Goal: Task Accomplishment & Management: Use online tool/utility

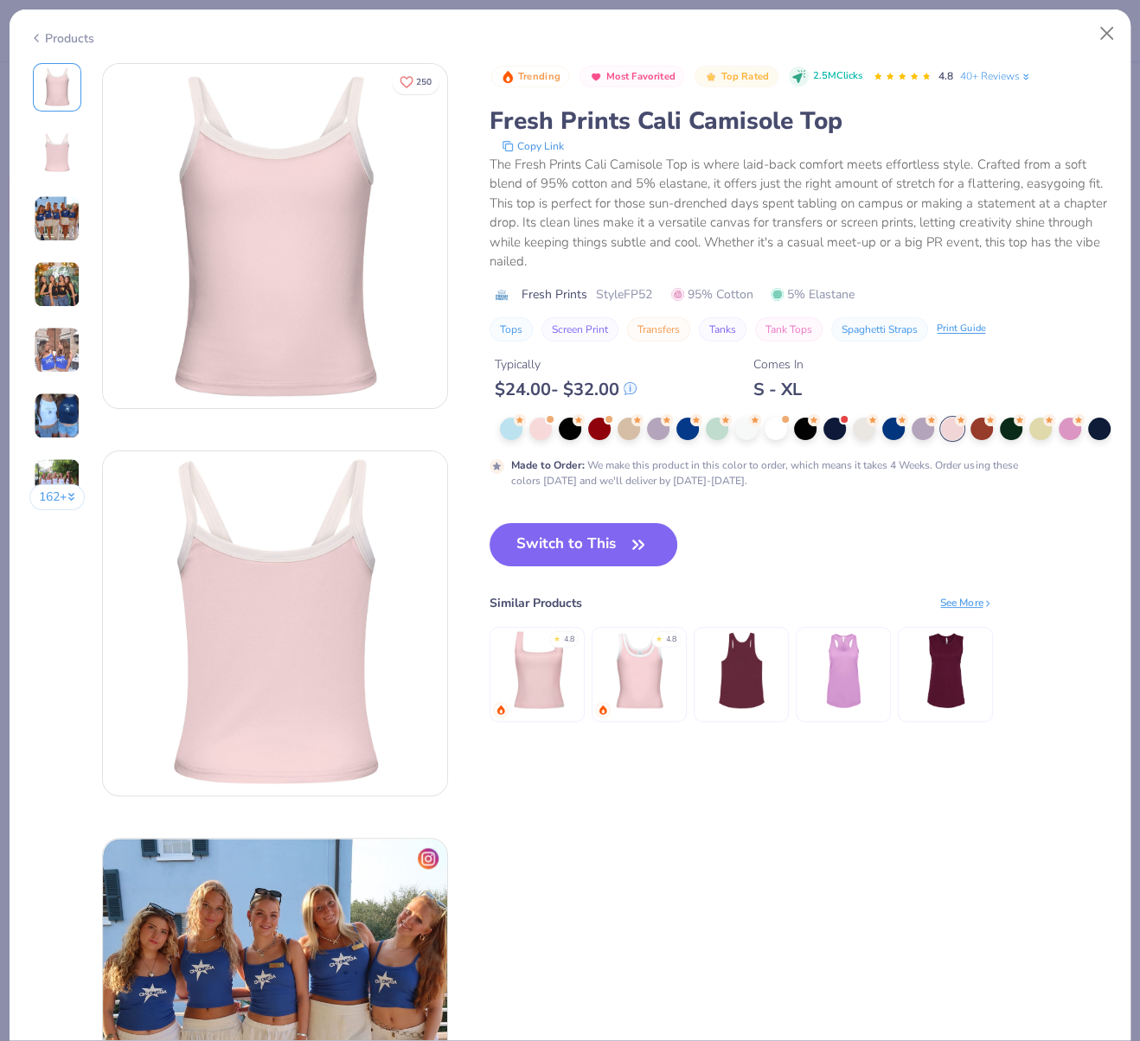
scroll to position [636, 0]
drag, startPoint x: 627, startPoint y: 291, endPoint x: 655, endPoint y: 294, distance: 27.8
click at [652, 294] on span "Style FP52" at bounding box center [624, 294] width 56 height 18
copy span "FP52"
drag, startPoint x: 627, startPoint y: 579, endPoint x: 1130, endPoint y: 646, distance: 507.9
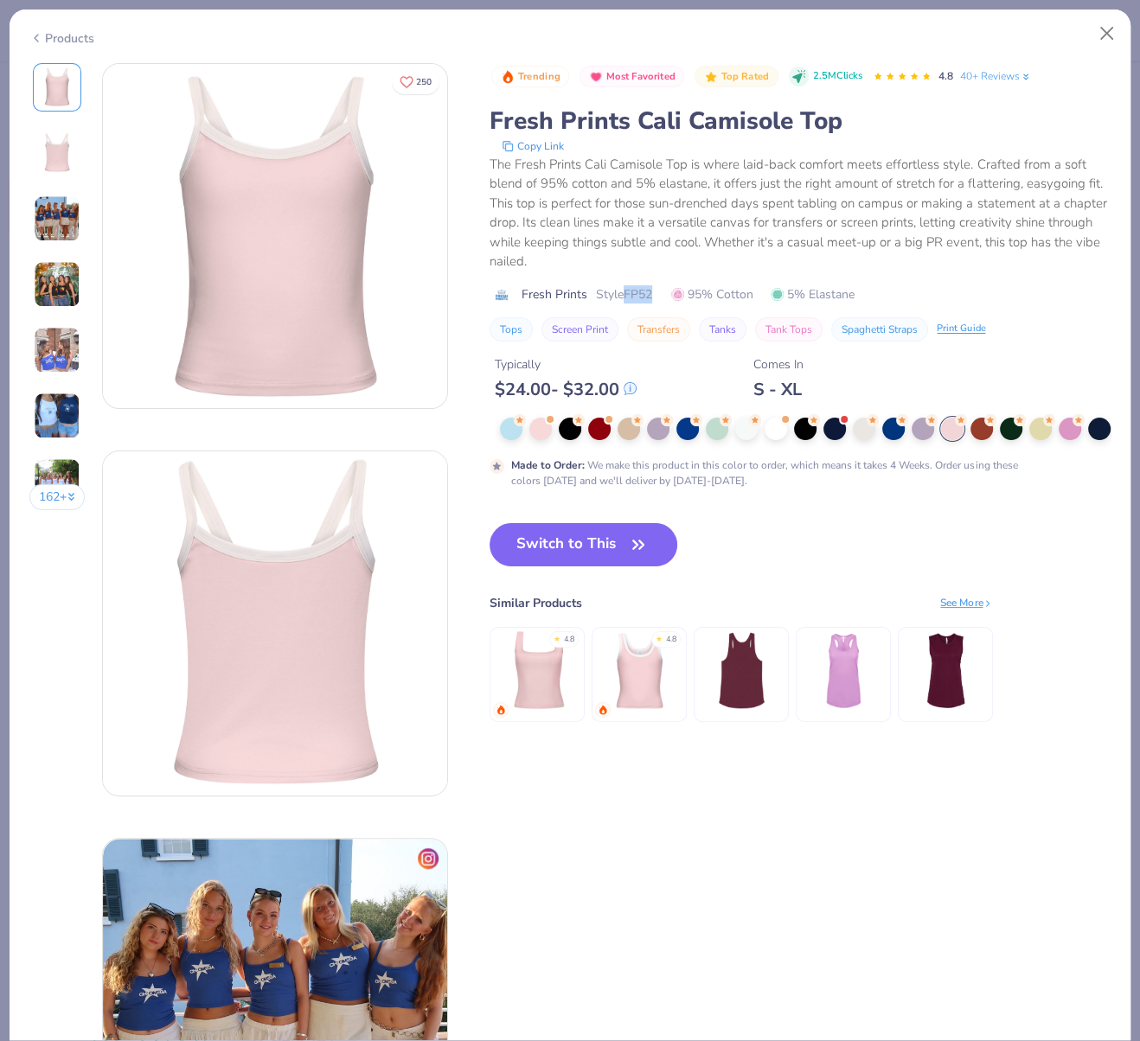
click at [627, 557] on icon "button" at bounding box center [638, 545] width 24 height 24
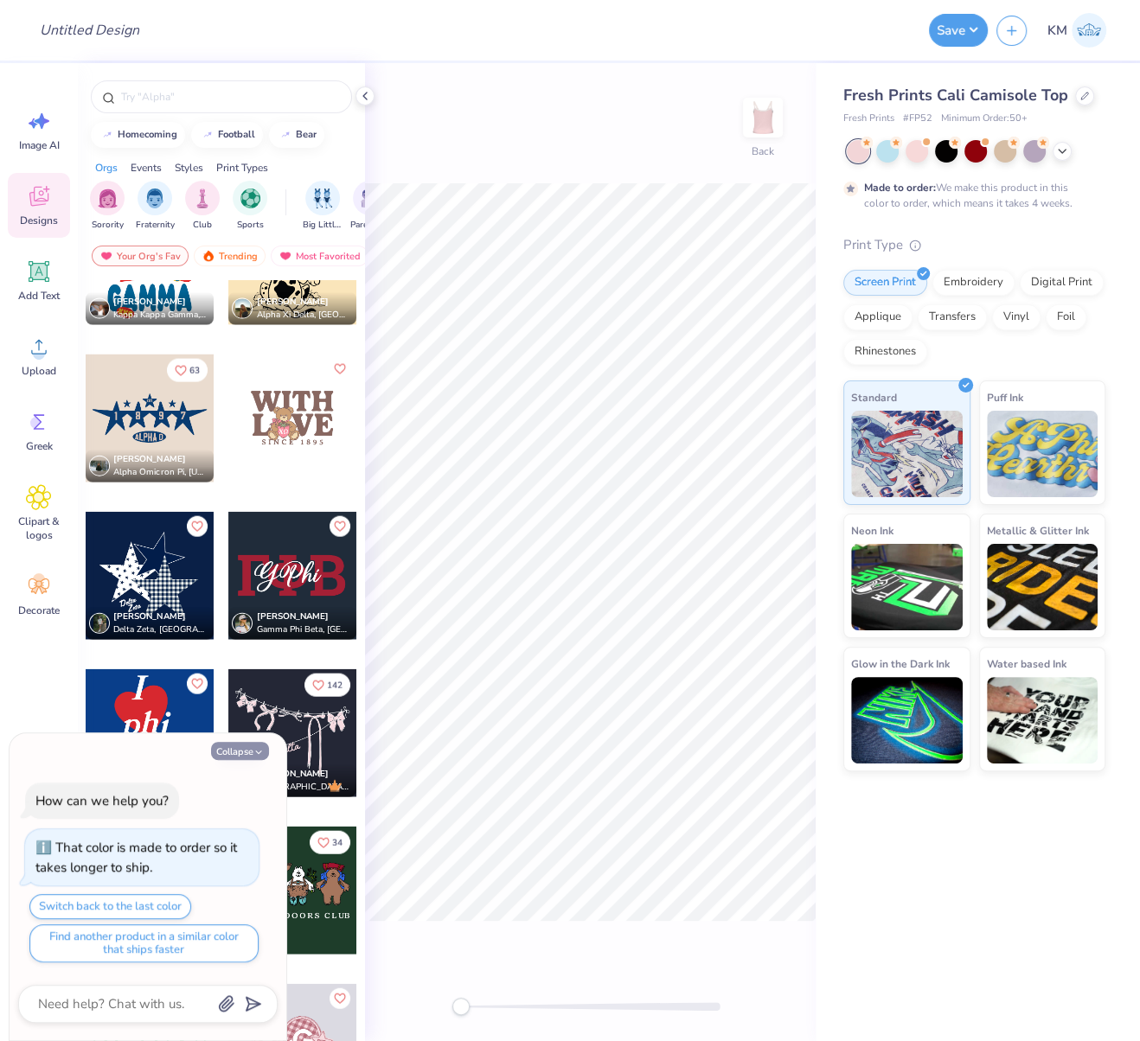
click at [227, 754] on button "Collapse" at bounding box center [240, 751] width 58 height 18
type textarea "x"
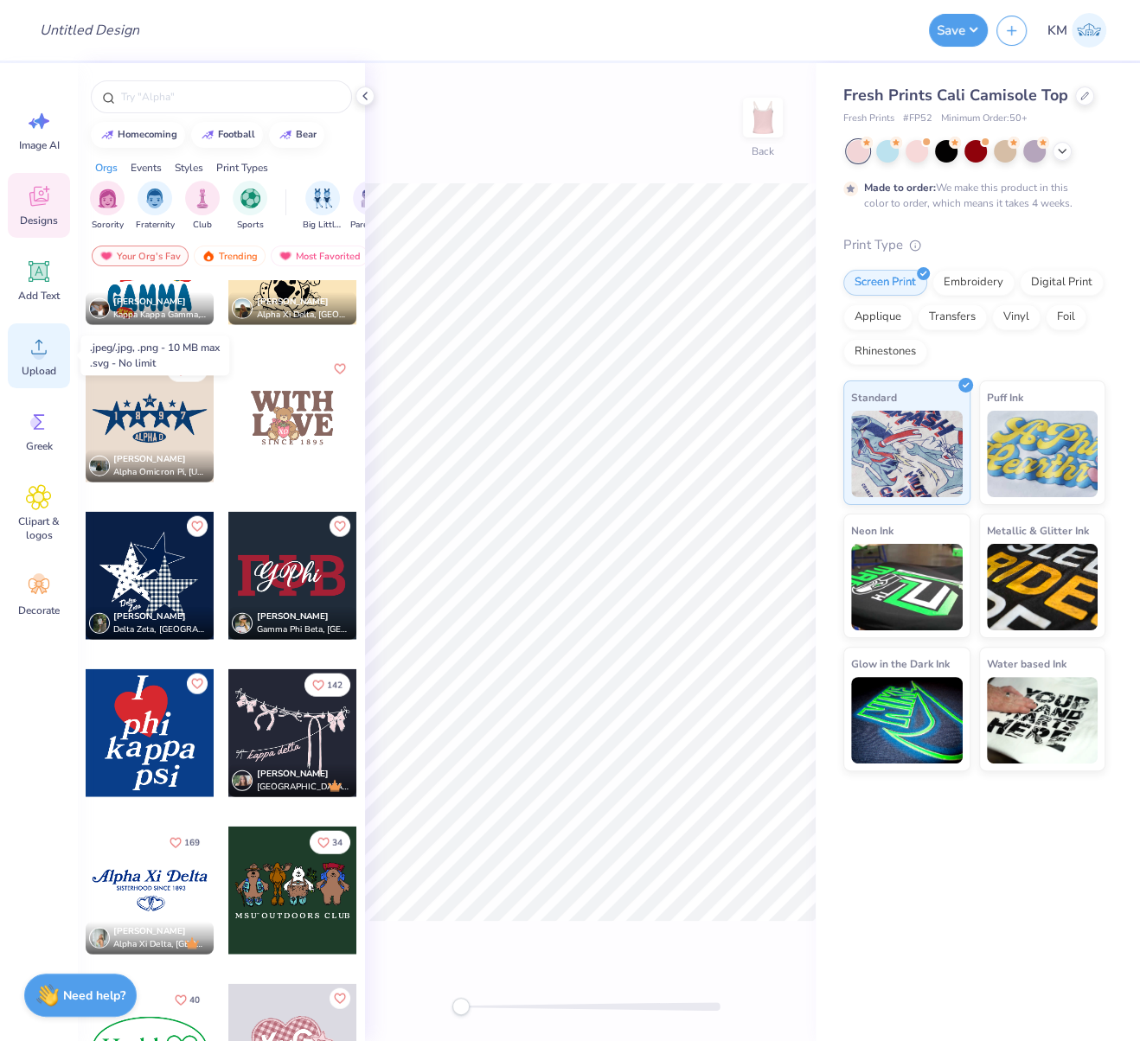
click at [36, 360] on div "Upload" at bounding box center [39, 355] width 62 height 65
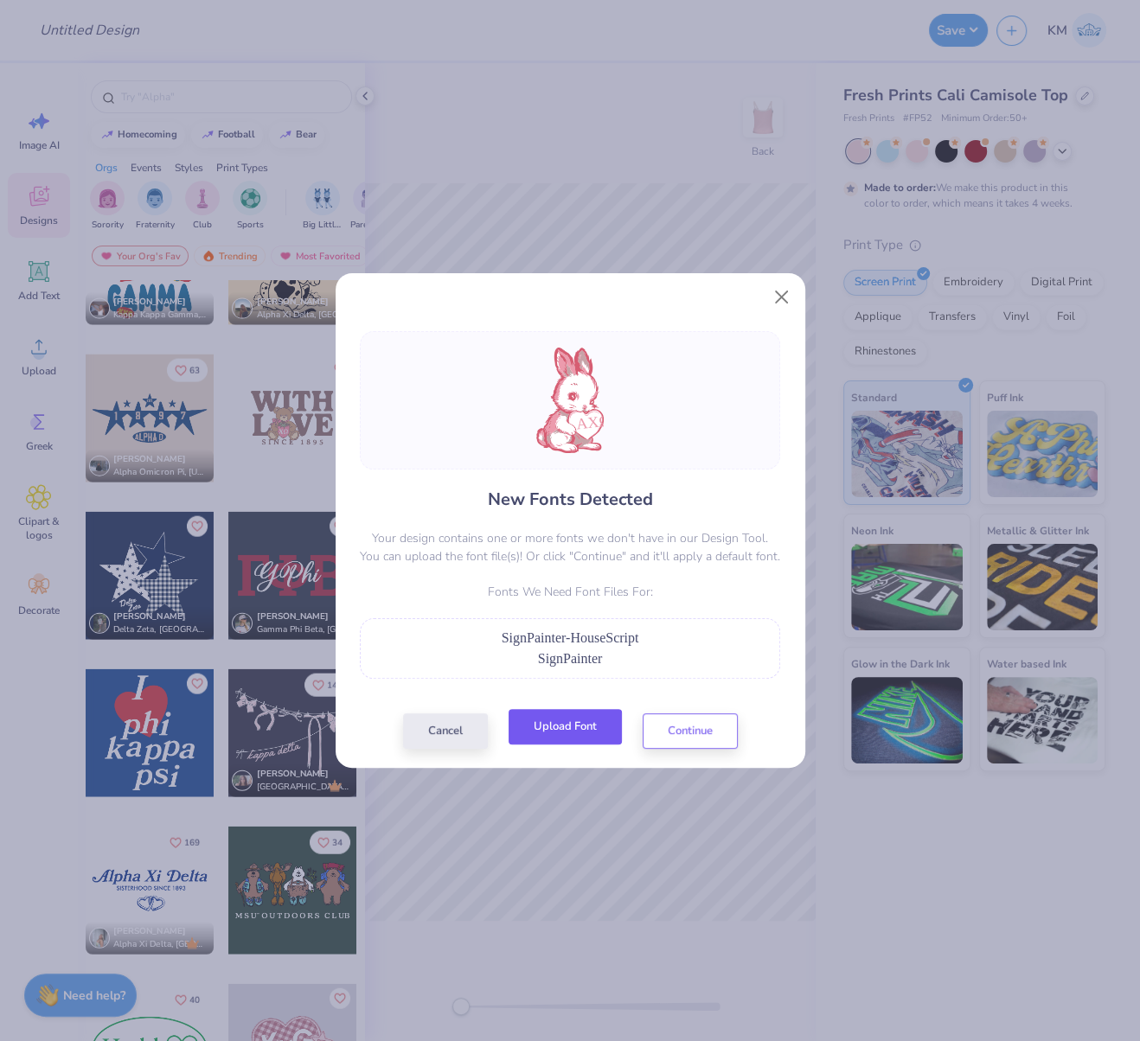
click at [571, 733] on button "Upload Font" at bounding box center [565, 726] width 113 height 35
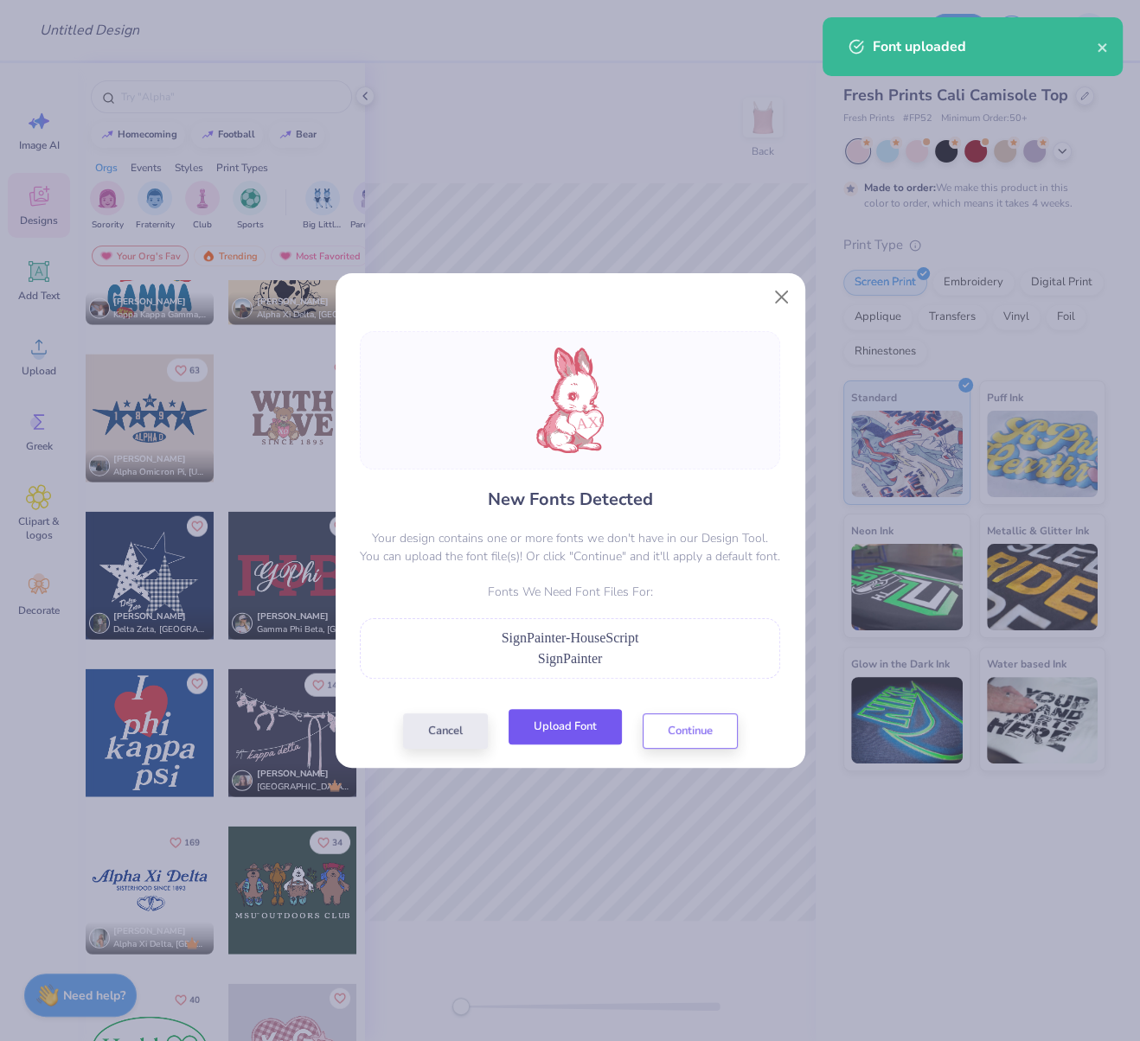
click at [593, 728] on button "Upload Font" at bounding box center [565, 726] width 113 height 35
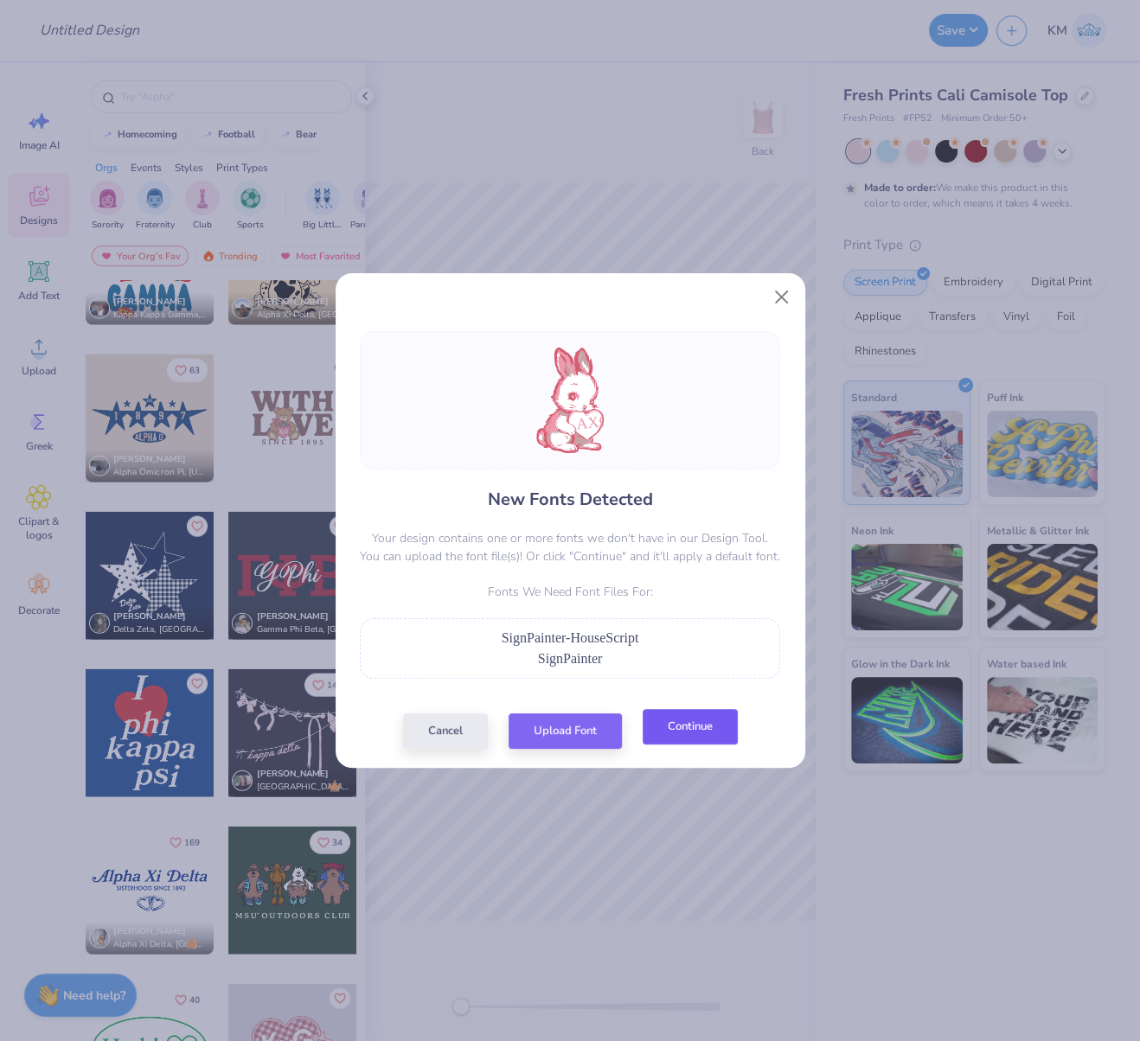
click at [688, 730] on button "Continue" at bounding box center [690, 726] width 95 height 35
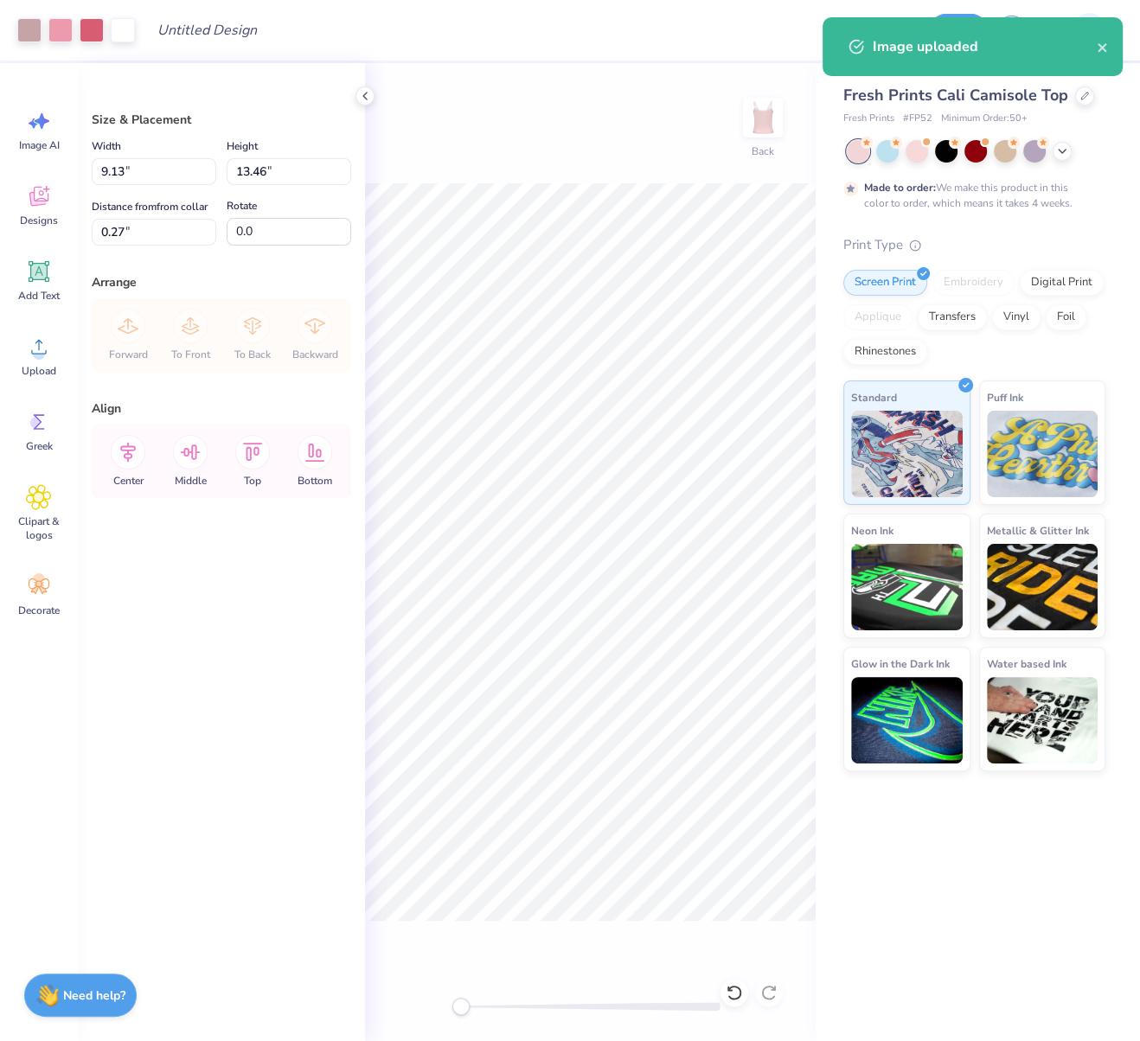
click at [812, 781] on div "Art colors Design Title Save KM Image AI Designs Add Text Upload Greek Clipart …" at bounding box center [570, 520] width 1140 height 1041
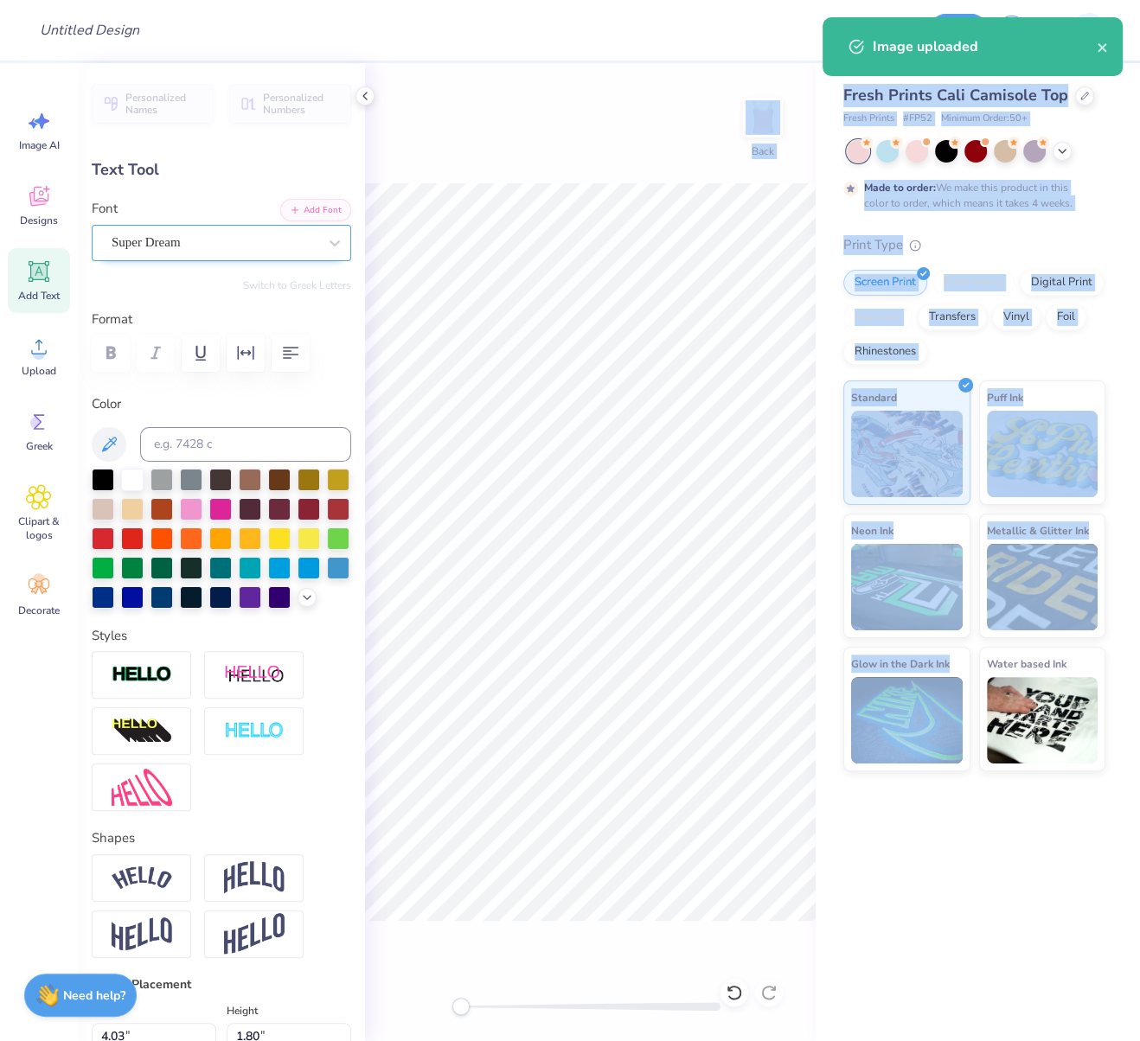
click at [202, 231] on div at bounding box center [215, 242] width 206 height 23
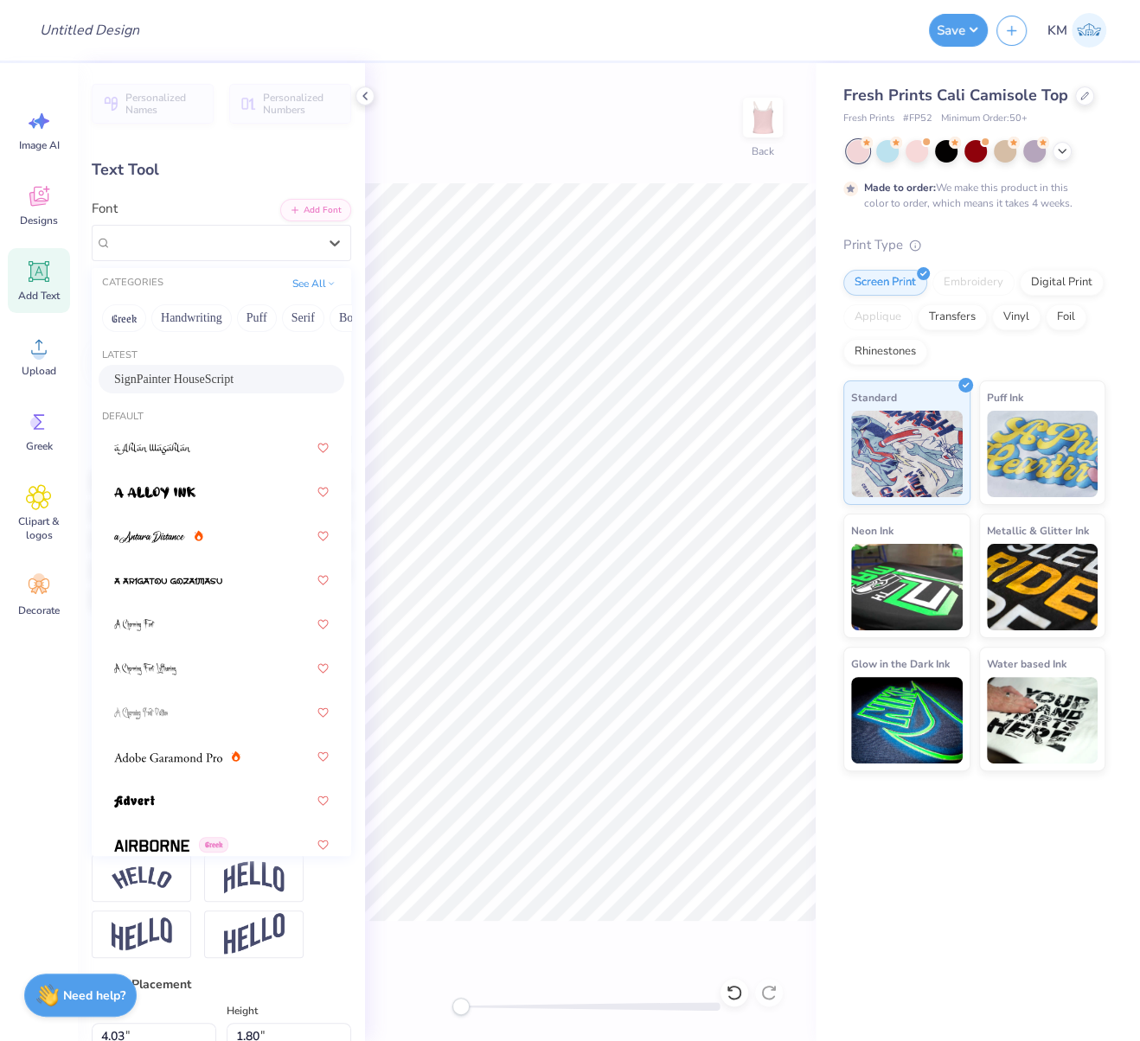
click at [174, 375] on span "SignPainter HouseScript" at bounding box center [173, 379] width 119 height 18
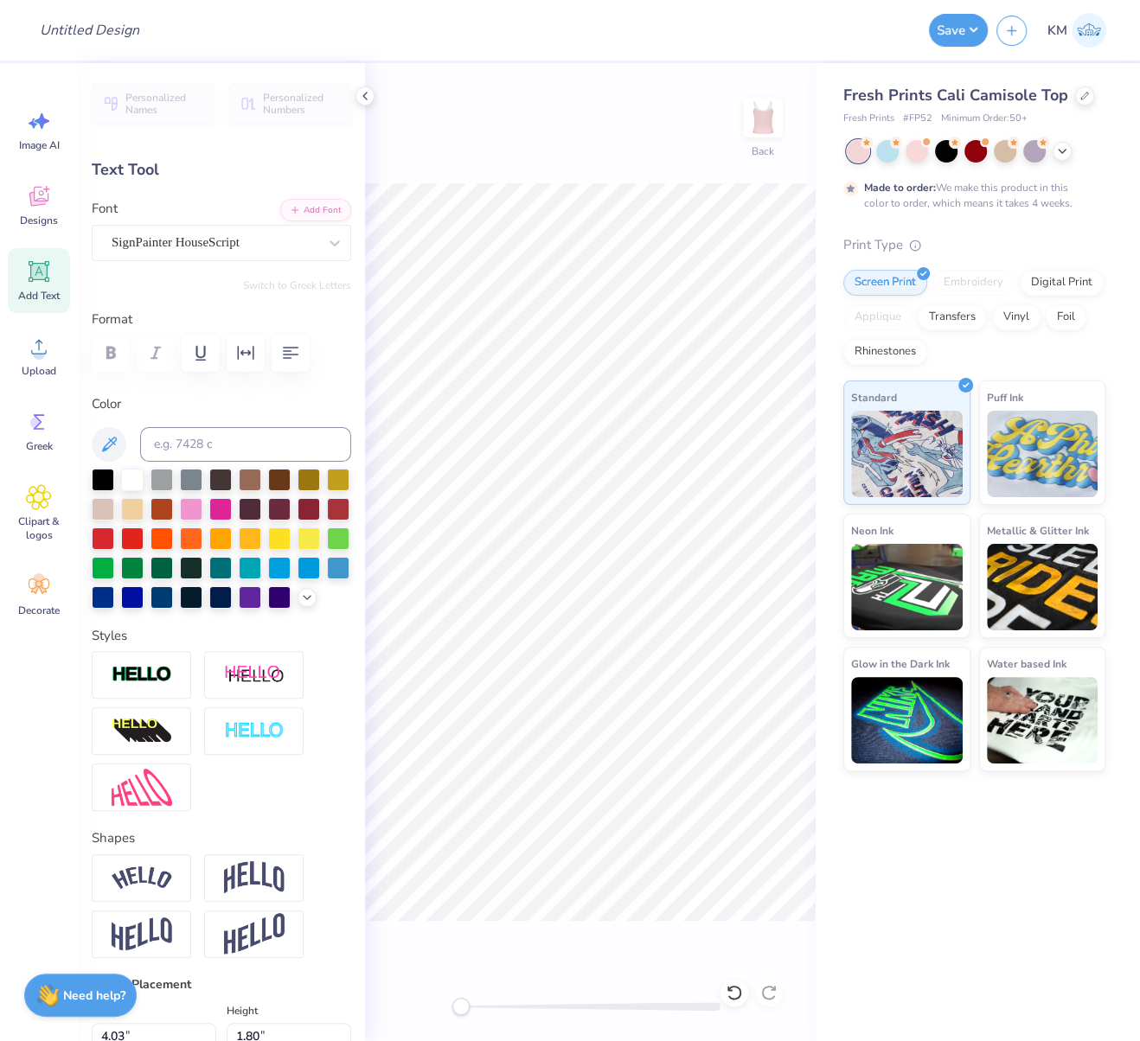
scroll to position [15, 2]
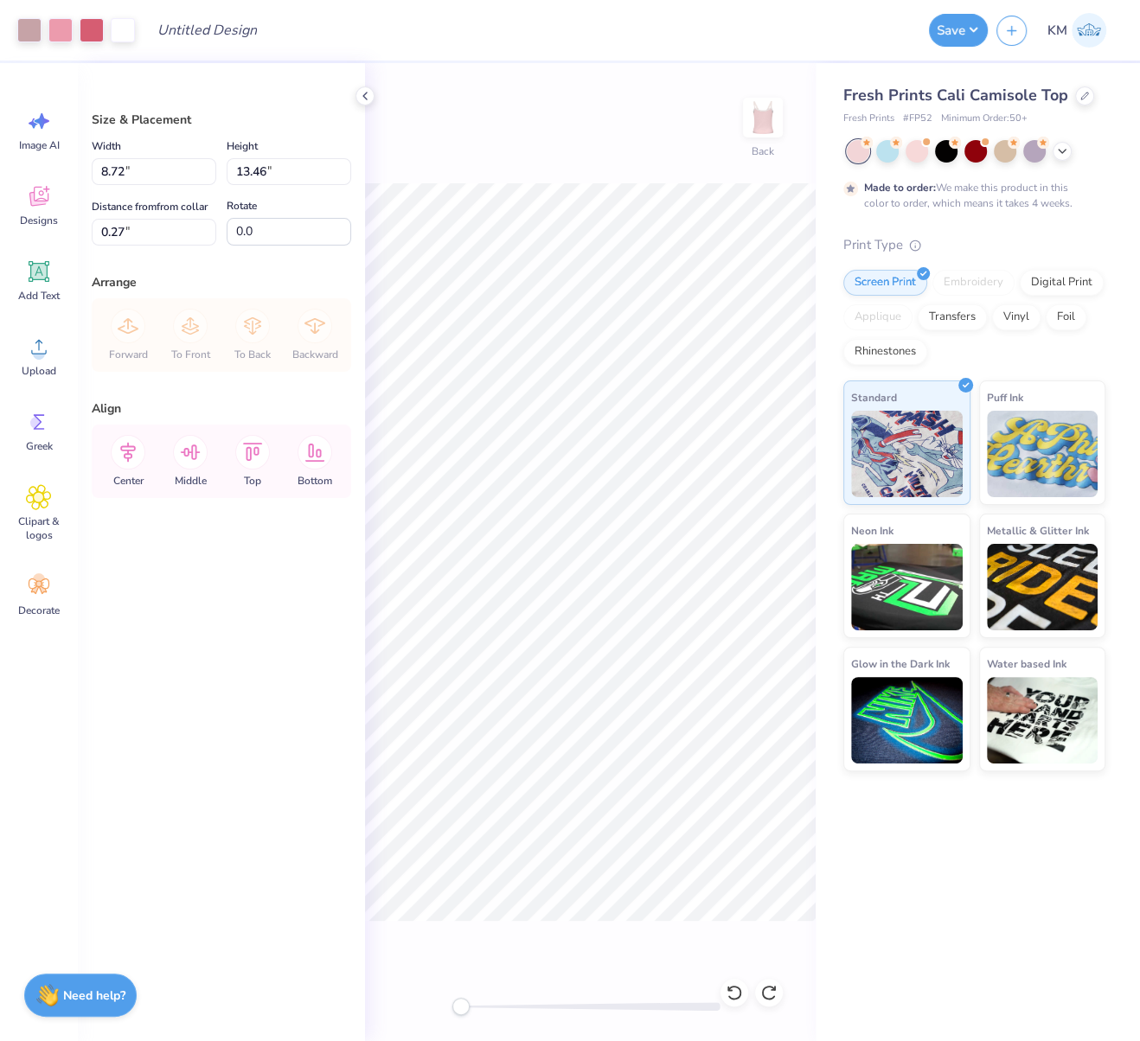
type input "6.48"
type input "10.00"
type input "2.46"
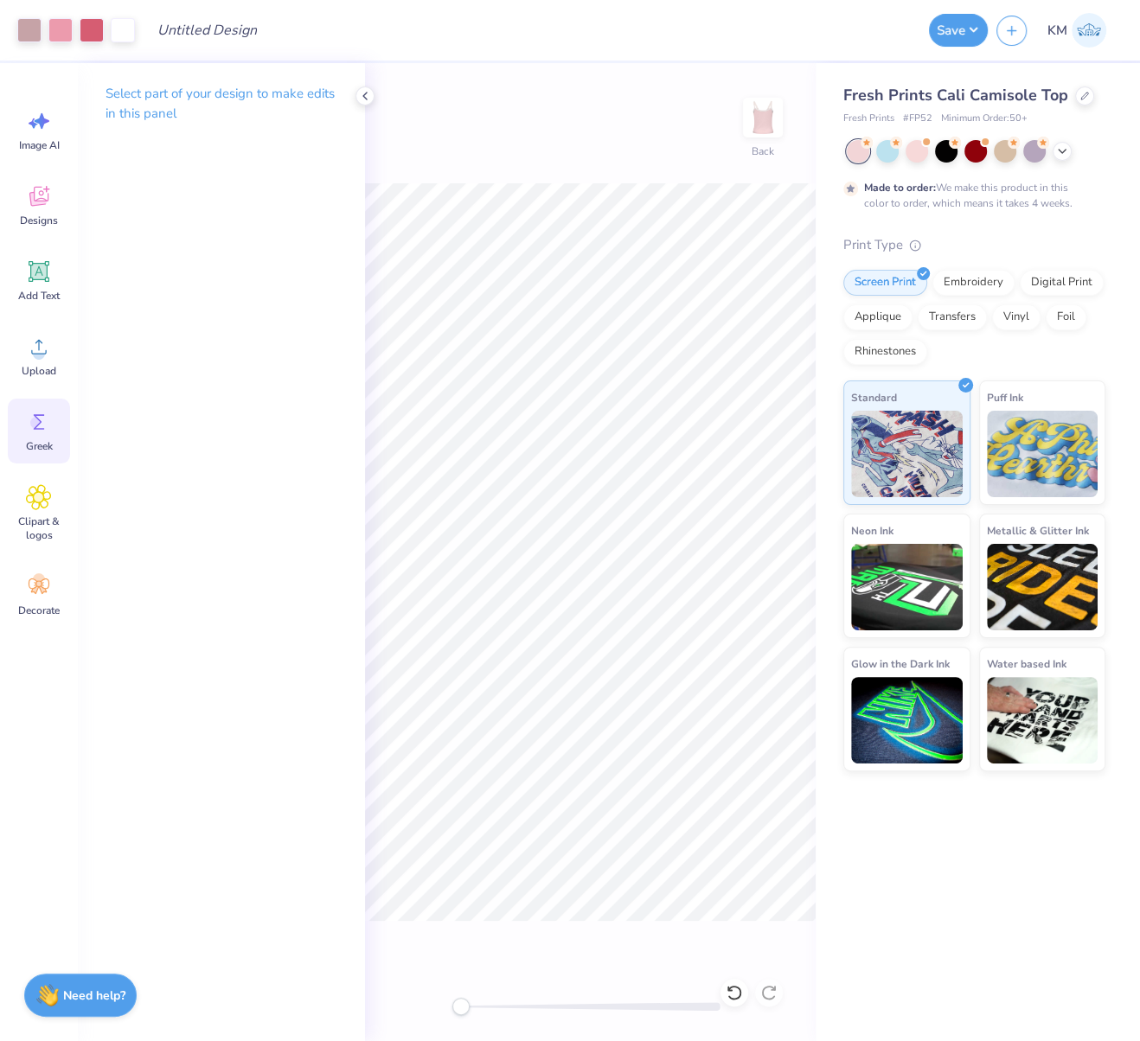
click at [30, 423] on icon at bounding box center [39, 422] width 26 height 26
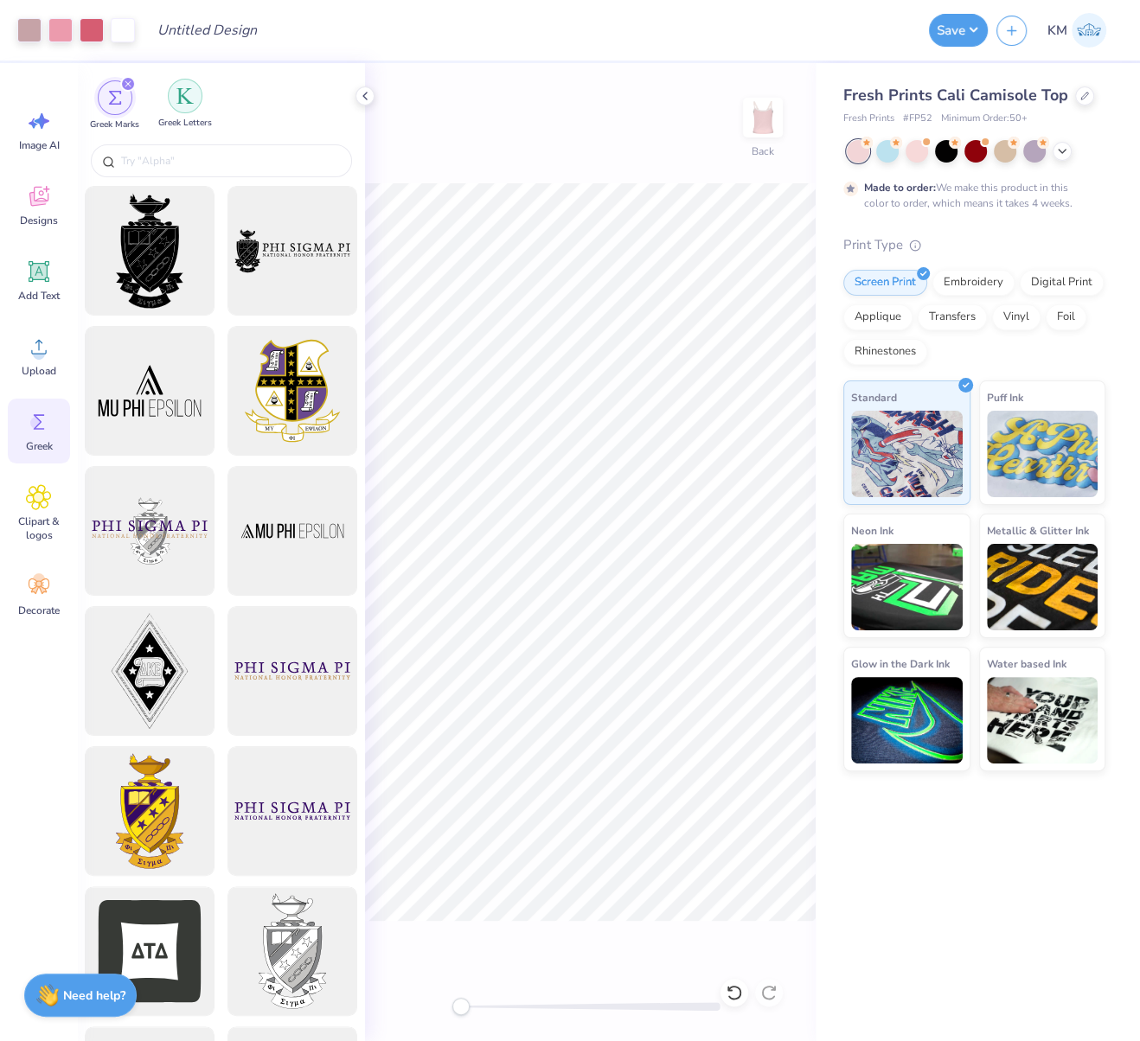
click at [183, 99] on img "filter for Greek Letters" at bounding box center [184, 95] width 17 height 17
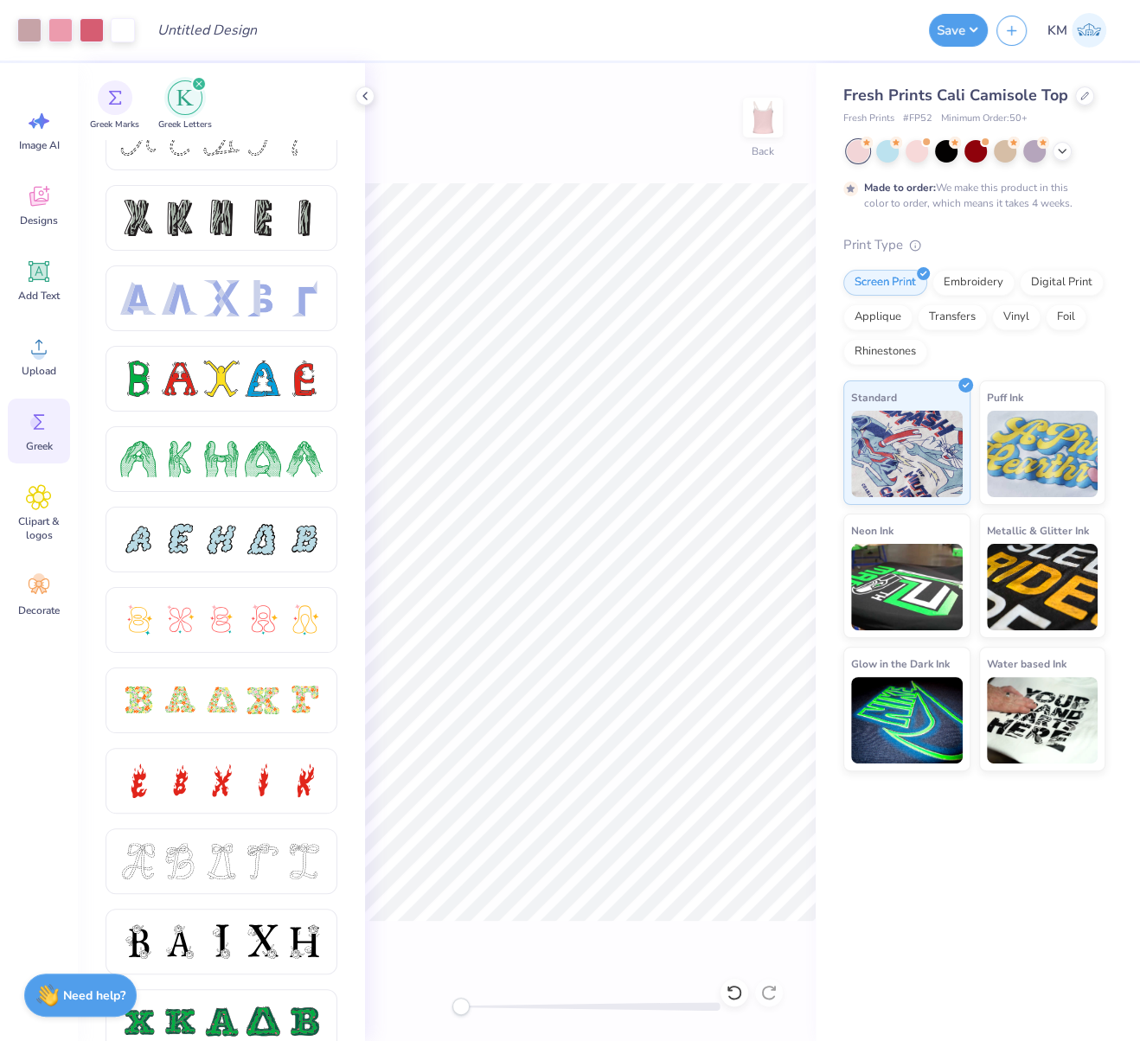
scroll to position [0, 0]
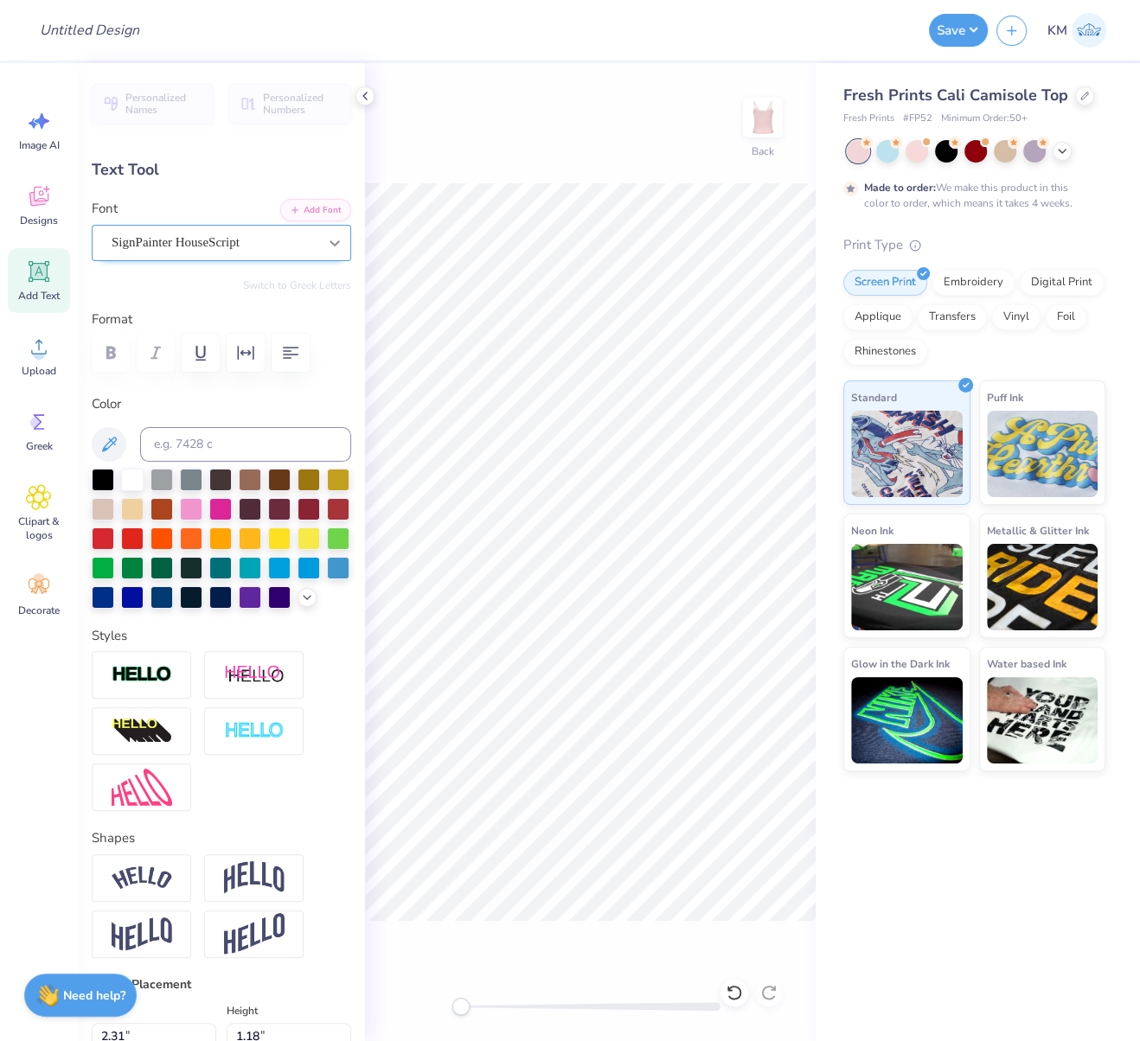
click at [326, 240] on icon at bounding box center [334, 242] width 17 height 17
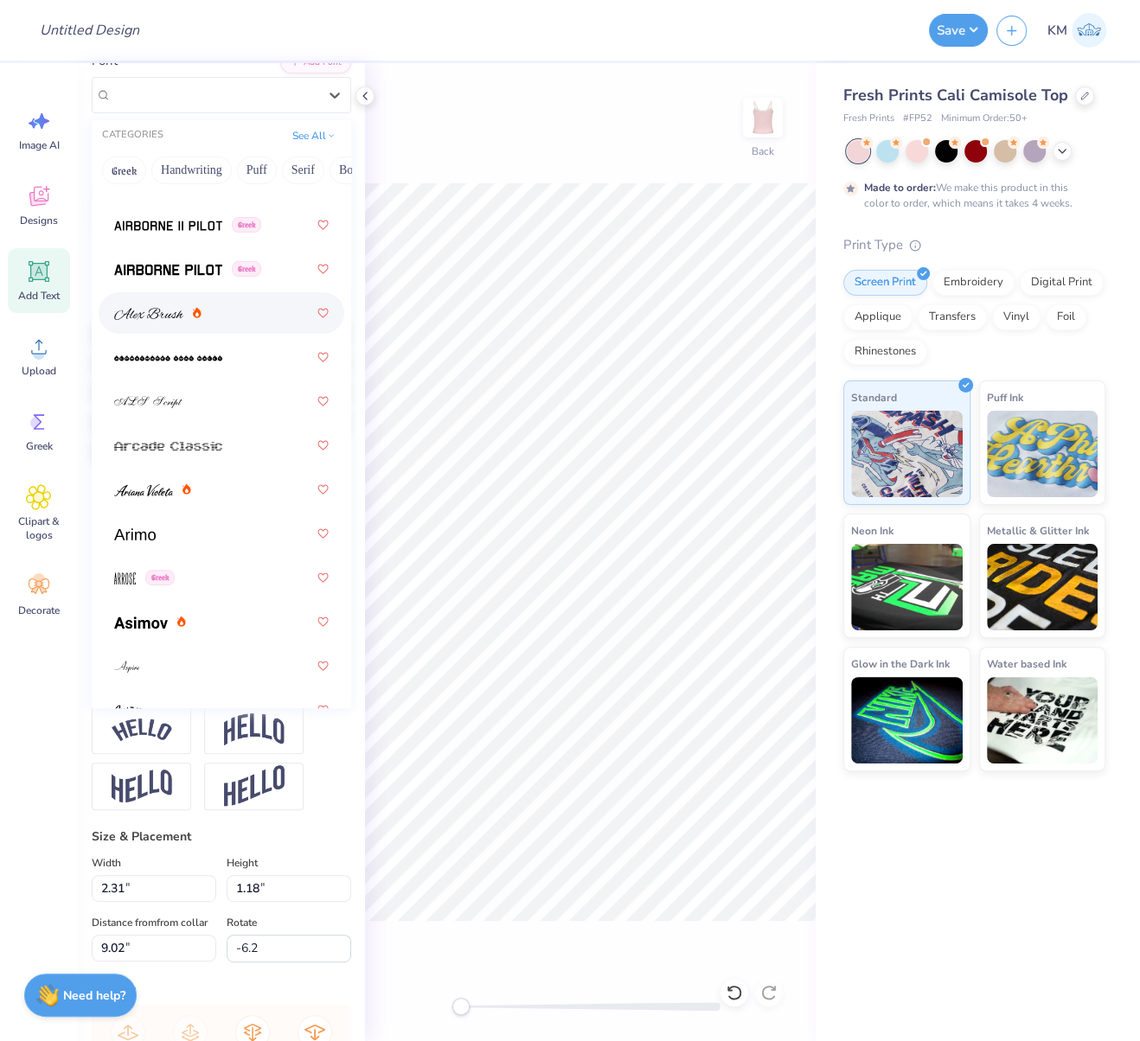
scroll to position [565, 0]
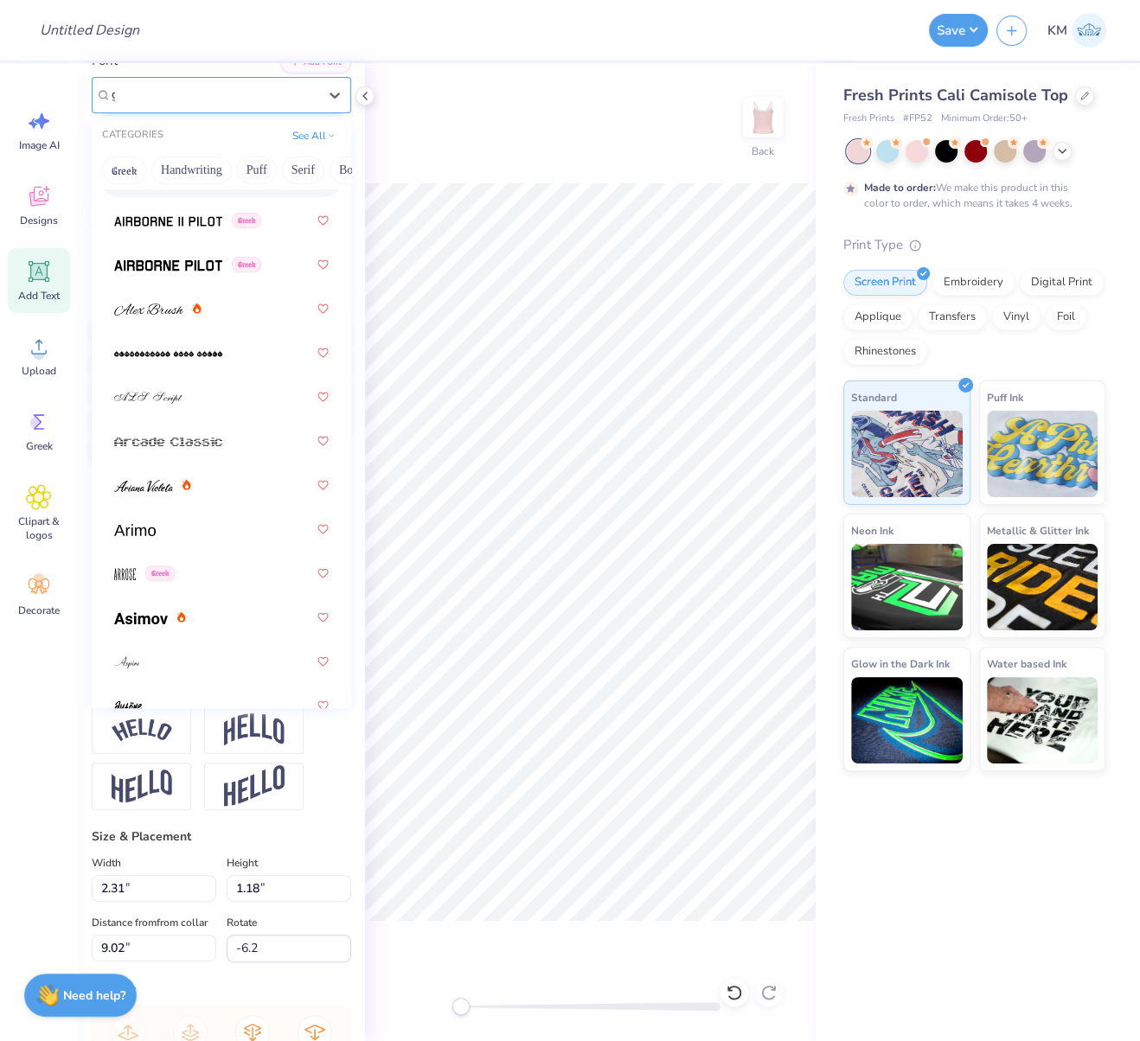
type input "gr"
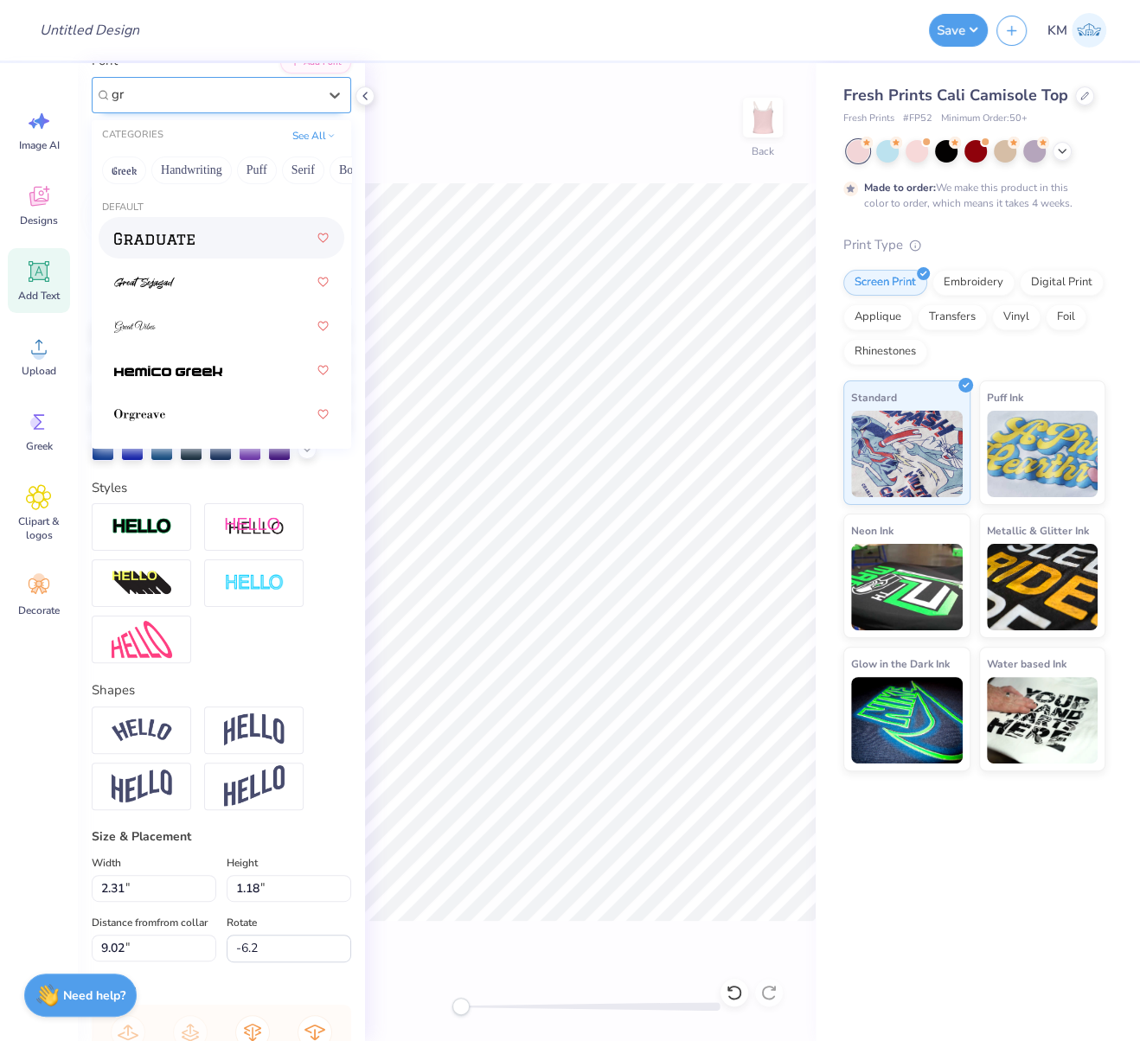
scroll to position [0, 0]
click at [125, 174] on button "Greek" at bounding box center [124, 171] width 44 height 28
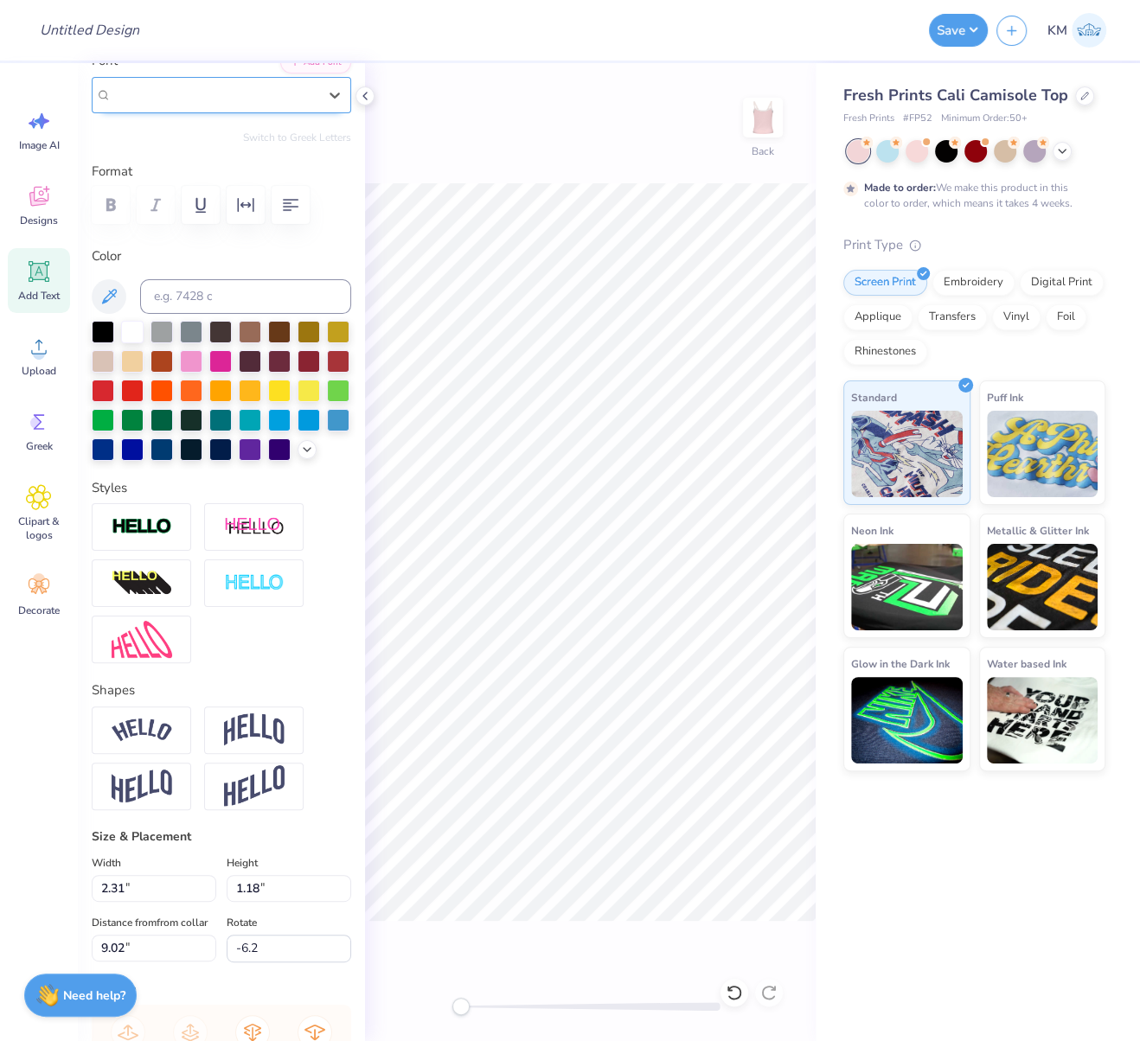
drag, startPoint x: 153, startPoint y: 97, endPoint x: 116, endPoint y: 94, distance: 37.3
click at [116, 93] on div "SignPainter HouseScript" at bounding box center [214, 94] width 209 height 27
type input "grk"
drag, startPoint x: 140, startPoint y: 102, endPoint x: 113, endPoint y: 100, distance: 26.9
click at [110, 99] on div "SignPainter HouseScript" at bounding box center [214, 94] width 209 height 27
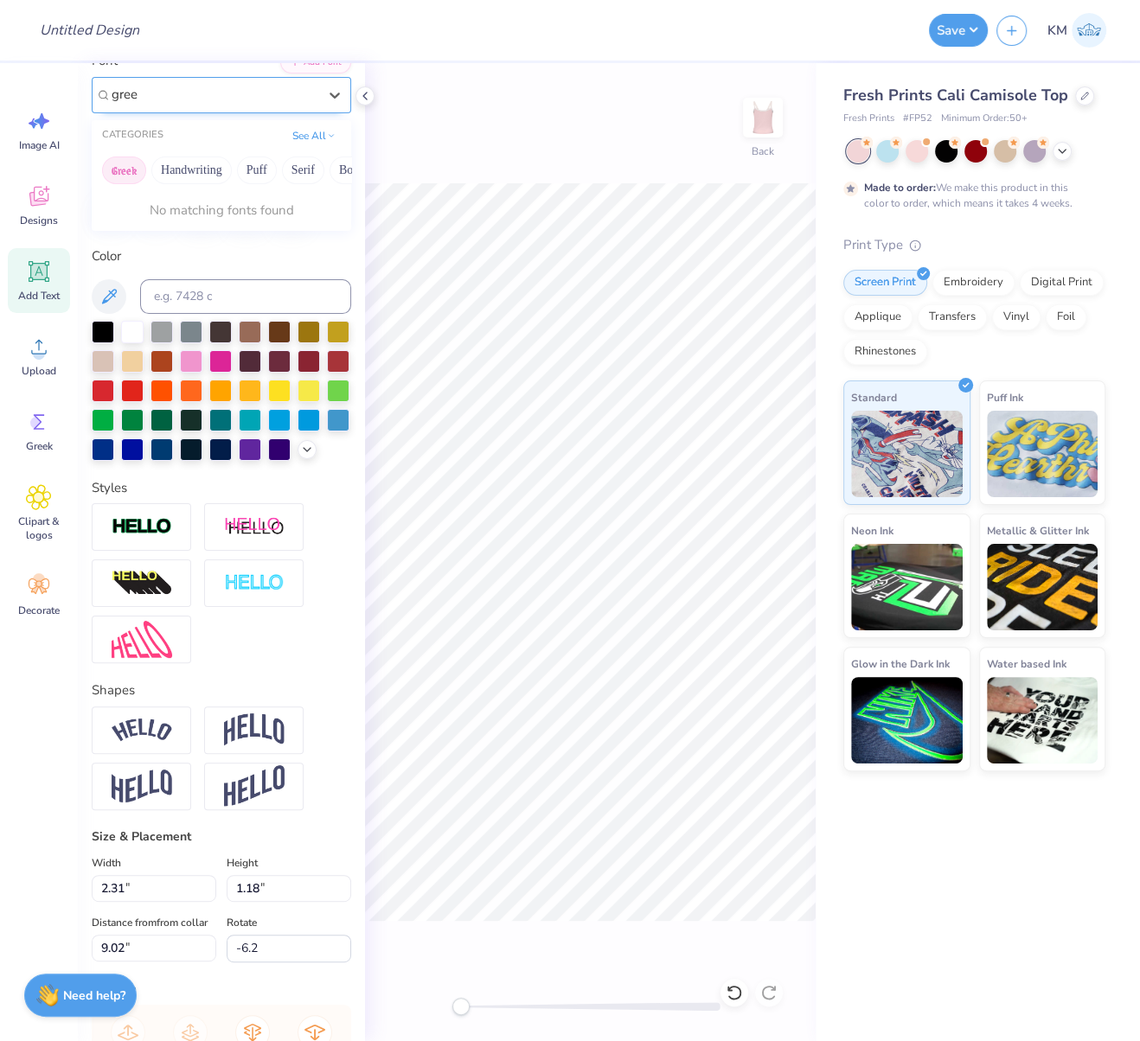
type input "greek"
click at [122, 169] on button "Greek" at bounding box center [124, 171] width 44 height 28
click at [326, 91] on icon at bounding box center [334, 94] width 17 height 17
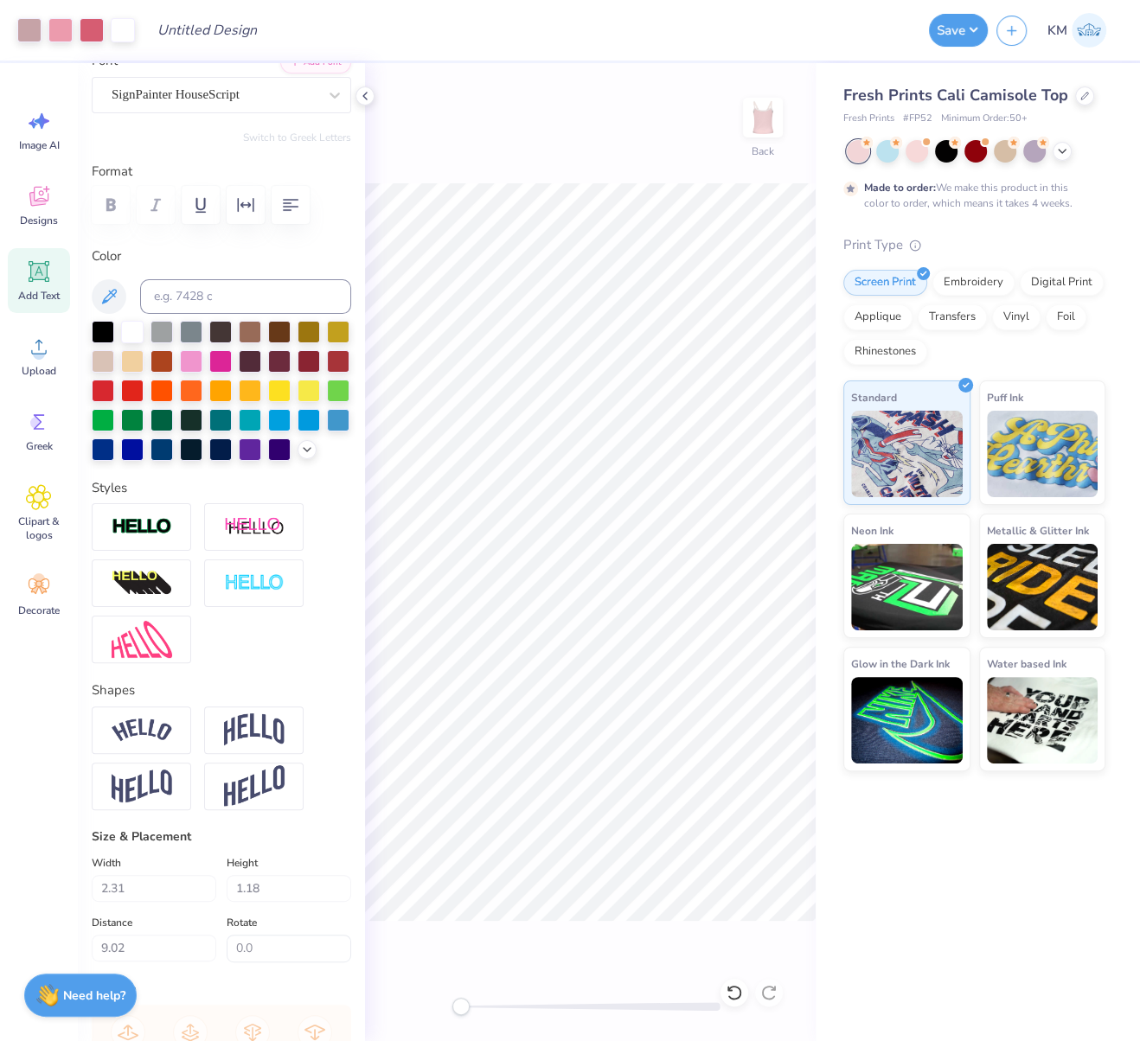
type input "0.0"
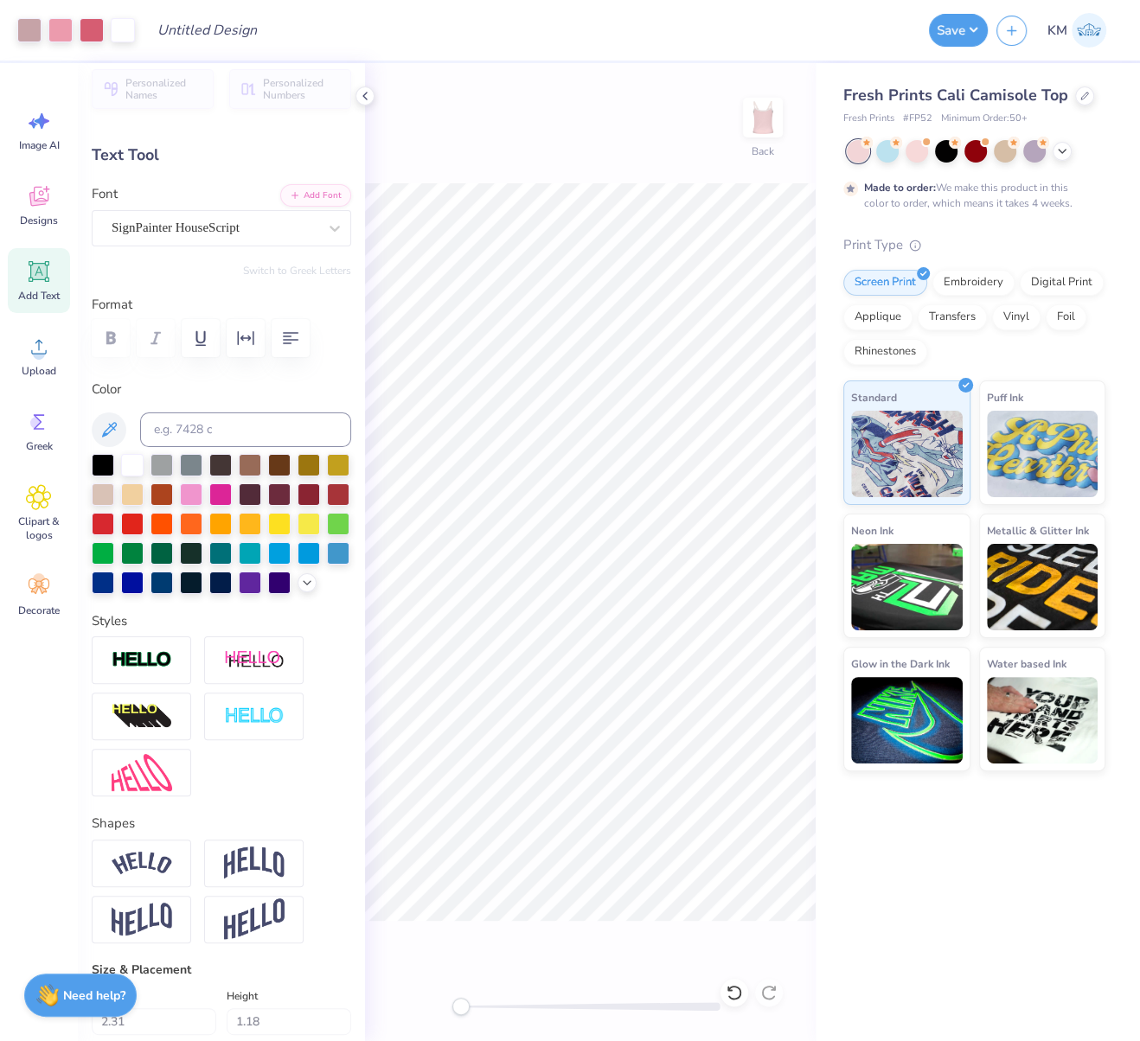
scroll to position [15, 0]
click at [308, 191] on button "Add Font" at bounding box center [315, 194] width 71 height 22
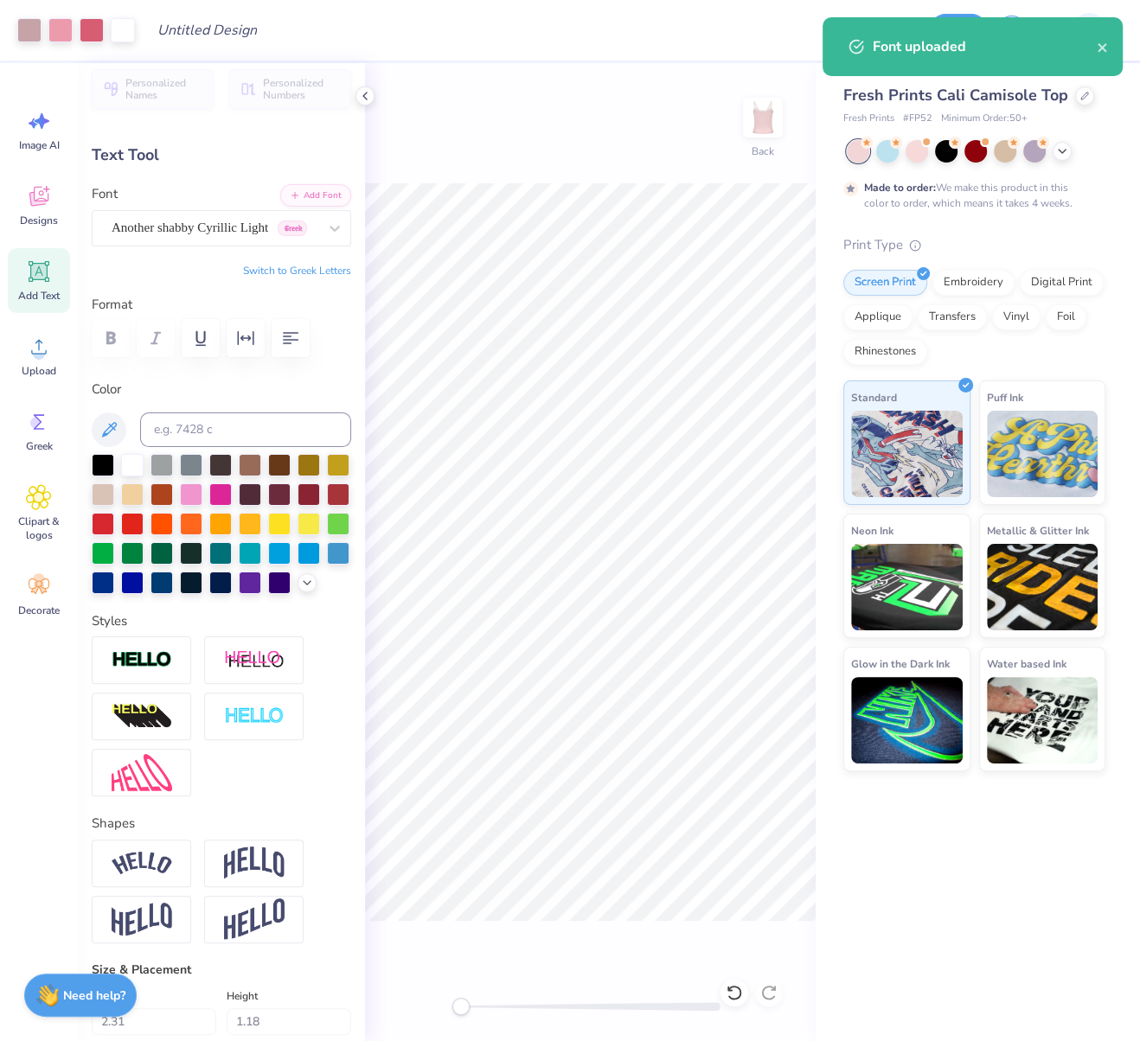
type input "3.42"
type input "1.46"
type input "8.89"
type input "-6.2"
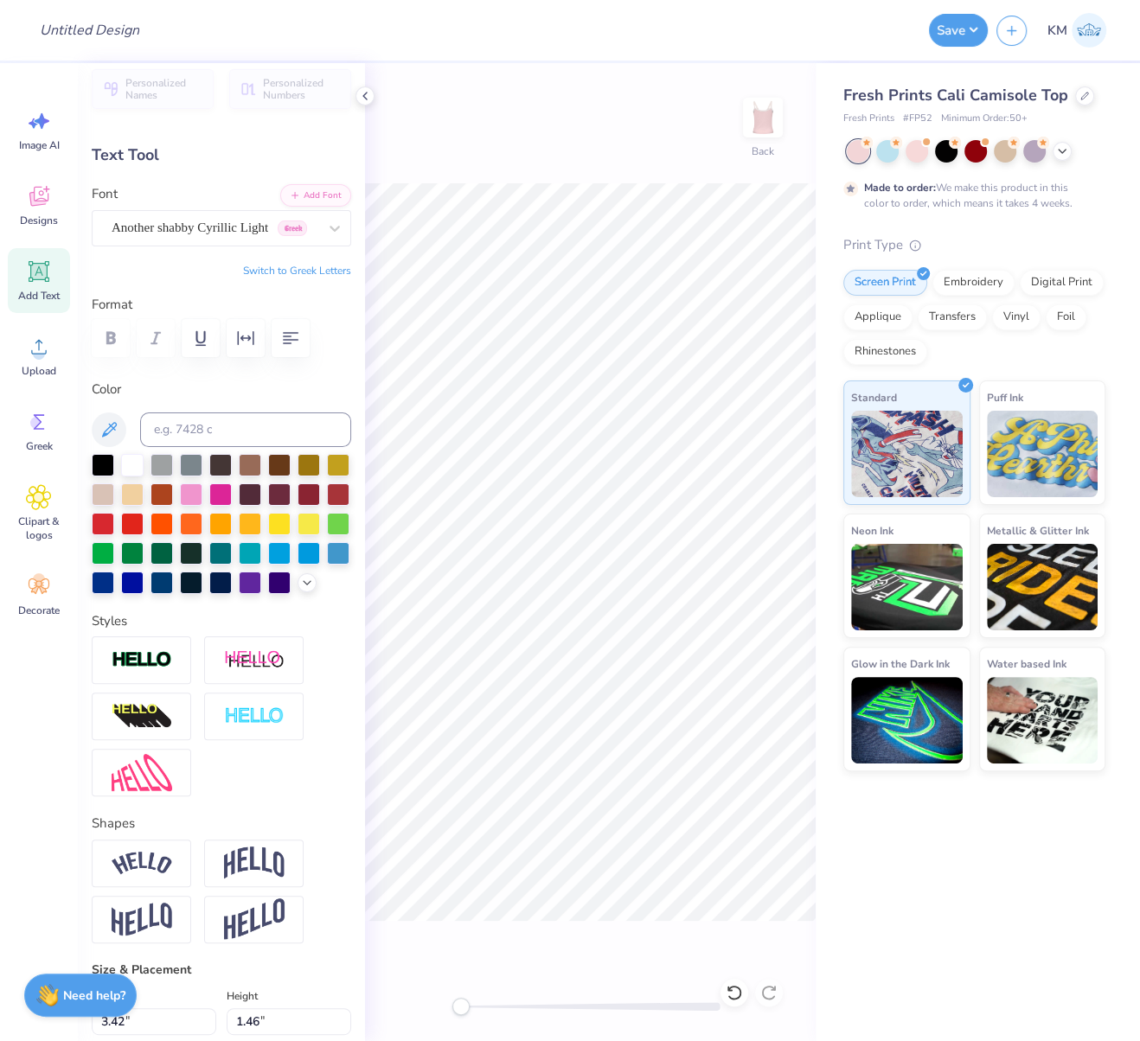
paste textarea
type textarea "ACW"
type input "0.0"
type input "8.88"
type input "0.0"
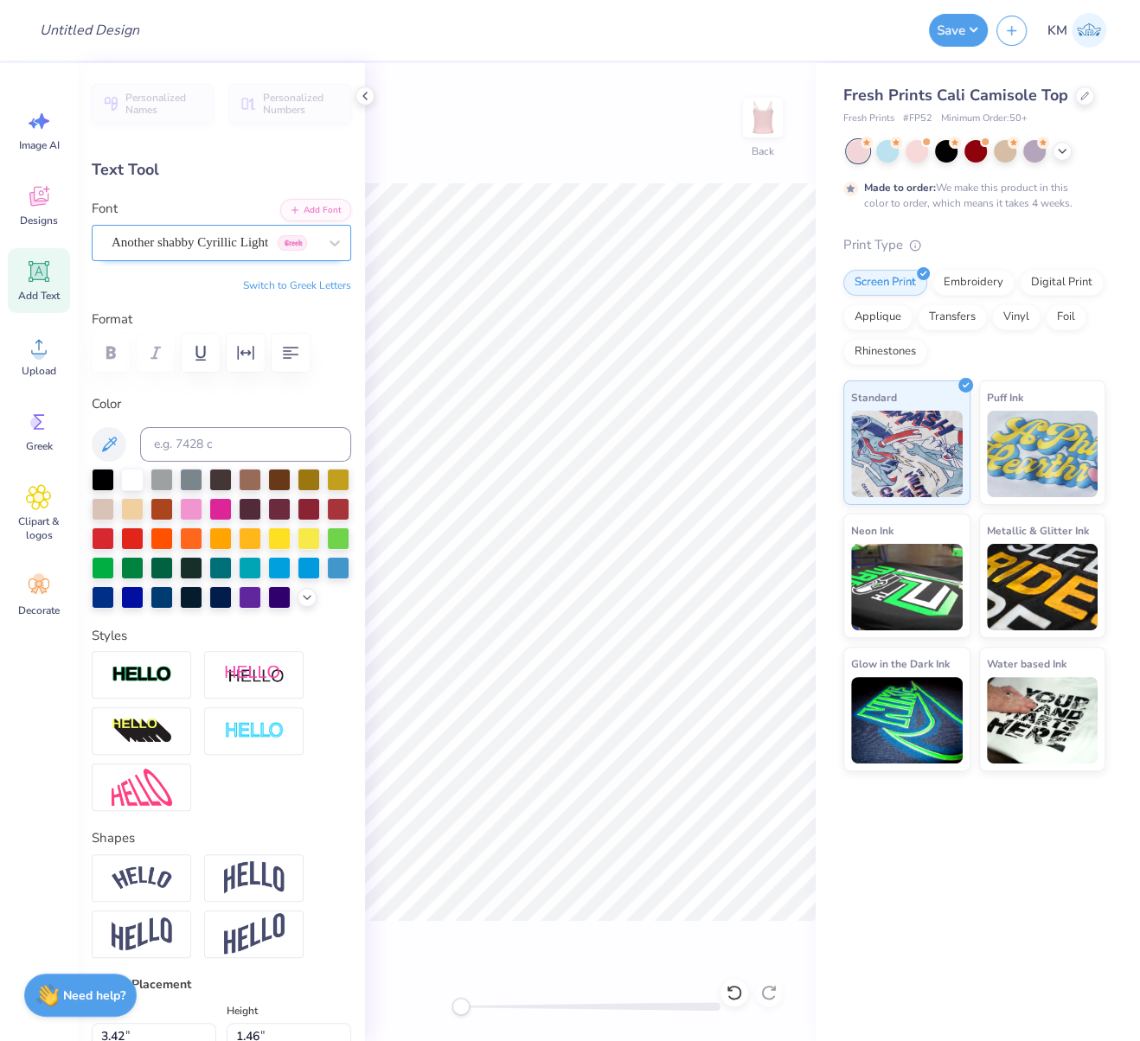
click at [221, 246] on div "Another shabby Cyrillic Light Greek" at bounding box center [214, 242] width 209 height 27
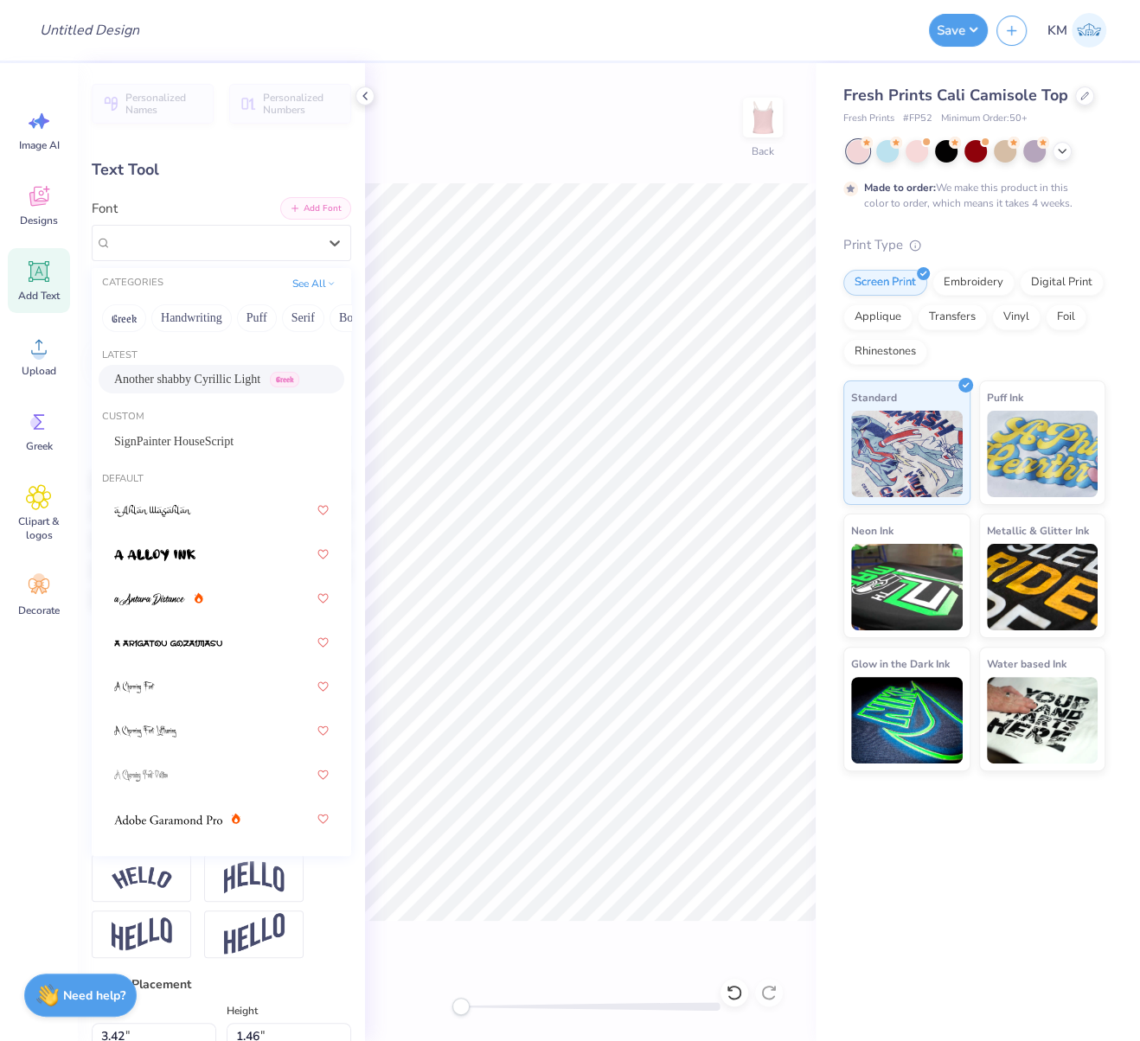
click at [307, 210] on button "Add Font" at bounding box center [315, 208] width 71 height 22
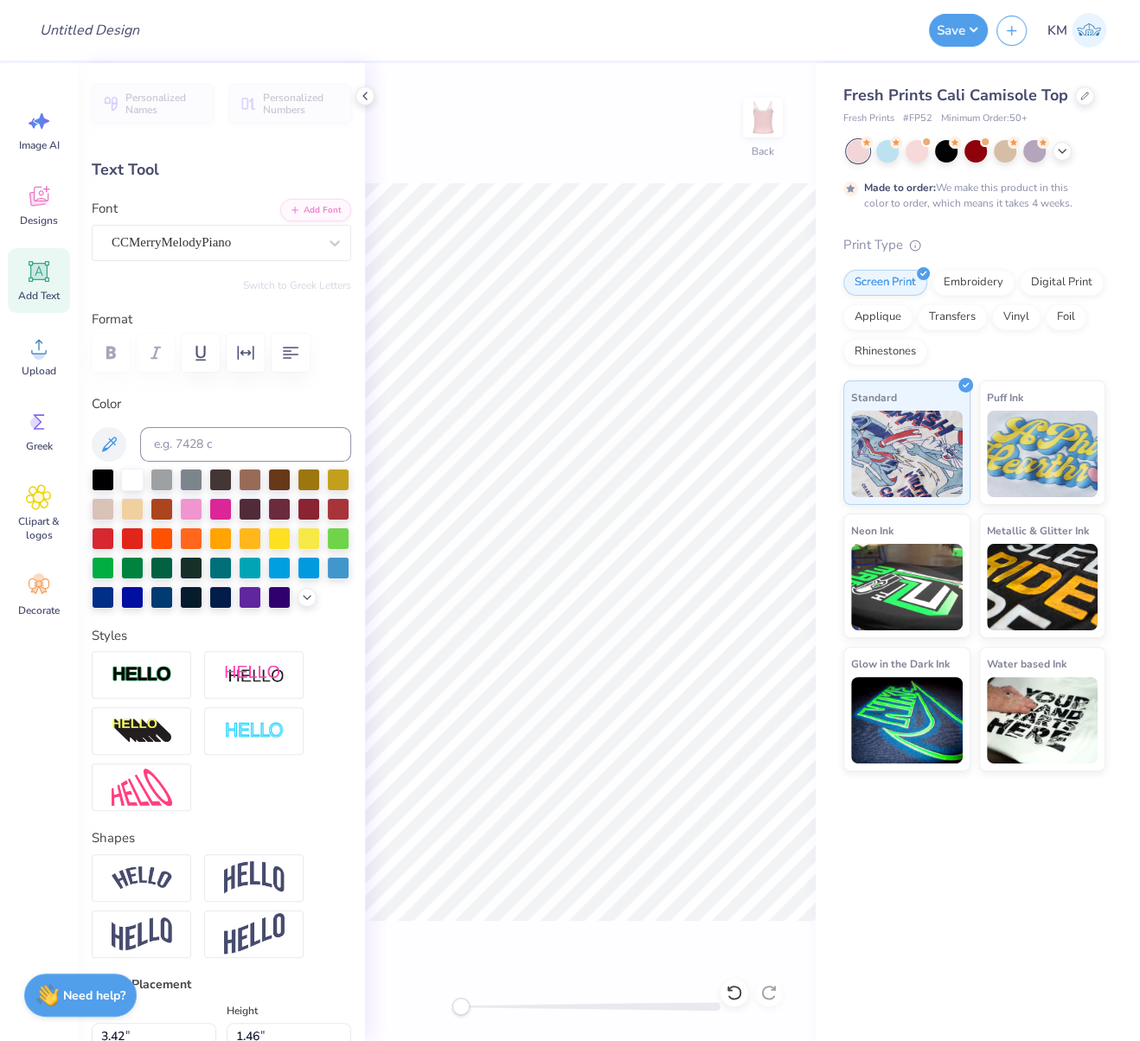
type textarea "Alpha"
type input "0.0"
type input "3.39"
type input "1.64"
type input "8.71"
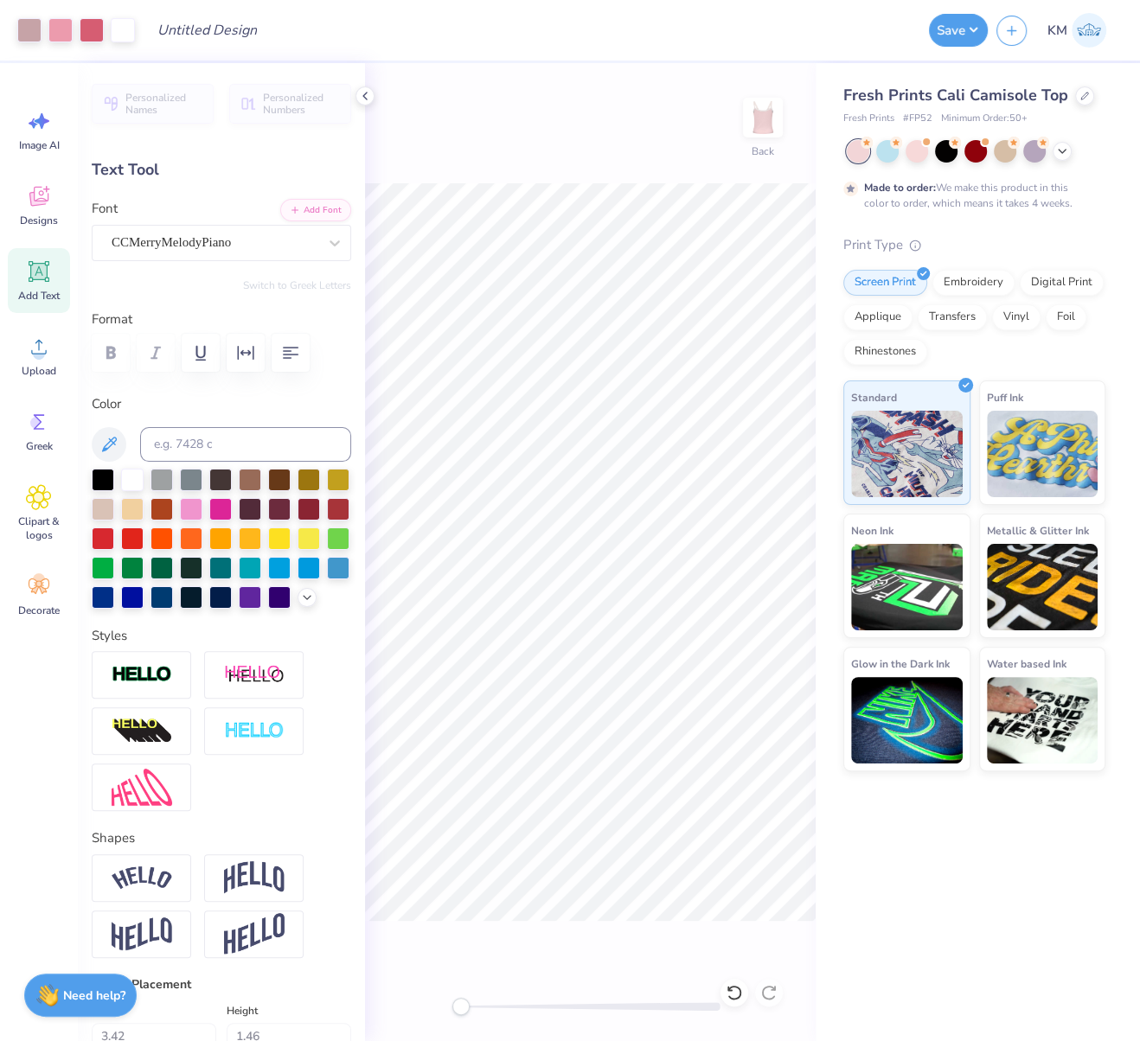
type input "-6.2"
drag, startPoint x: 146, startPoint y: 701, endPoint x: 156, endPoint y: 713, distance: 14.7
click at [146, 685] on img at bounding box center [142, 675] width 61 height 20
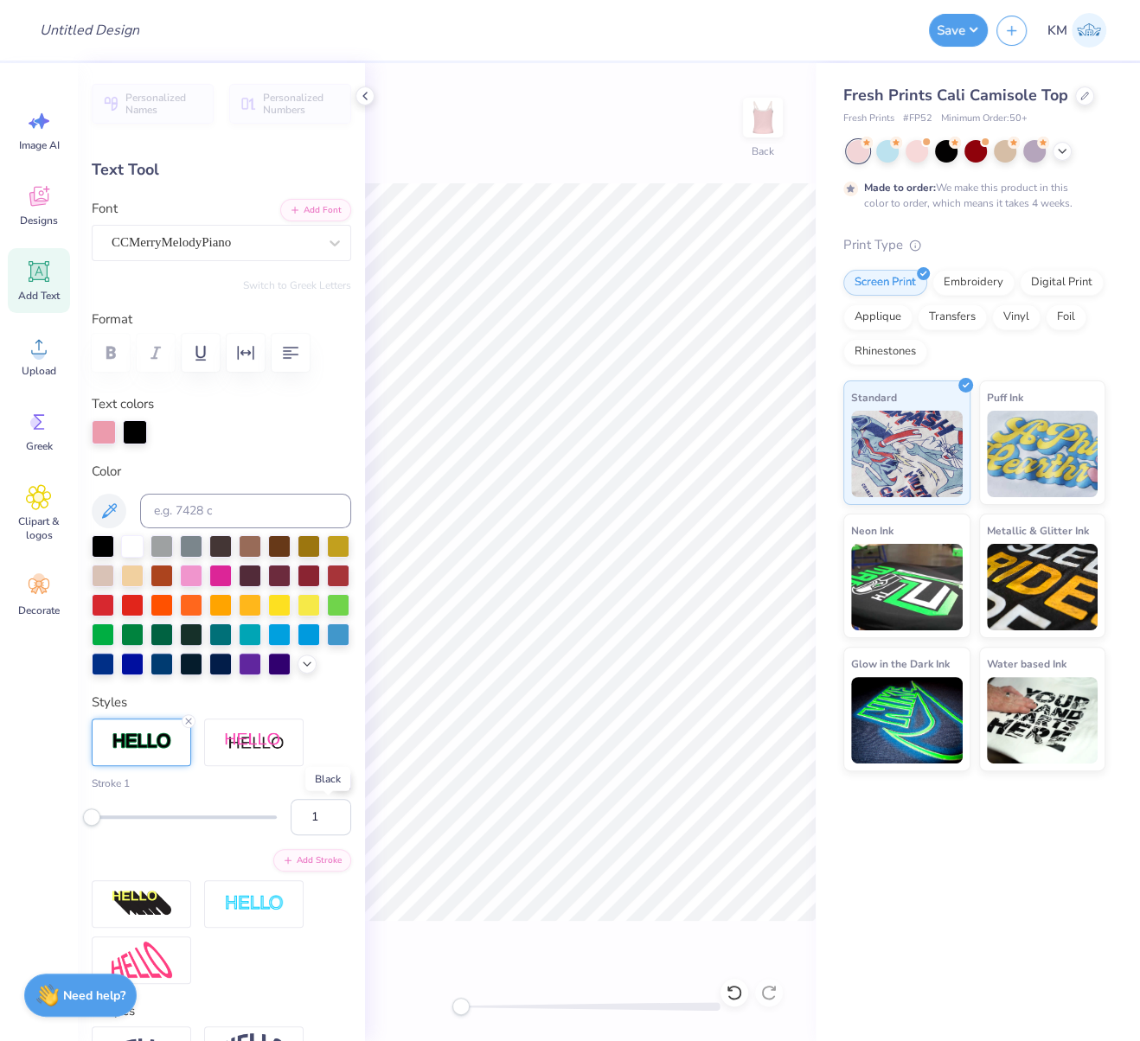
click at [334, 791] on div at bounding box center [342, 781] width 17 height 17
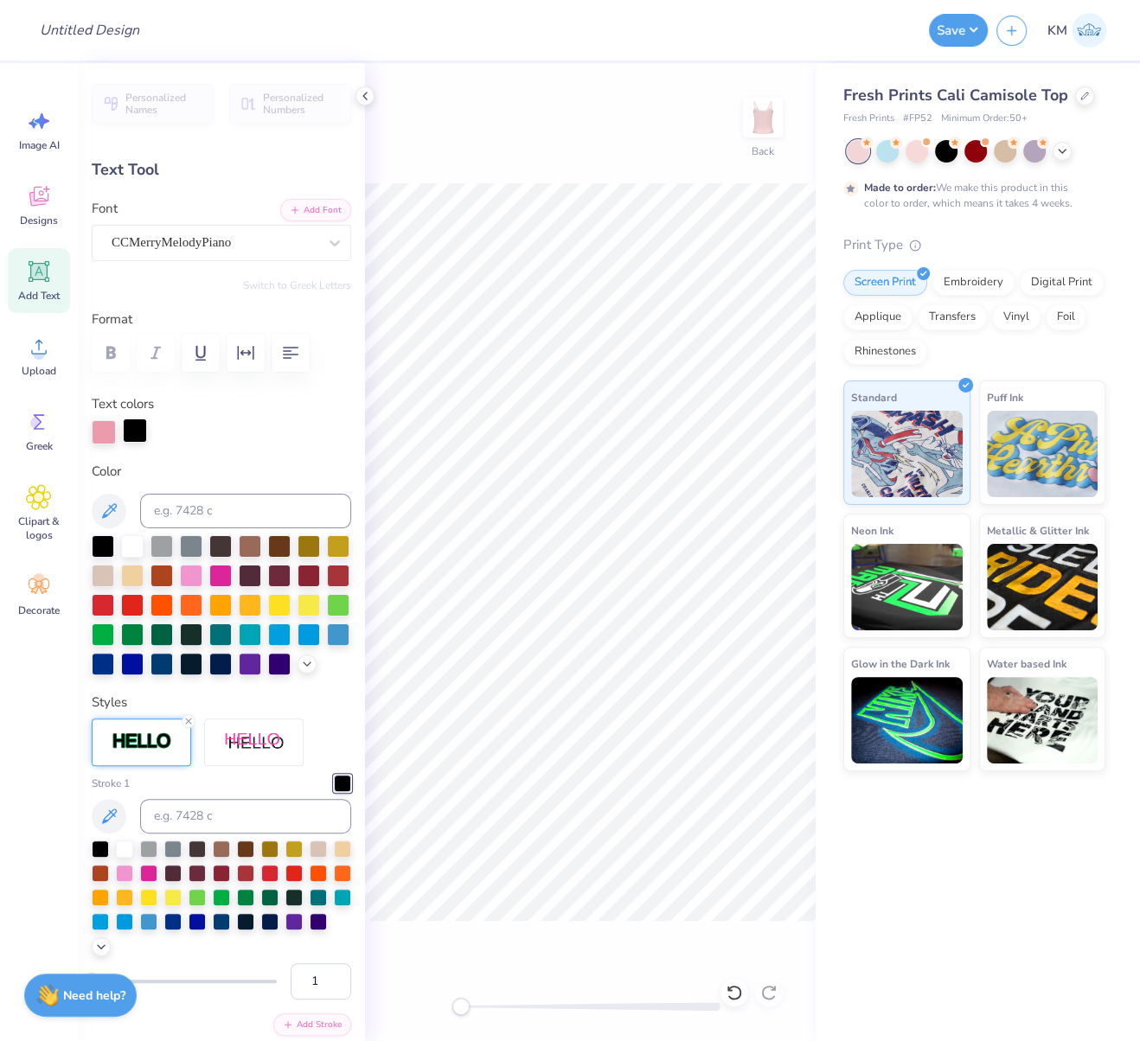
click at [137, 429] on div at bounding box center [135, 431] width 24 height 24
click at [195, 503] on input at bounding box center [245, 511] width 211 height 35
type input "197"
type input "2.32"
type input "1.12"
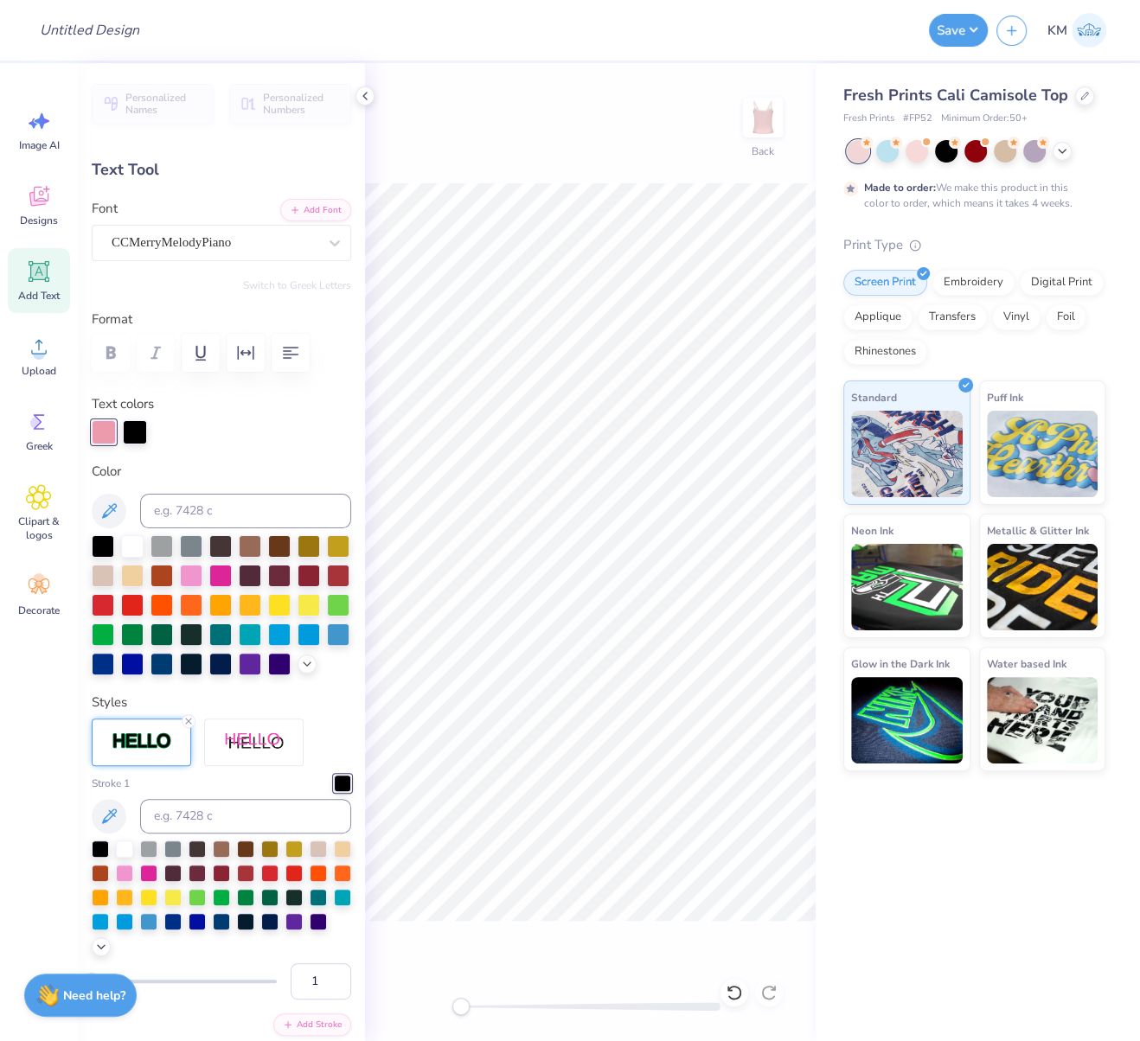
type input "9.29"
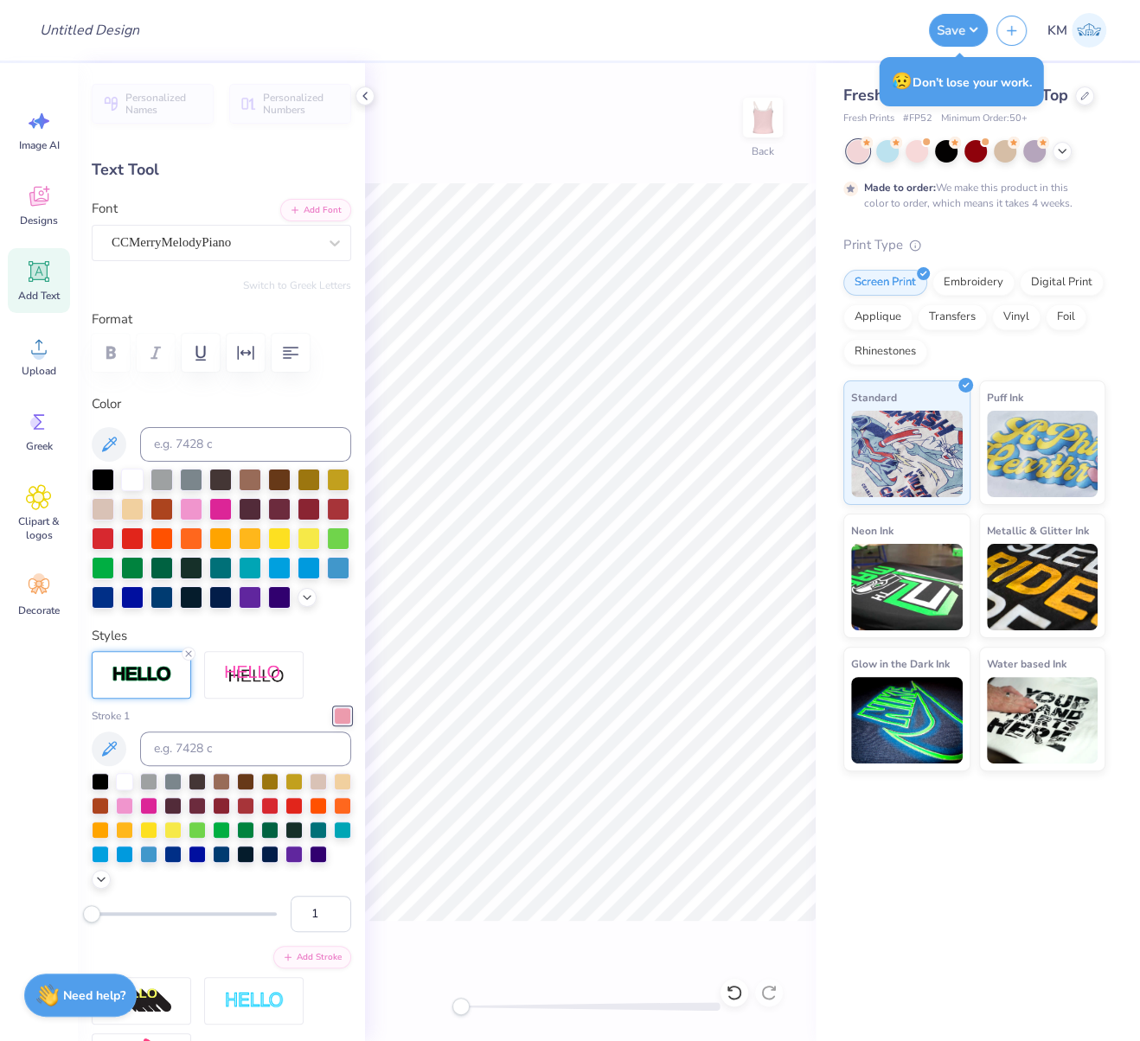
type input "-5.1"
type input "1.11"
type input "8.90"
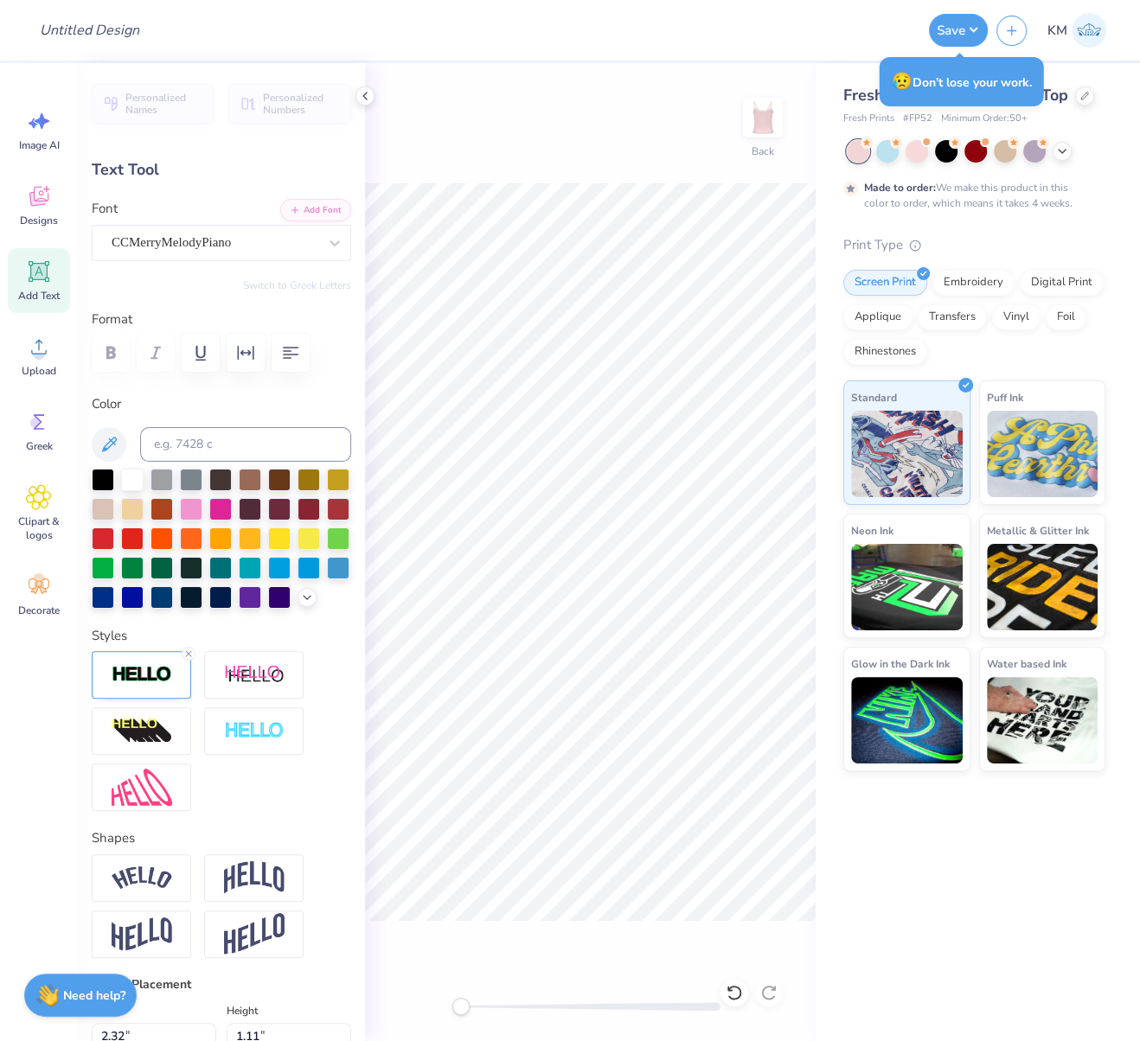
type textarea "Chi"
type input "0.0"
type input "0.98"
type input "0.88"
type input "9.74"
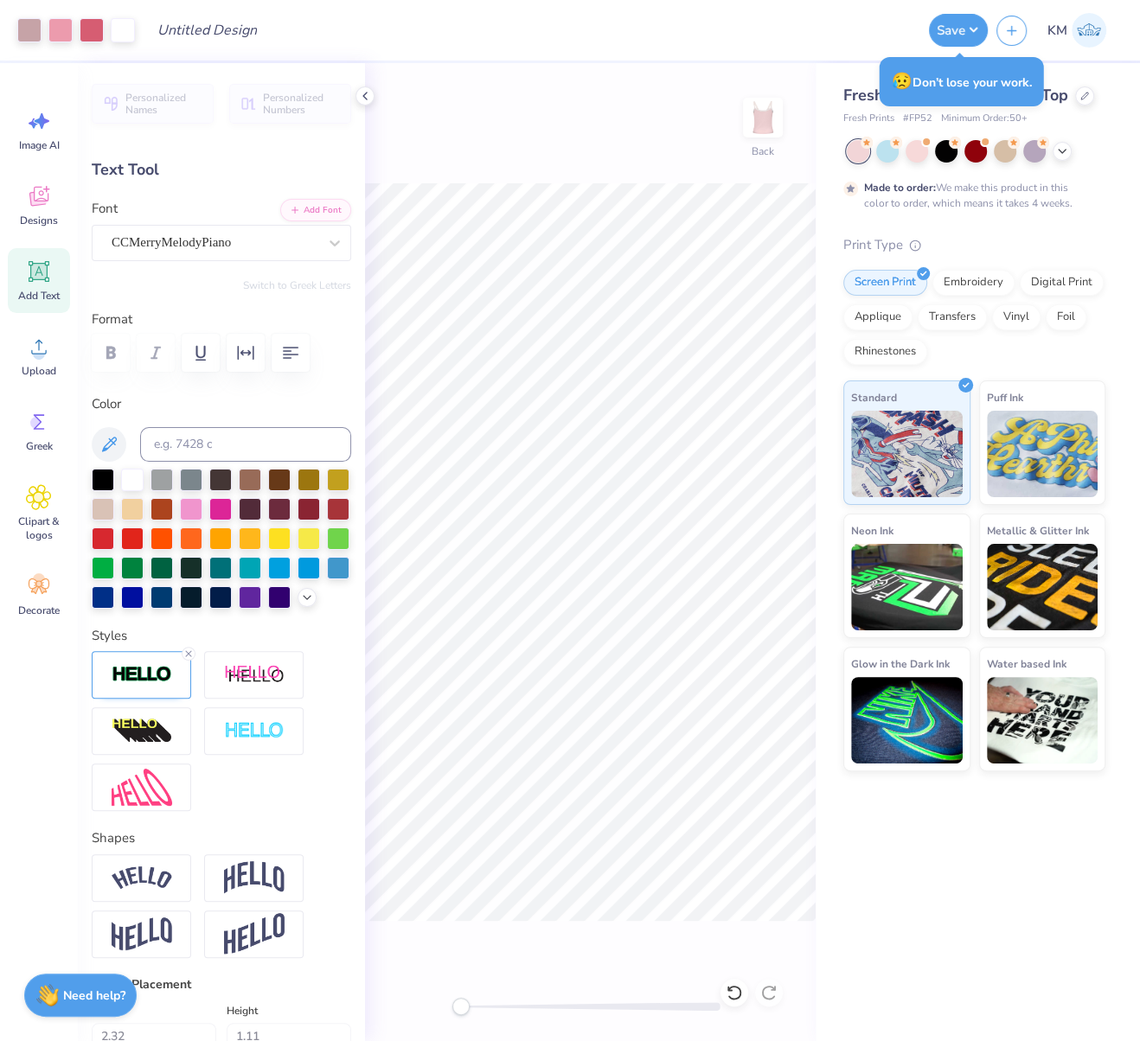
type input "-5.1"
drag, startPoint x: 465, startPoint y: 1009, endPoint x: 498, endPoint y: 1009, distance: 32.9
click at [489, 1009] on div "Accessibility label" at bounding box center [479, 1006] width 17 height 17
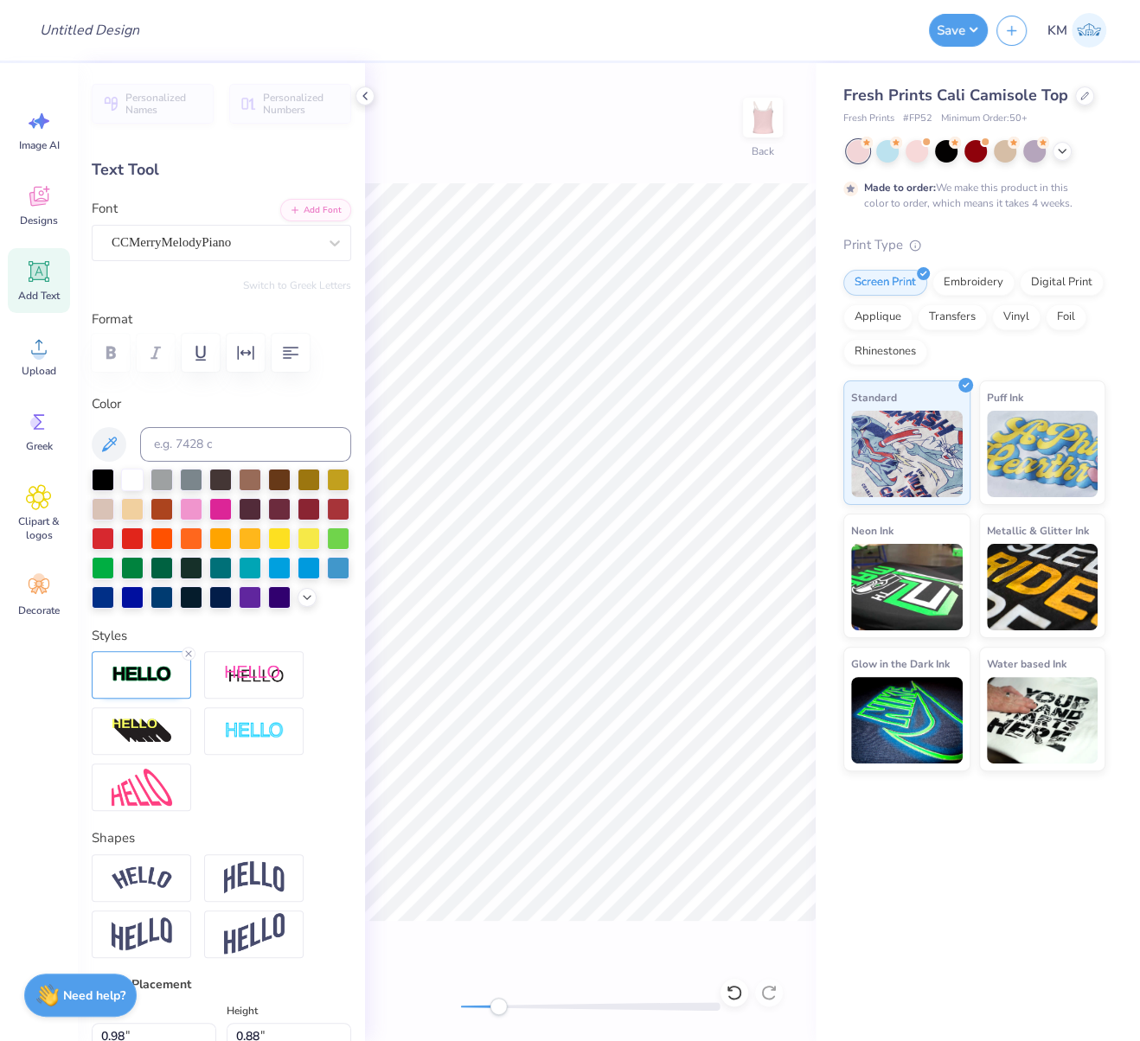
type input "2.32"
type input "1.11"
type input "8.90"
type input "0.0"
type input "0.98"
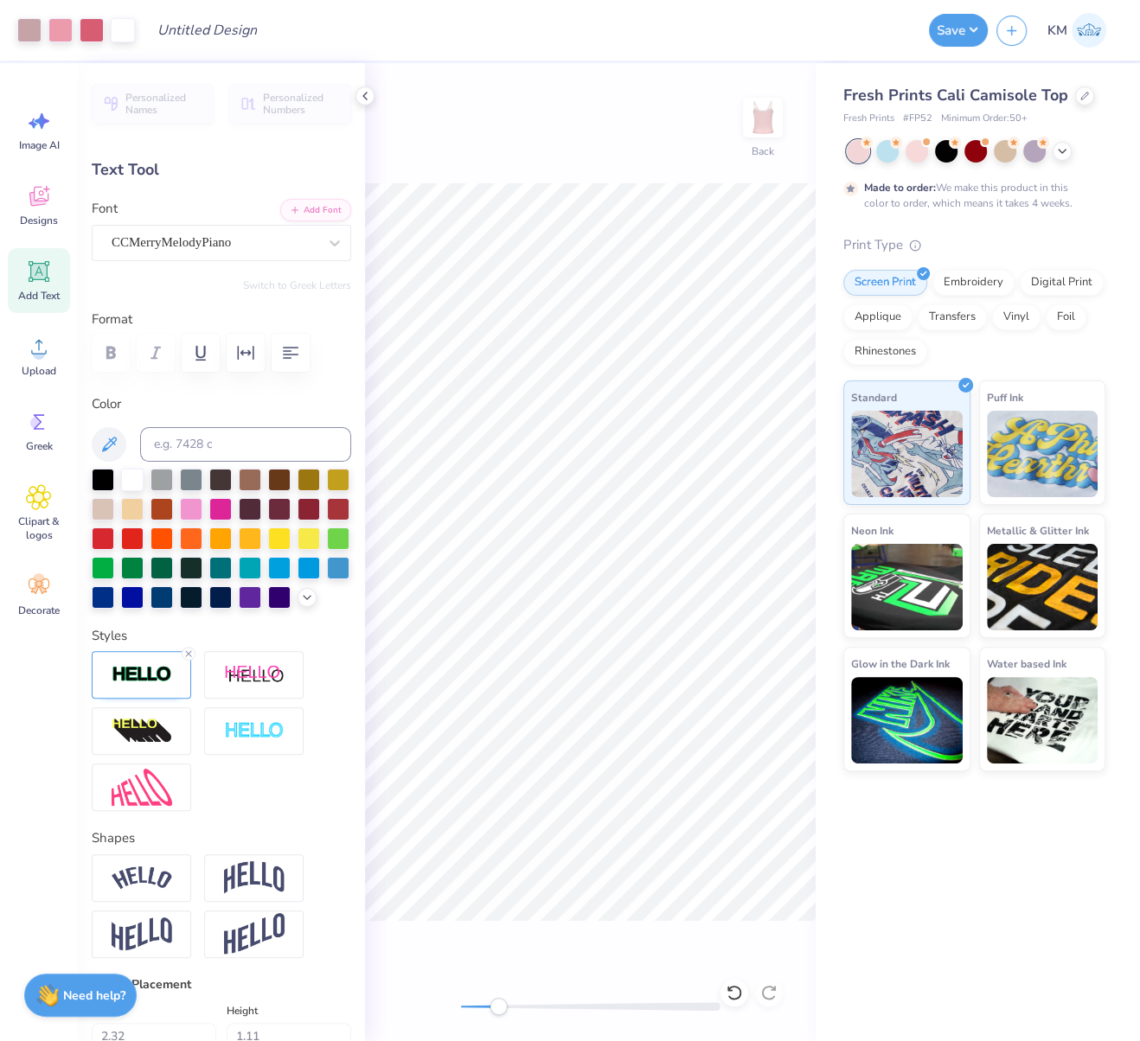
type input "0.88"
type input "9.91"
type input "0.0"
type input "2.34"
type input "1.06"
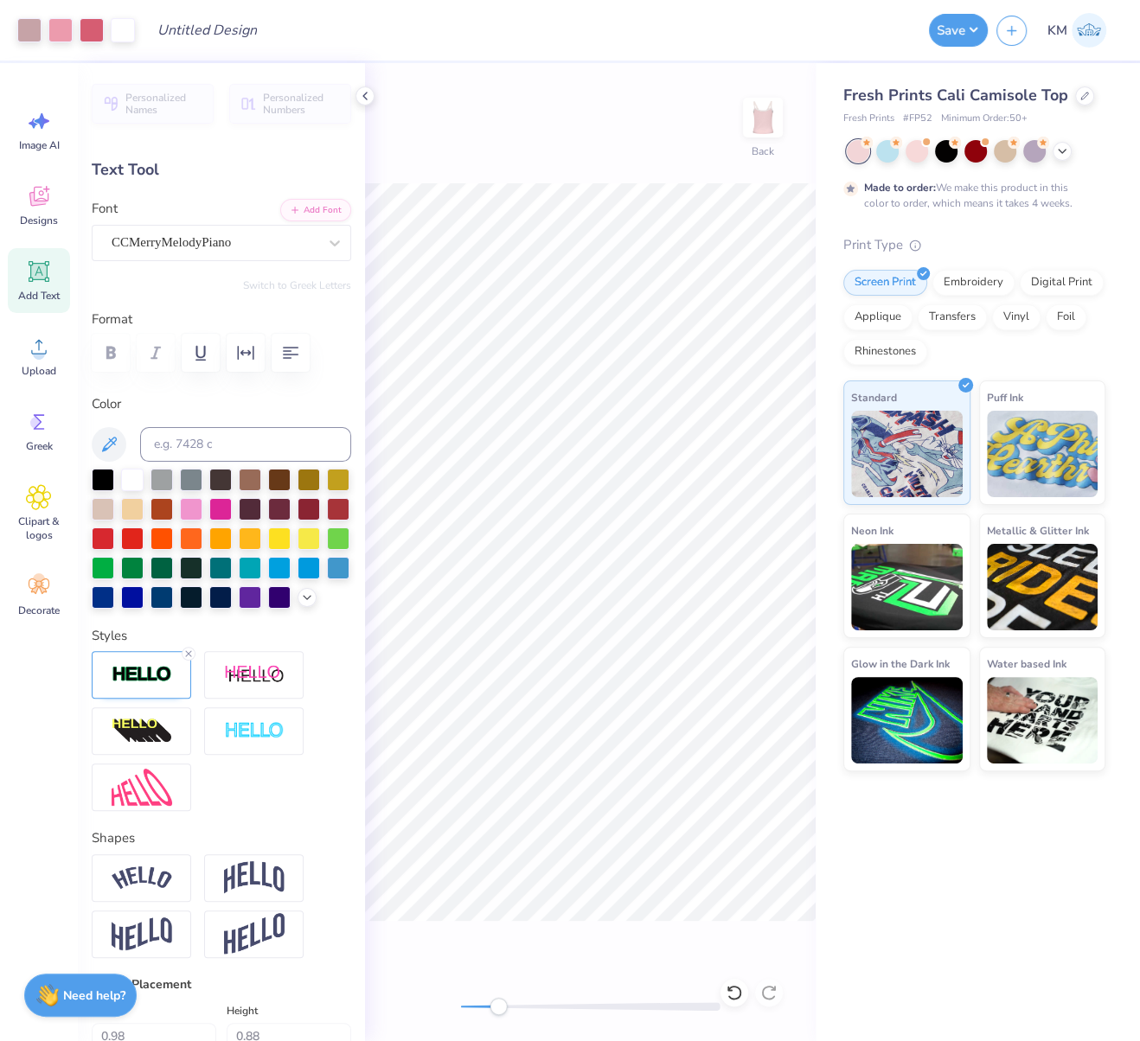
type input "8.93"
type input "-1.2"
type input "8.92"
type textarea "Chi"
type input "0.0"
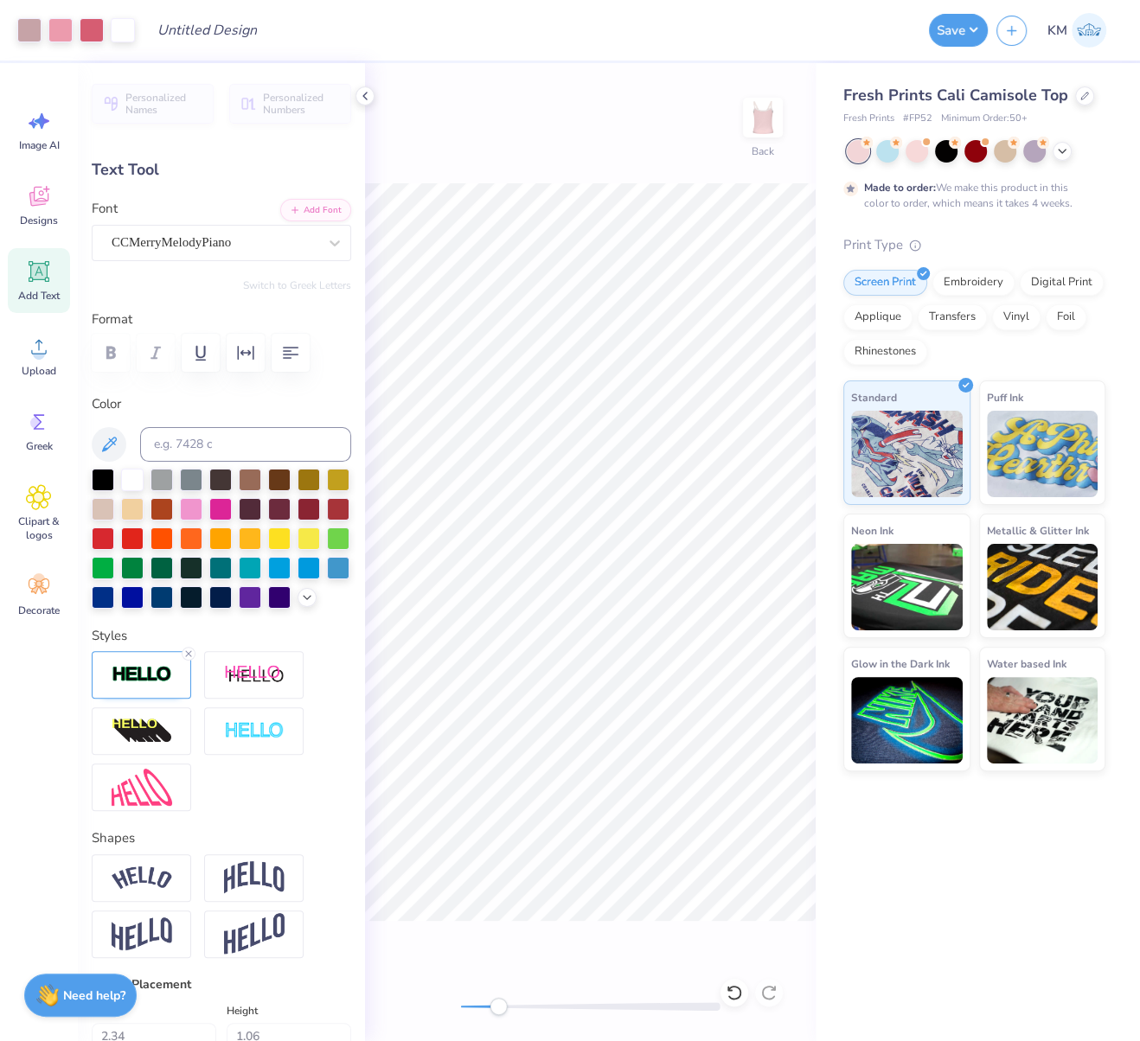
type input "0.98"
type input "0.84"
type input "9.65"
type input "0.0"
type input "9.98"
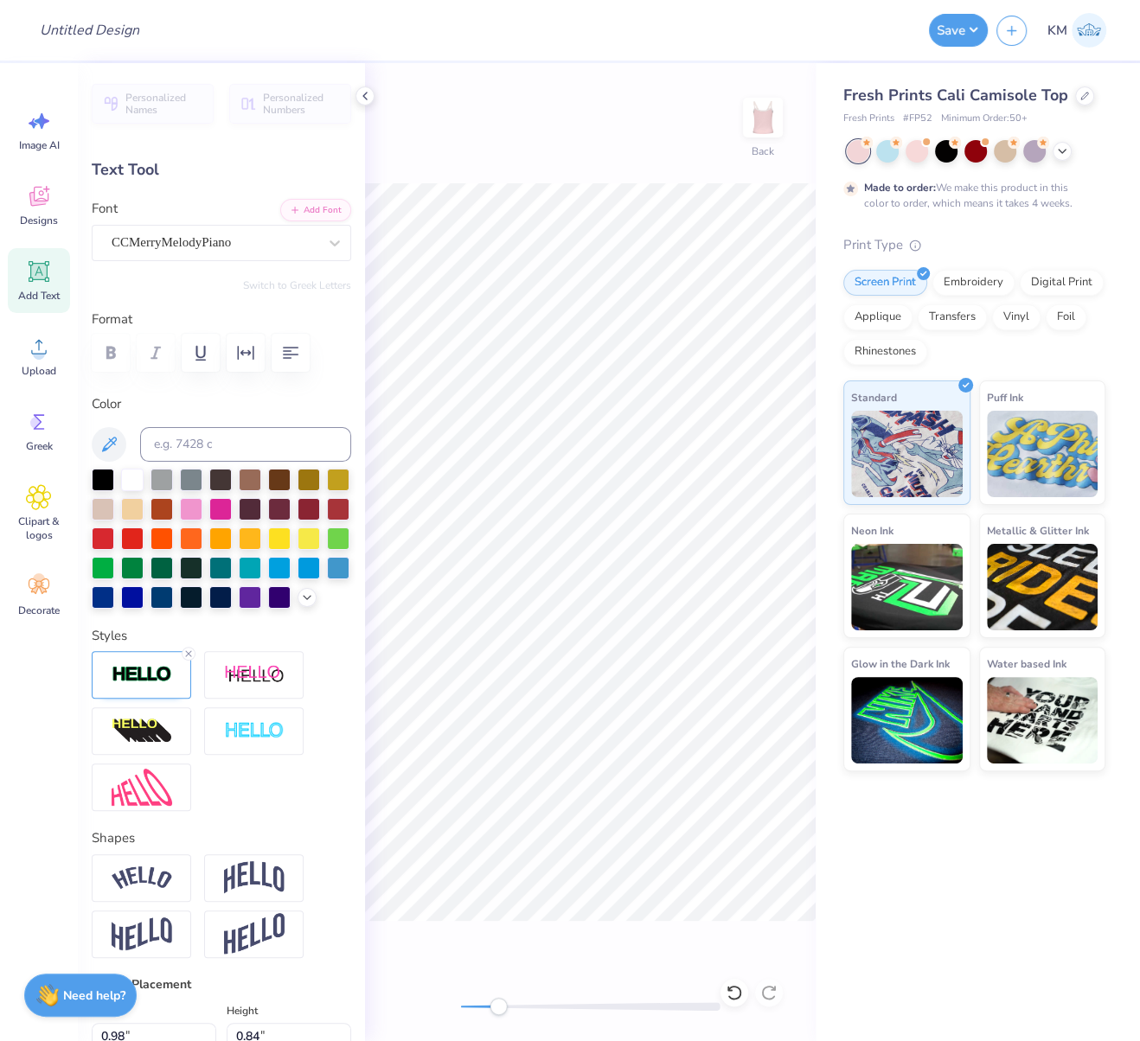
type input "0.0"
drag, startPoint x: 489, startPoint y: 1010, endPoint x: 426, endPoint y: 1007, distance: 63.2
click at [437, 1003] on div "Back" at bounding box center [590, 552] width 451 height 978
click at [589, 941] on div "Back" at bounding box center [590, 552] width 451 height 978
drag, startPoint x: 465, startPoint y: 1008, endPoint x: 475, endPoint y: 1009, distance: 9.7
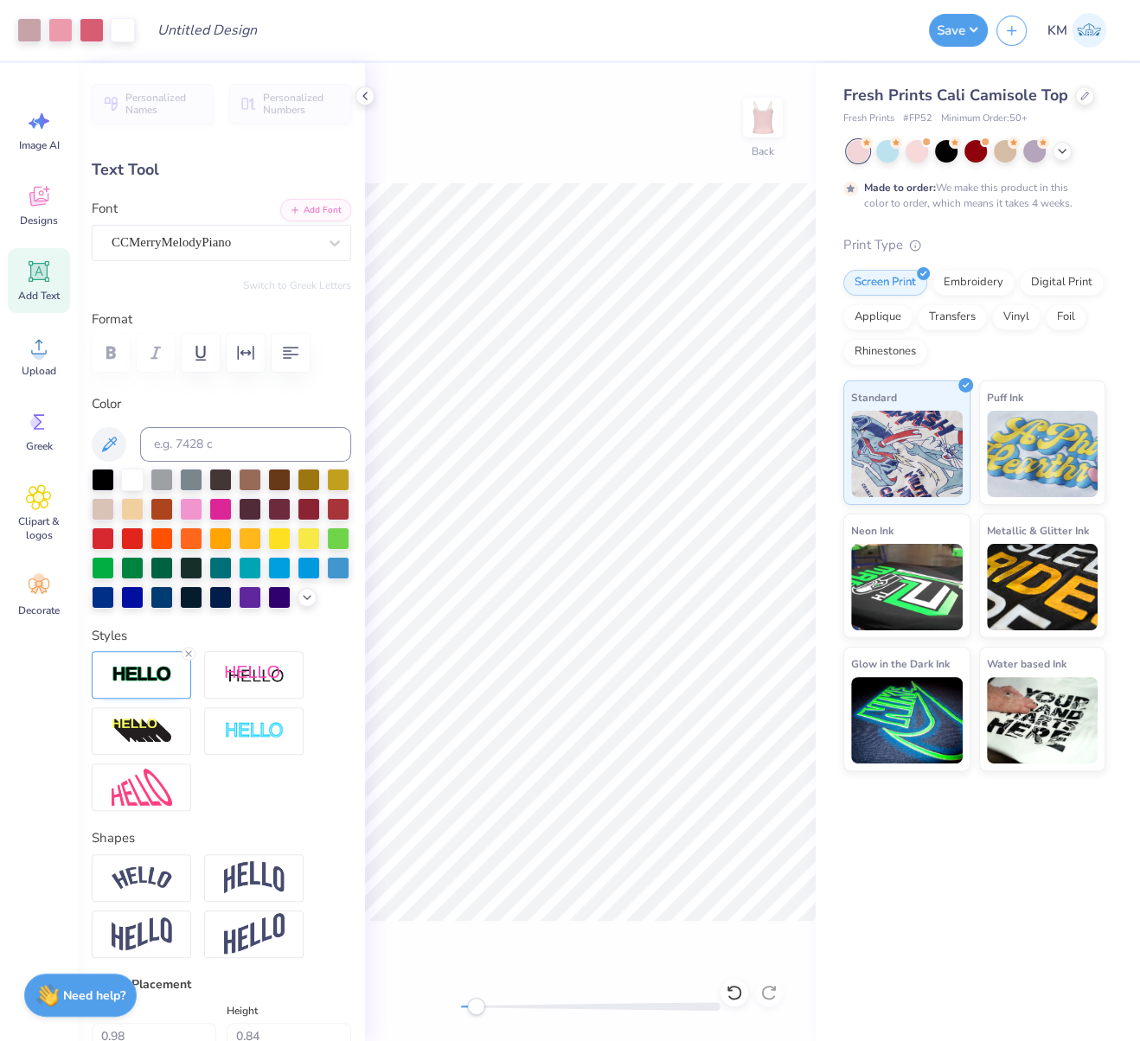
click at [476, 1009] on div "Accessibility label" at bounding box center [475, 1006] width 17 height 17
type input "2.34"
type input "1.06"
type input "8.92"
type input "-1.2"
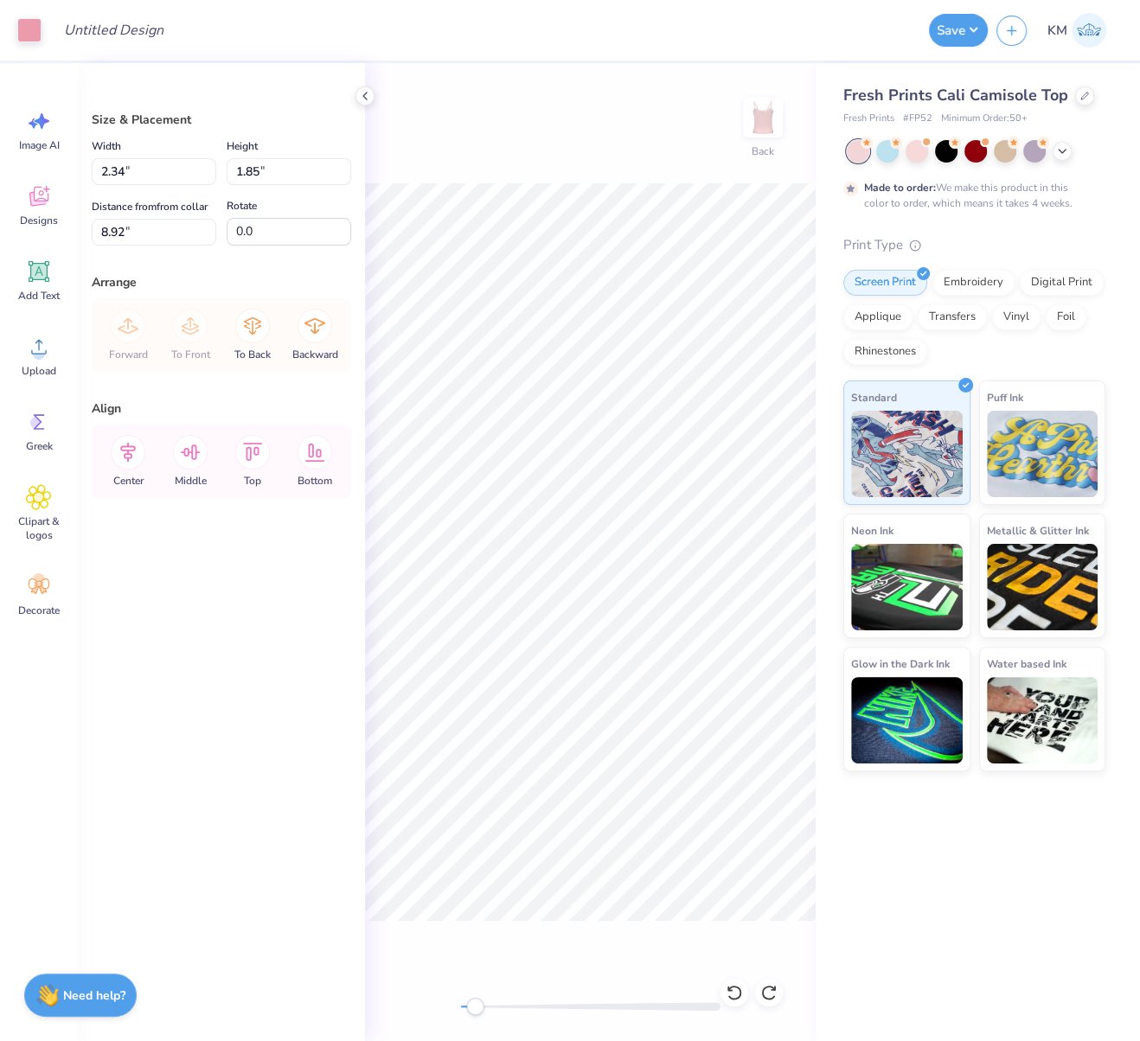
type input "2.33"
type input "1.87"
type input "8.90"
drag, startPoint x: 622, startPoint y: 923, endPoint x: 610, endPoint y: 932, distance: 14.9
click at [622, 925] on div "Back" at bounding box center [590, 552] width 451 height 978
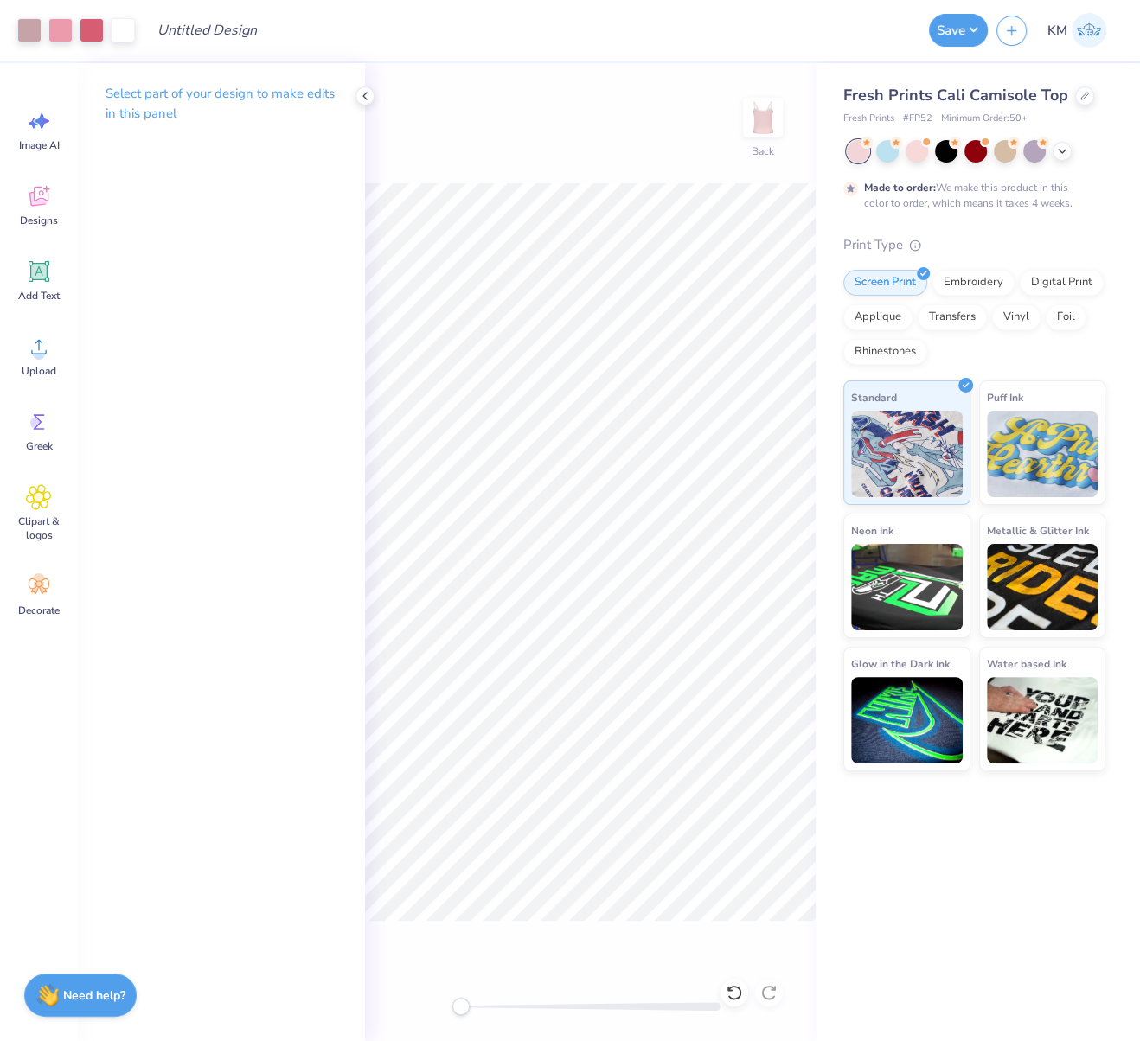
drag, startPoint x: 472, startPoint y: 1009, endPoint x: 385, endPoint y: 982, distance: 91.6
click at [395, 983] on div "Back" at bounding box center [590, 552] width 451 height 978
click at [565, 938] on div "Back" at bounding box center [590, 552] width 451 height 978
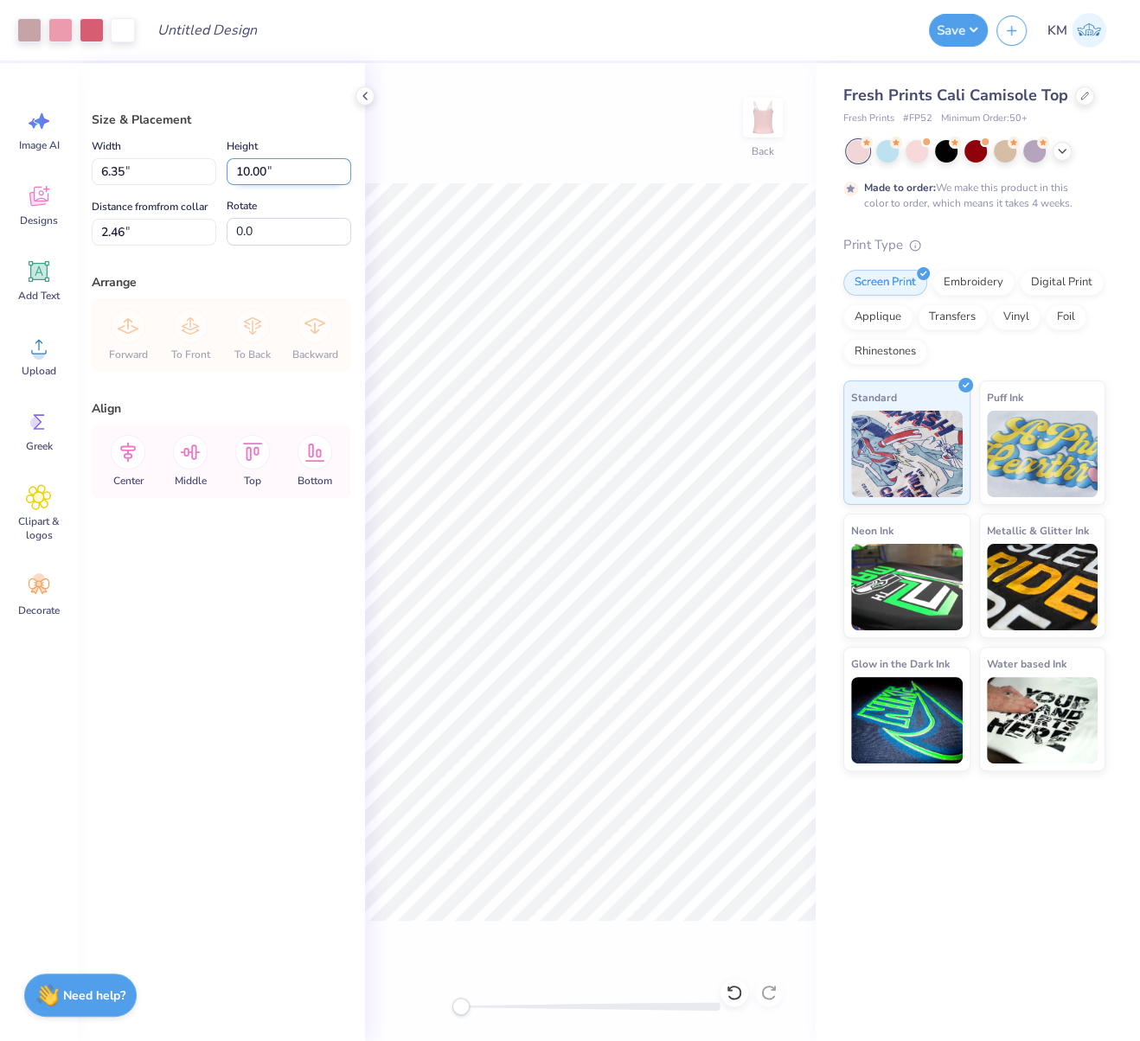
drag, startPoint x: 269, startPoint y: 170, endPoint x: 233, endPoint y: 173, distance: 36.5
click at [237, 169] on input "10.00" at bounding box center [289, 171] width 125 height 27
type input "7"
type input "4.45"
type input "7.00"
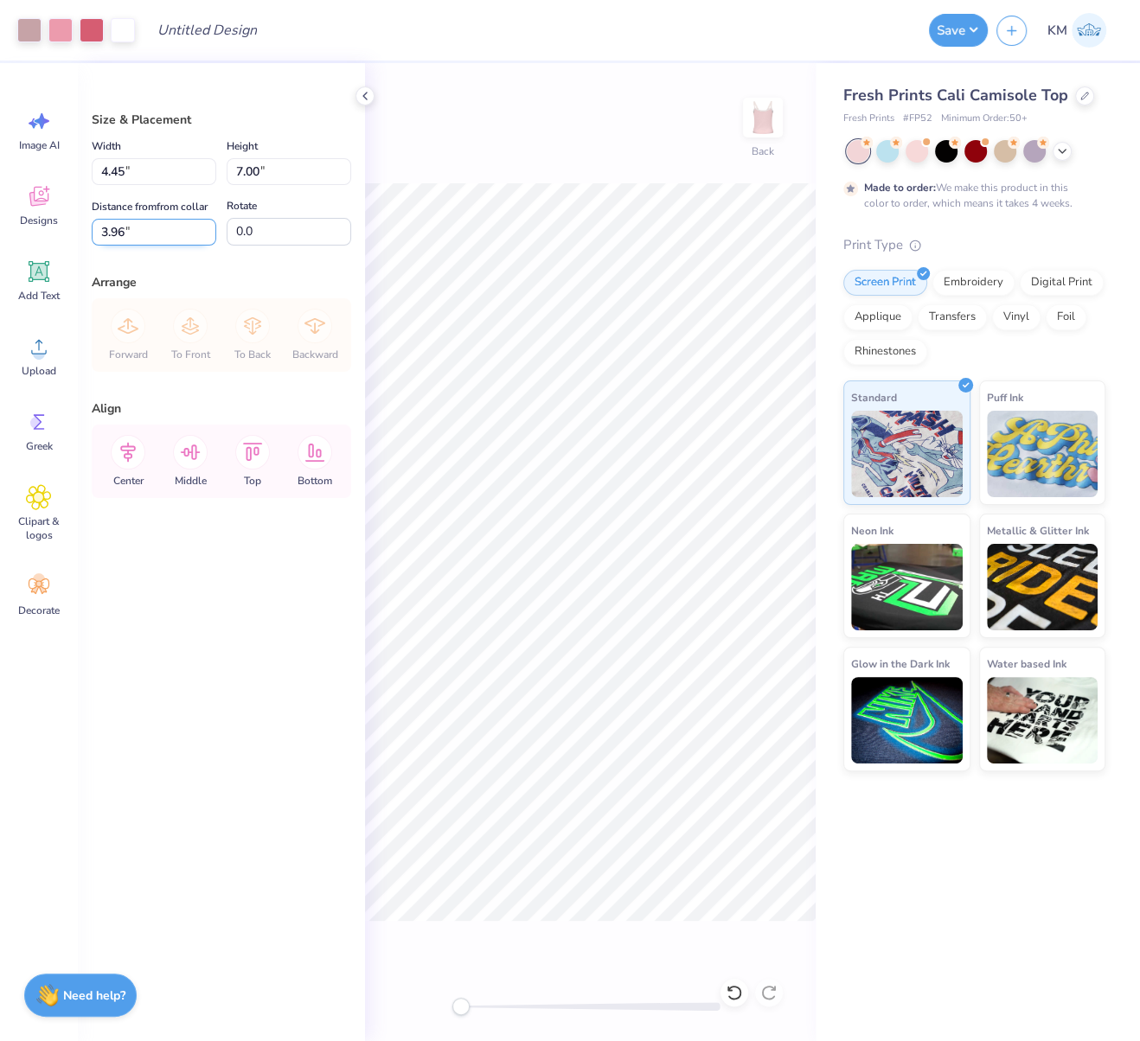
drag, startPoint x: 113, startPoint y: 231, endPoint x: 94, endPoint y: 229, distance: 19.1
click at [94, 229] on input "3.96" at bounding box center [154, 232] width 125 height 27
type input "2.50"
click at [125, 445] on icon at bounding box center [128, 452] width 35 height 35
click at [213, 29] on input "Design Title" at bounding box center [186, 30] width 85 height 35
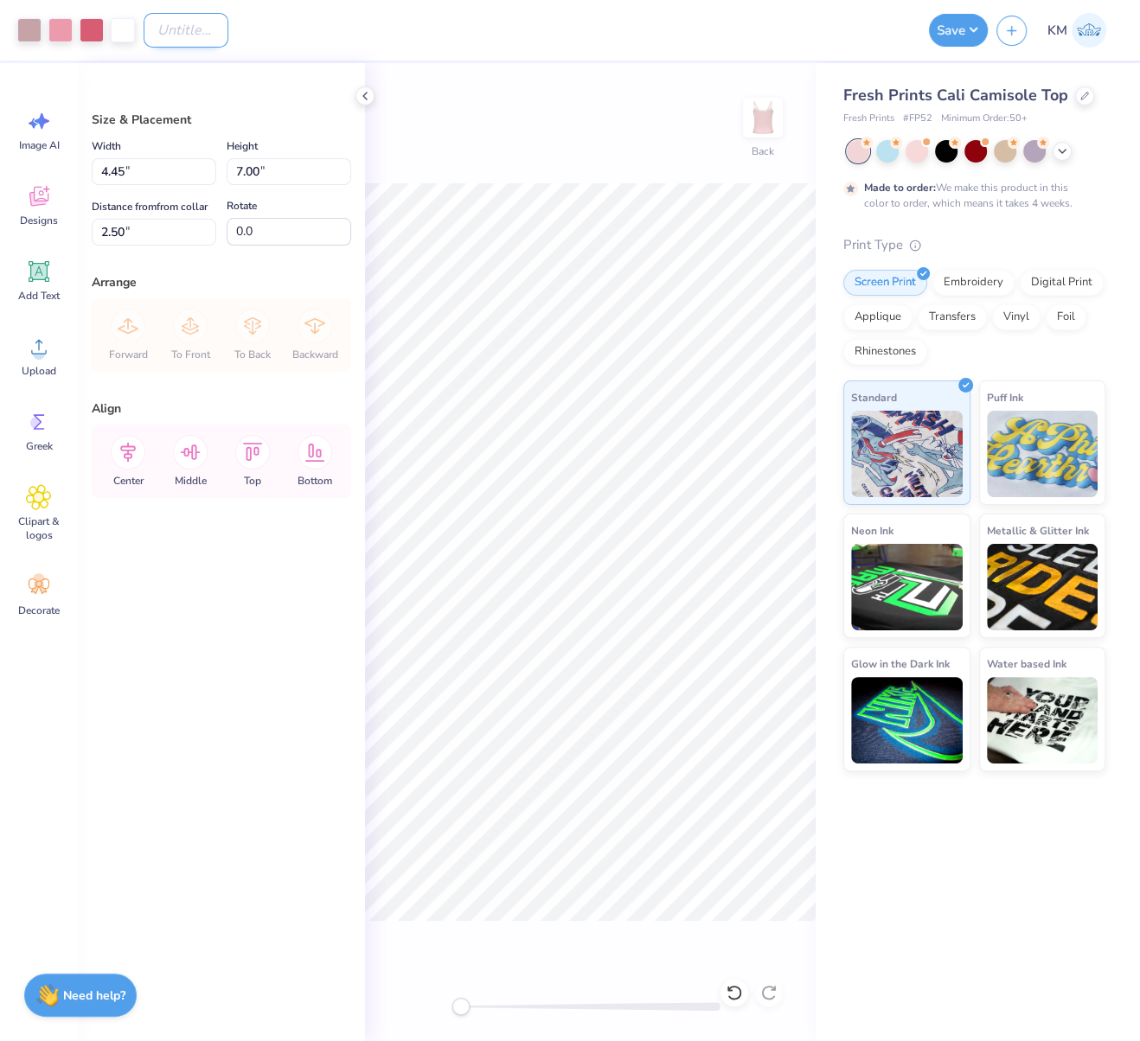
paste input "FPS240627"
type input "FPS240627"
click at [970, 30] on button "Save" at bounding box center [958, 27] width 59 height 33
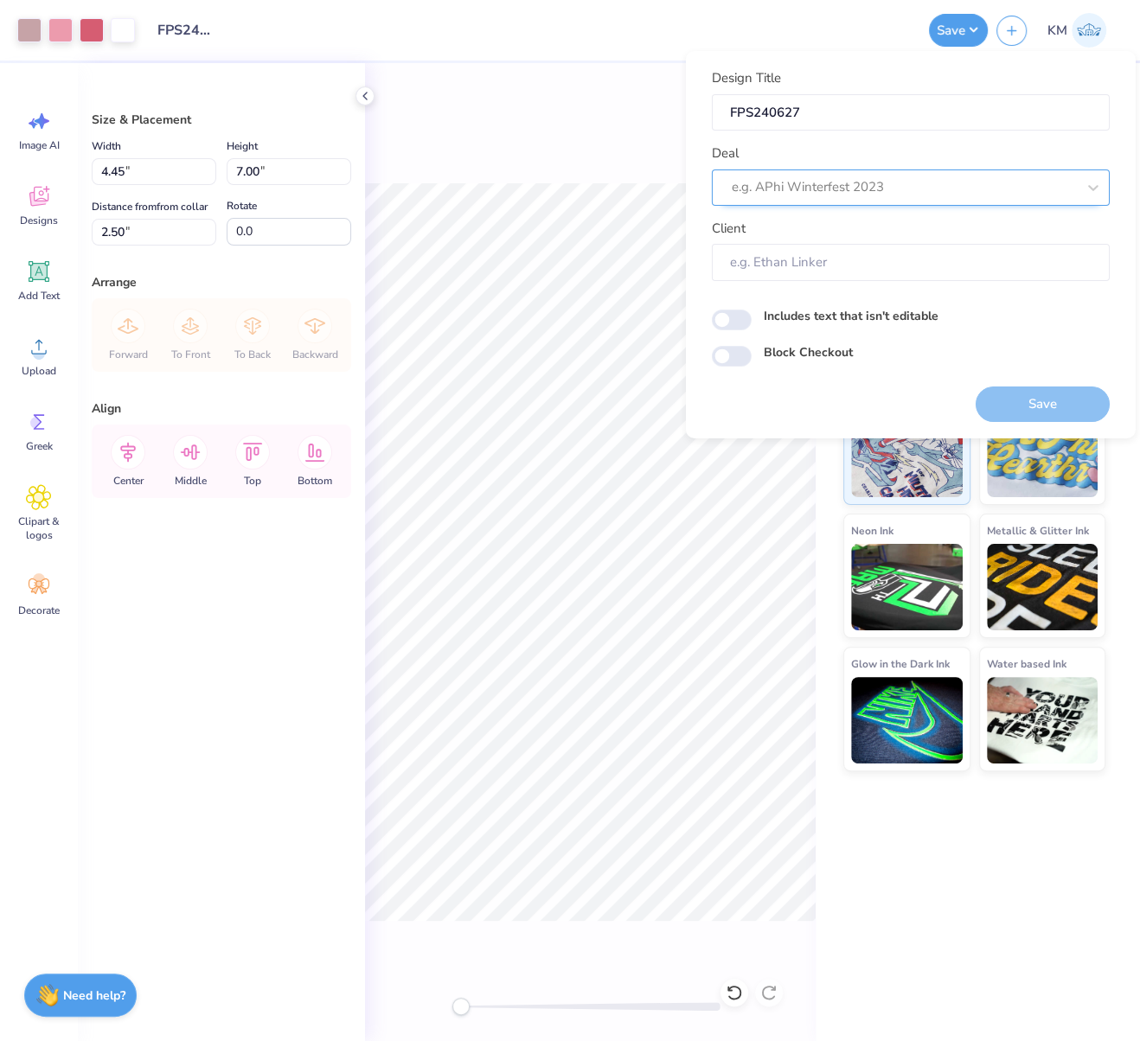
click at [845, 189] on div at bounding box center [904, 187] width 344 height 23
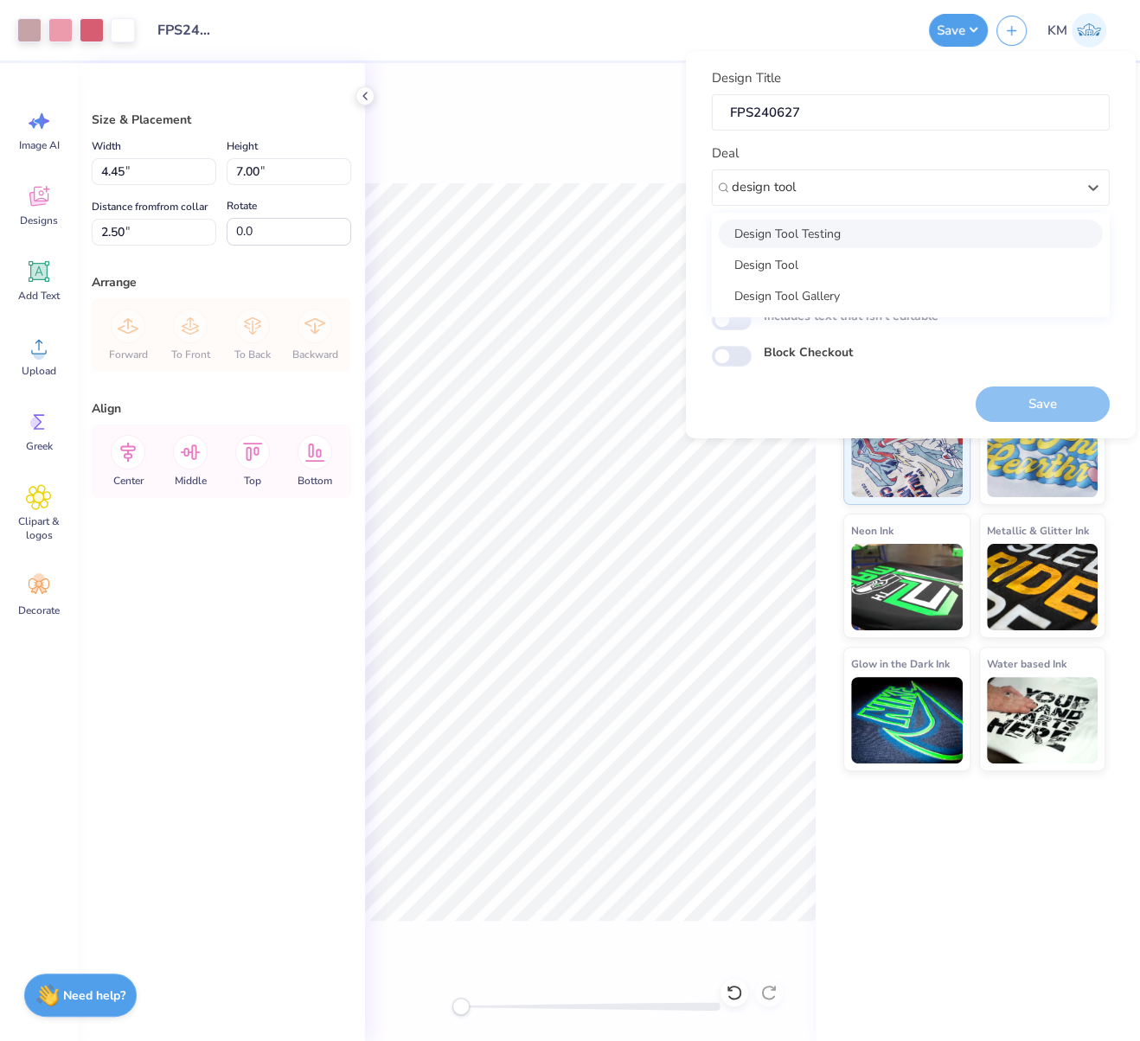
click at [849, 231] on div "Design Tool Testing" at bounding box center [911, 233] width 384 height 29
type input "design tool"
type input "[PERSON_NAME]"
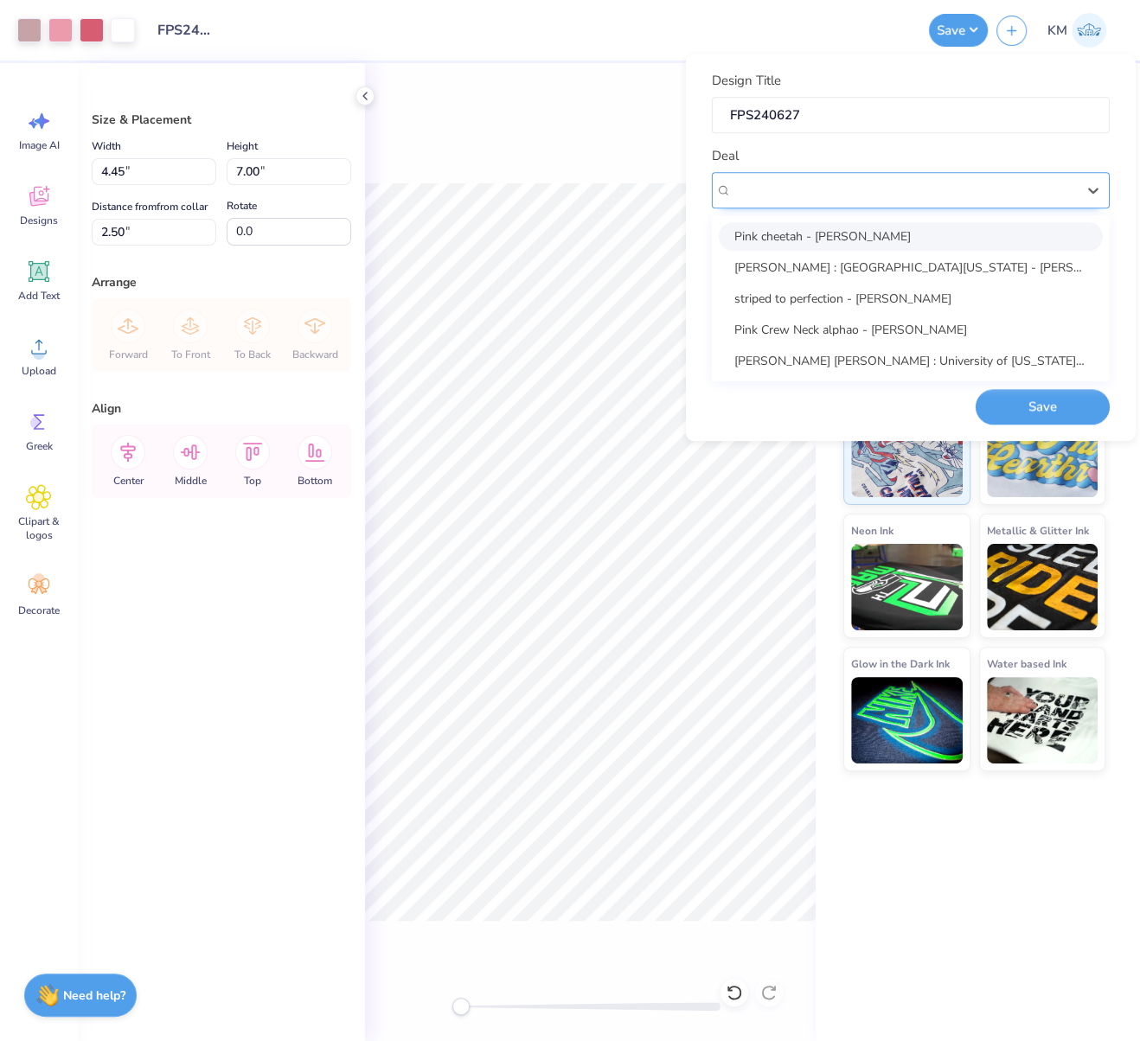
click at [864, 184] on div "Design Tool Testing" at bounding box center [904, 189] width 348 height 27
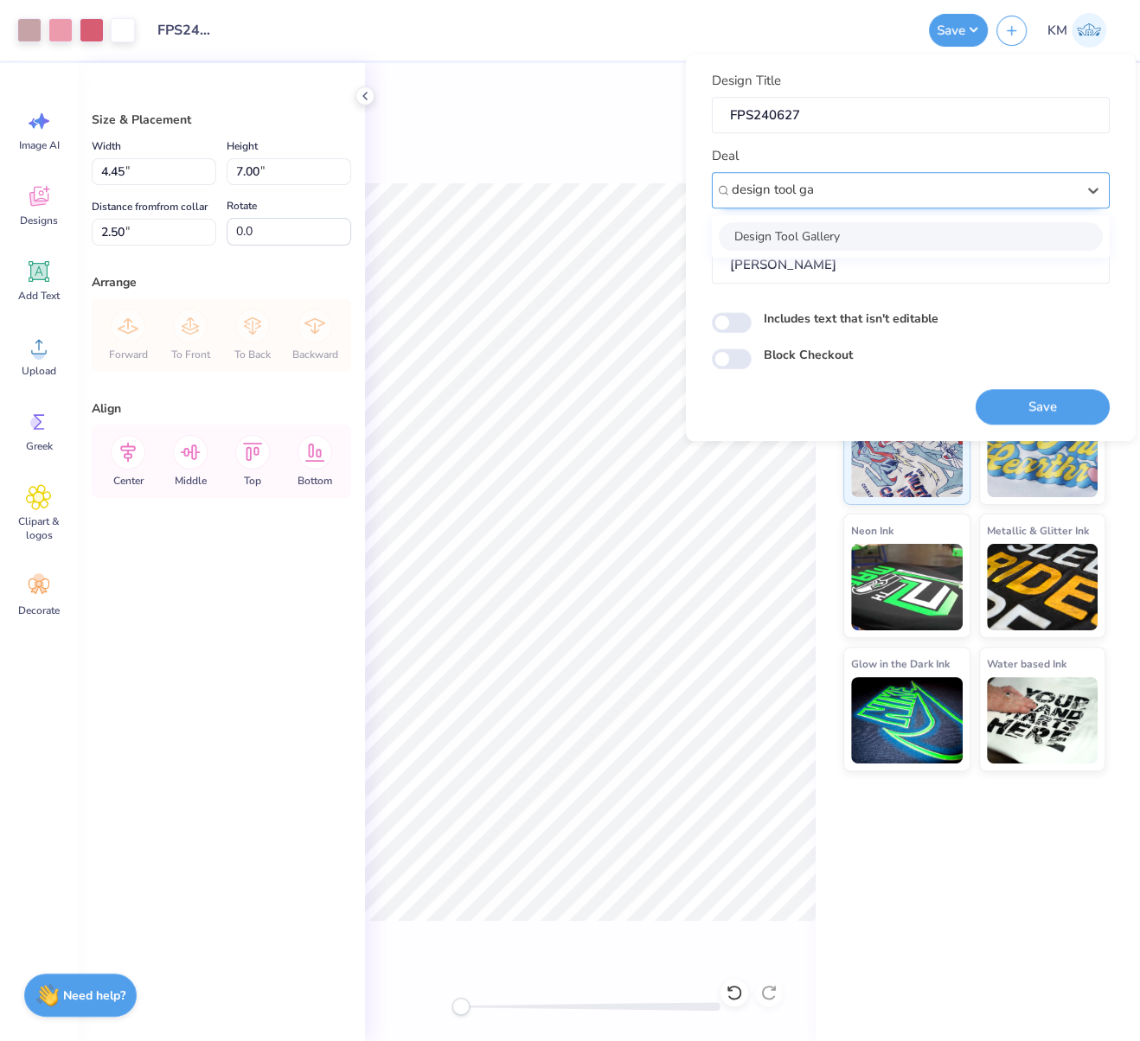
click at [836, 231] on div "Design Tool Gallery" at bounding box center [911, 236] width 384 height 29
type input "design tool ga"
type input "Design Tool Gallery User"
click at [746, 319] on input "Includes text that isn't editable" at bounding box center [732, 322] width 40 height 21
drag, startPoint x: 742, startPoint y: 319, endPoint x: 757, endPoint y: 332, distance: 19.6
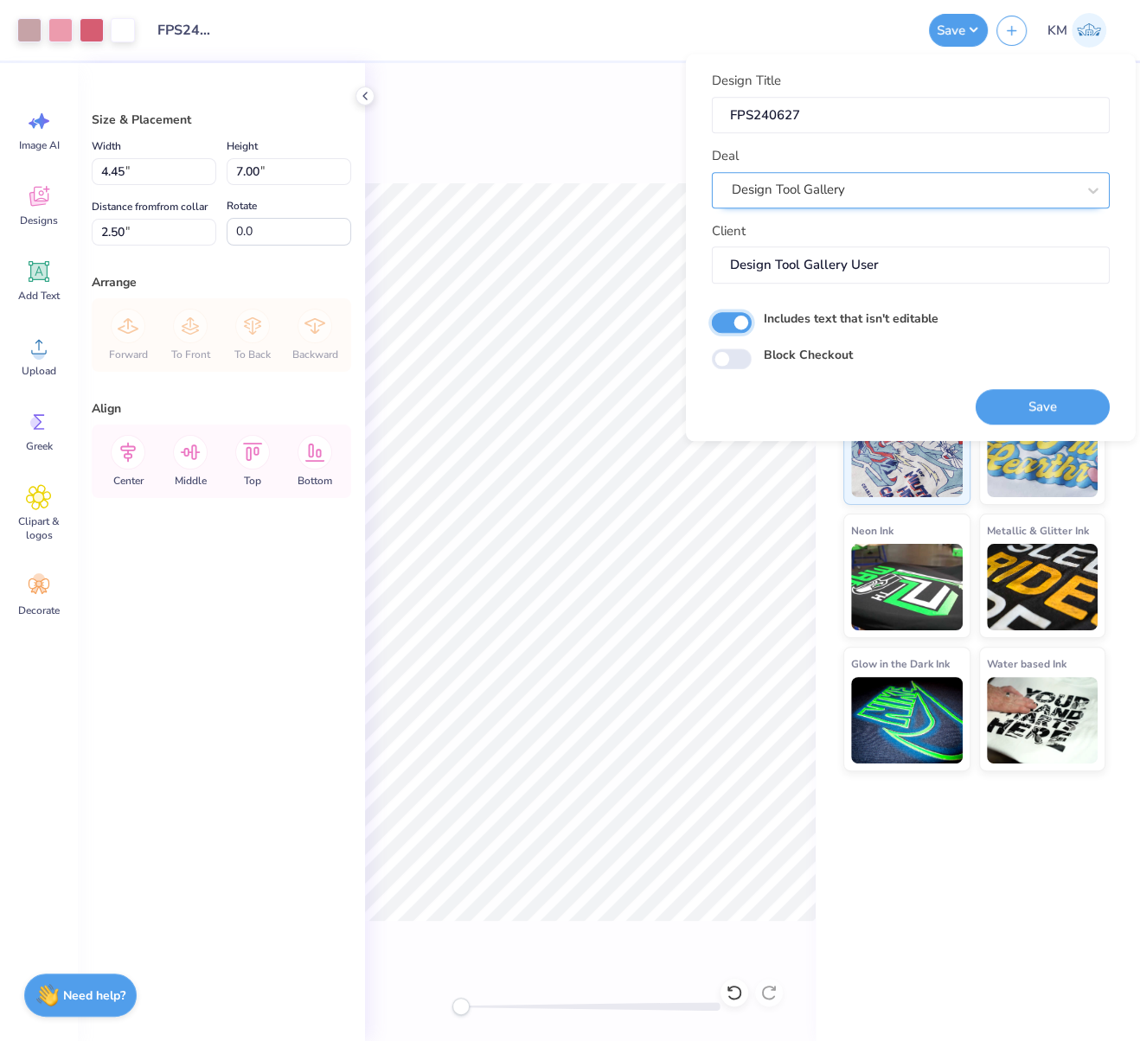
click at [744, 319] on input "Includes text that isn't editable" at bounding box center [732, 322] width 40 height 21
checkbox input "false"
click at [1053, 405] on button "Save" at bounding box center [1043, 406] width 134 height 35
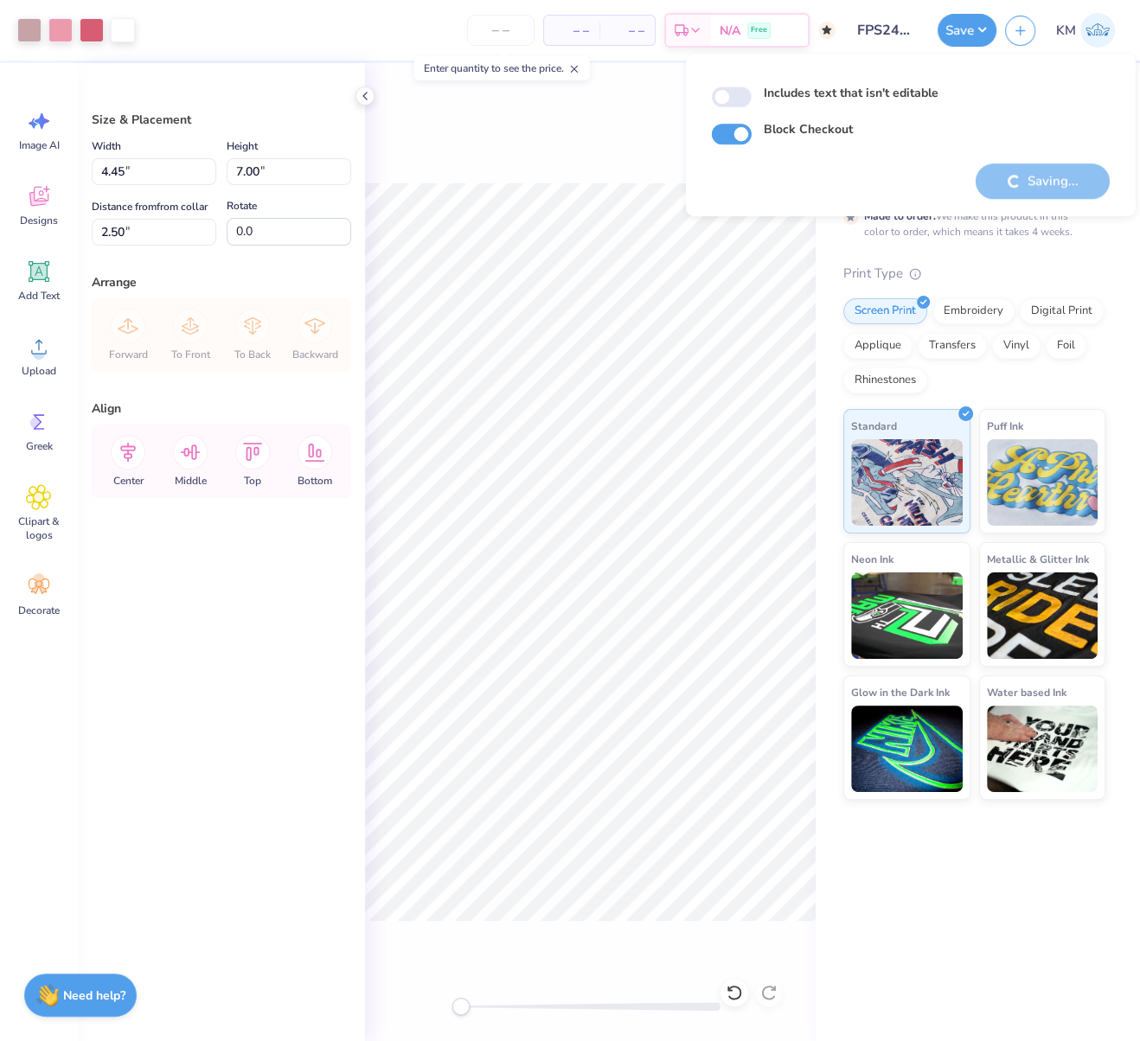
checkbox input "true"
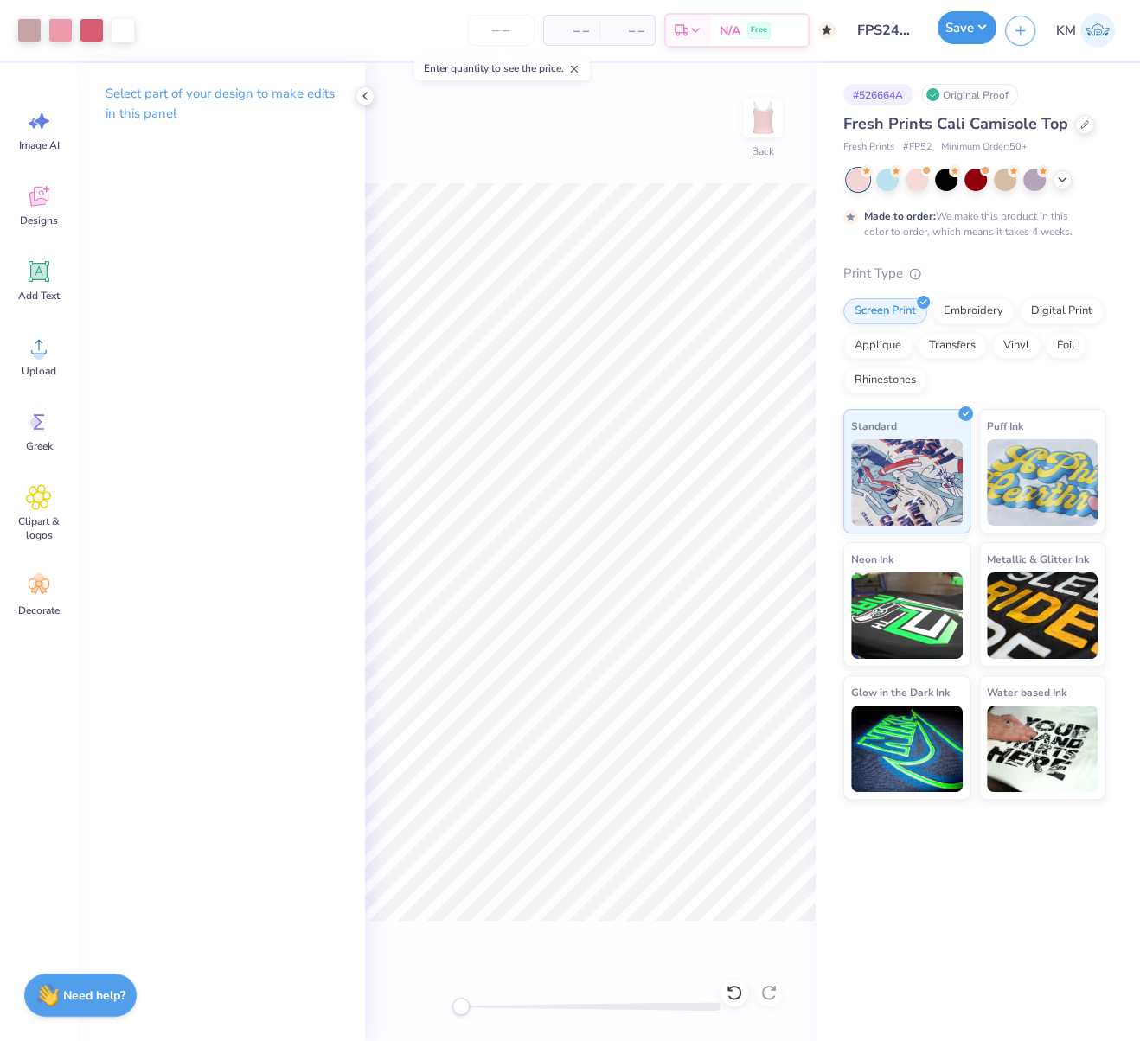
click at [988, 24] on button "Save" at bounding box center [967, 27] width 59 height 33
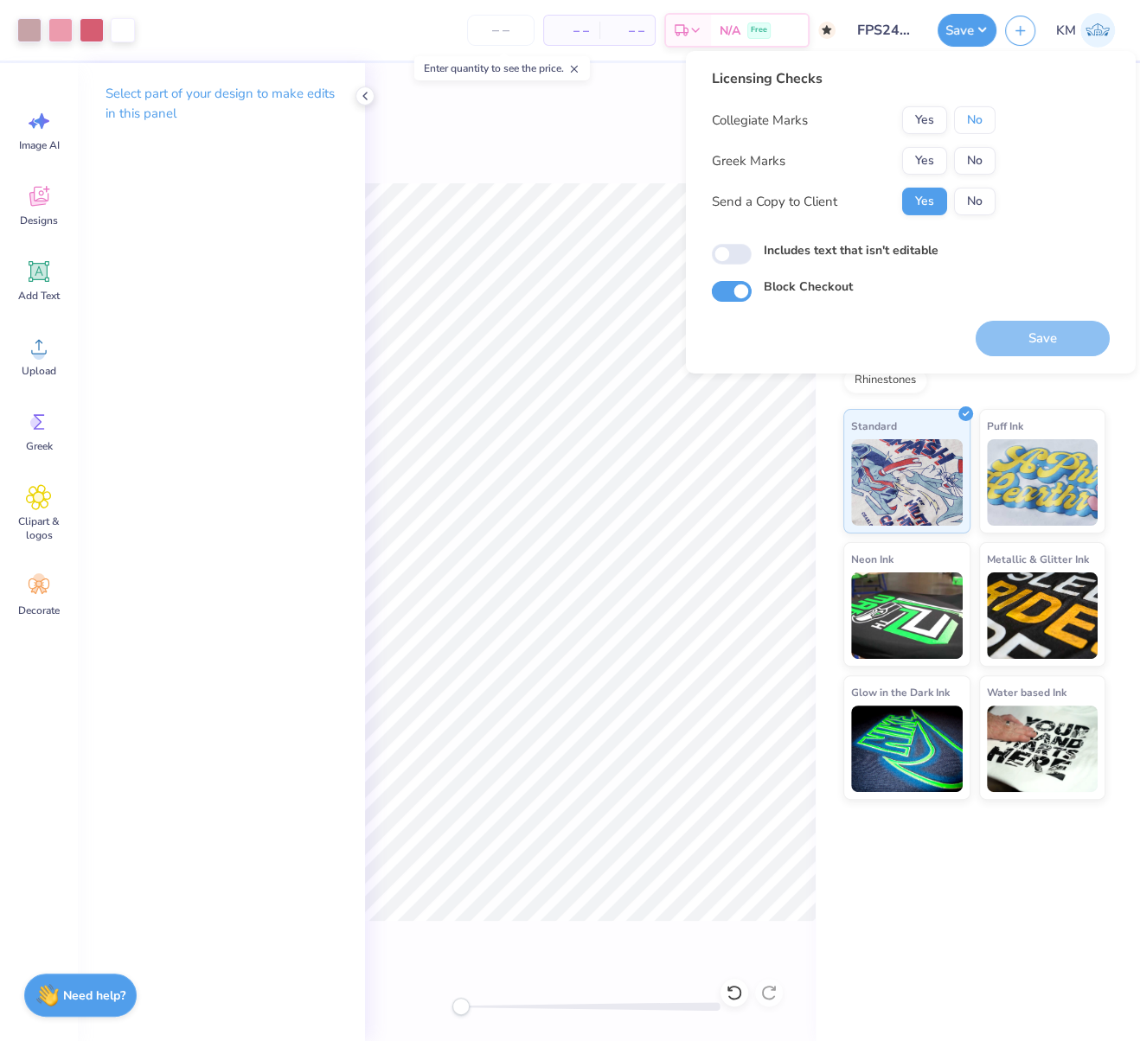
drag, startPoint x: 975, startPoint y: 122, endPoint x: 940, endPoint y: 144, distance: 41.3
click at [974, 122] on button "No" at bounding box center [975, 120] width 42 height 28
click at [929, 153] on button "Yes" at bounding box center [924, 161] width 45 height 28
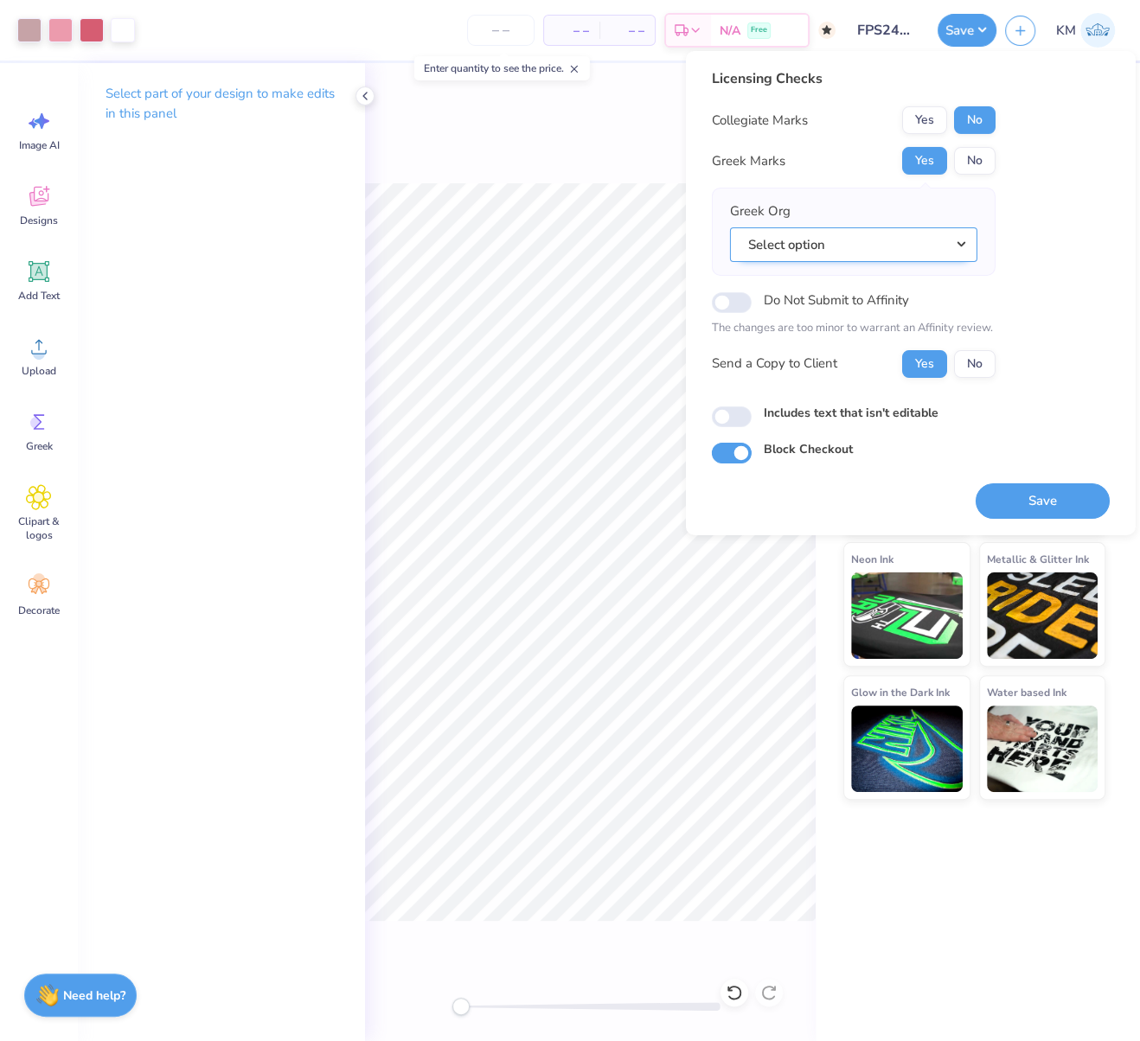
click at [957, 244] on button "Select option" at bounding box center [853, 244] width 247 height 35
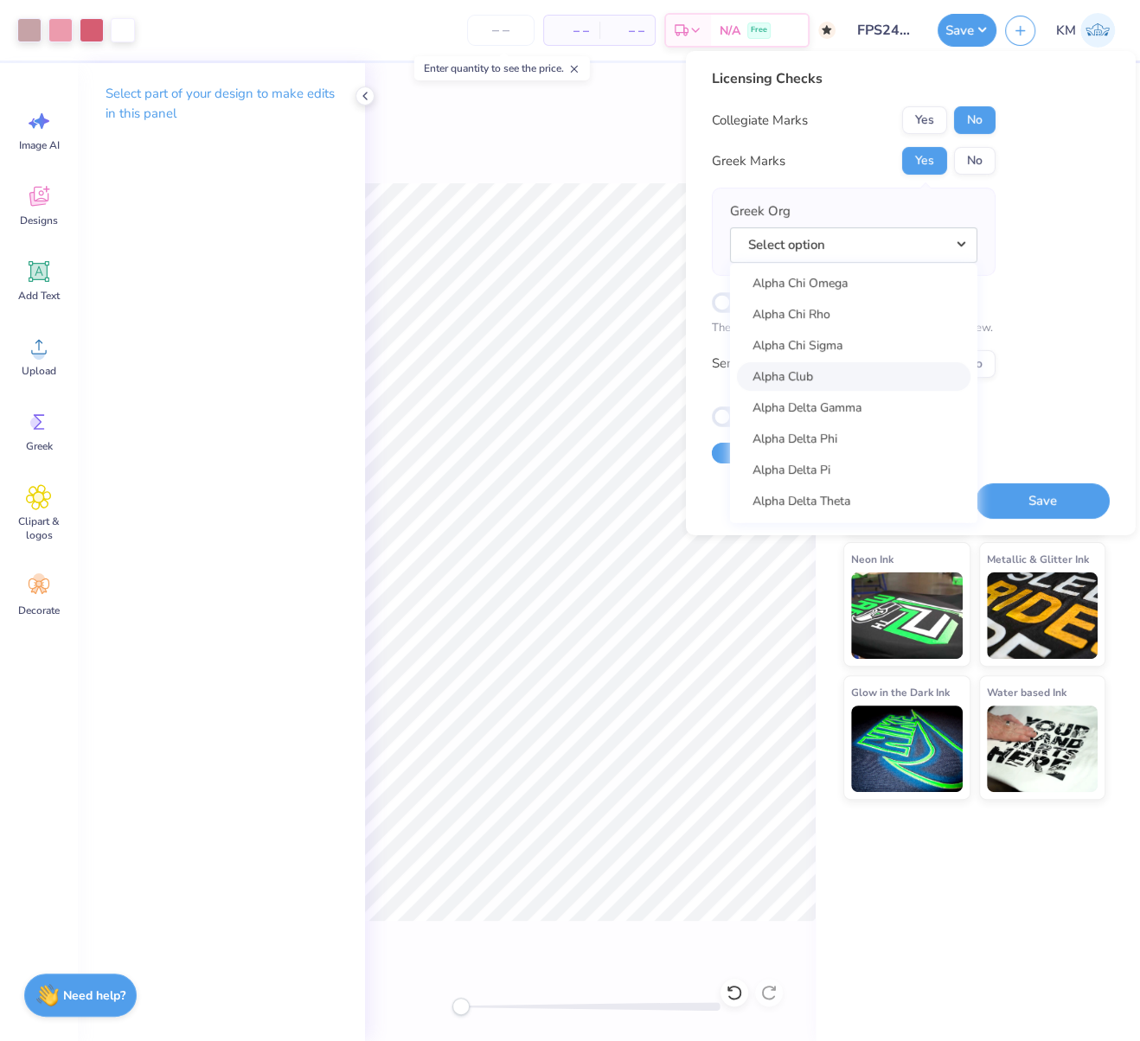
scroll to position [253, 0]
click at [844, 280] on link "Alpha Chi Omega" at bounding box center [854, 280] width 234 height 29
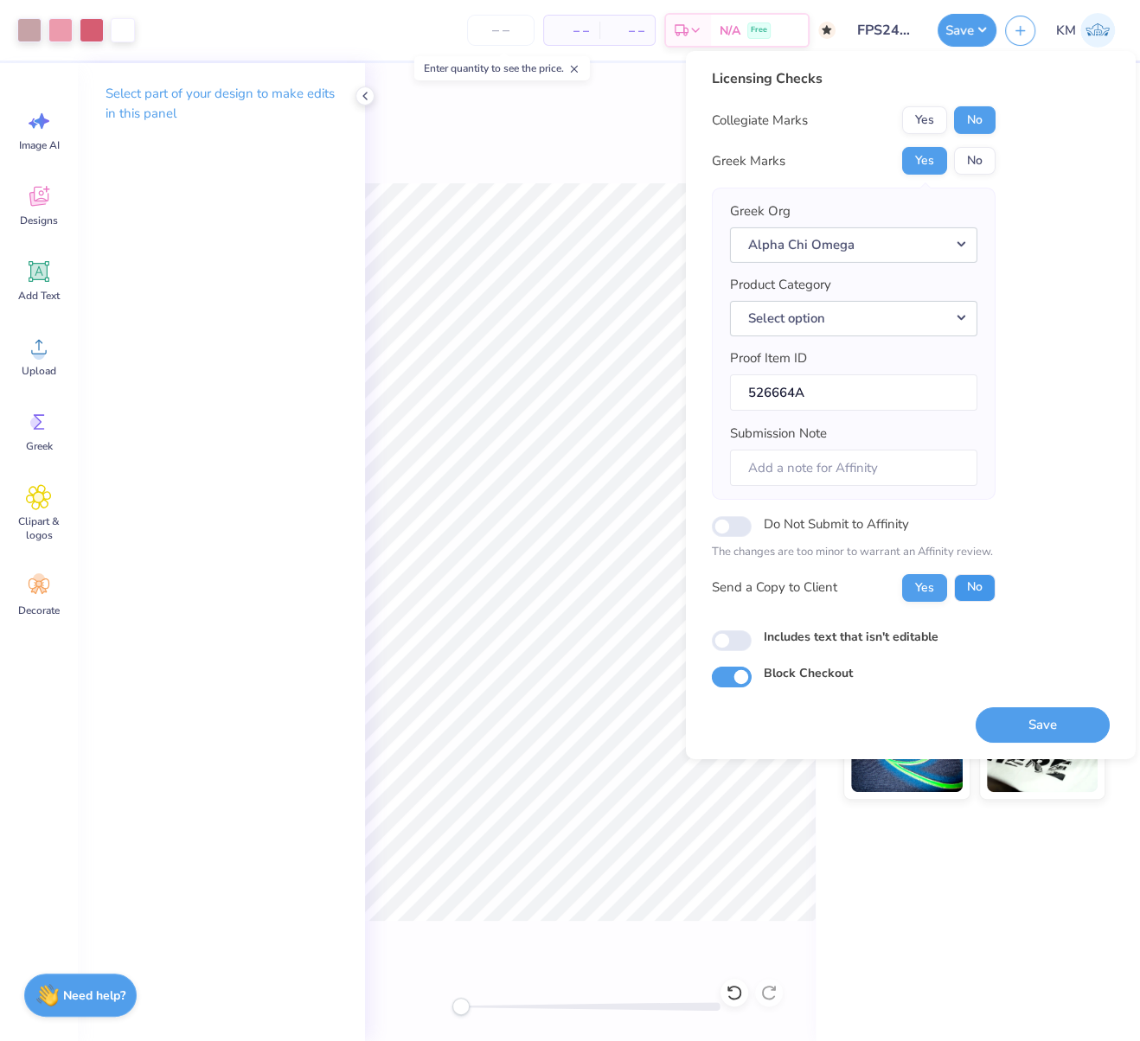
click at [976, 585] on button "No" at bounding box center [975, 587] width 42 height 28
drag, startPoint x: 1064, startPoint y: 727, endPoint x: 727, endPoint y: 411, distance: 462.0
click at [1063, 729] on button "Save" at bounding box center [1043, 724] width 134 height 35
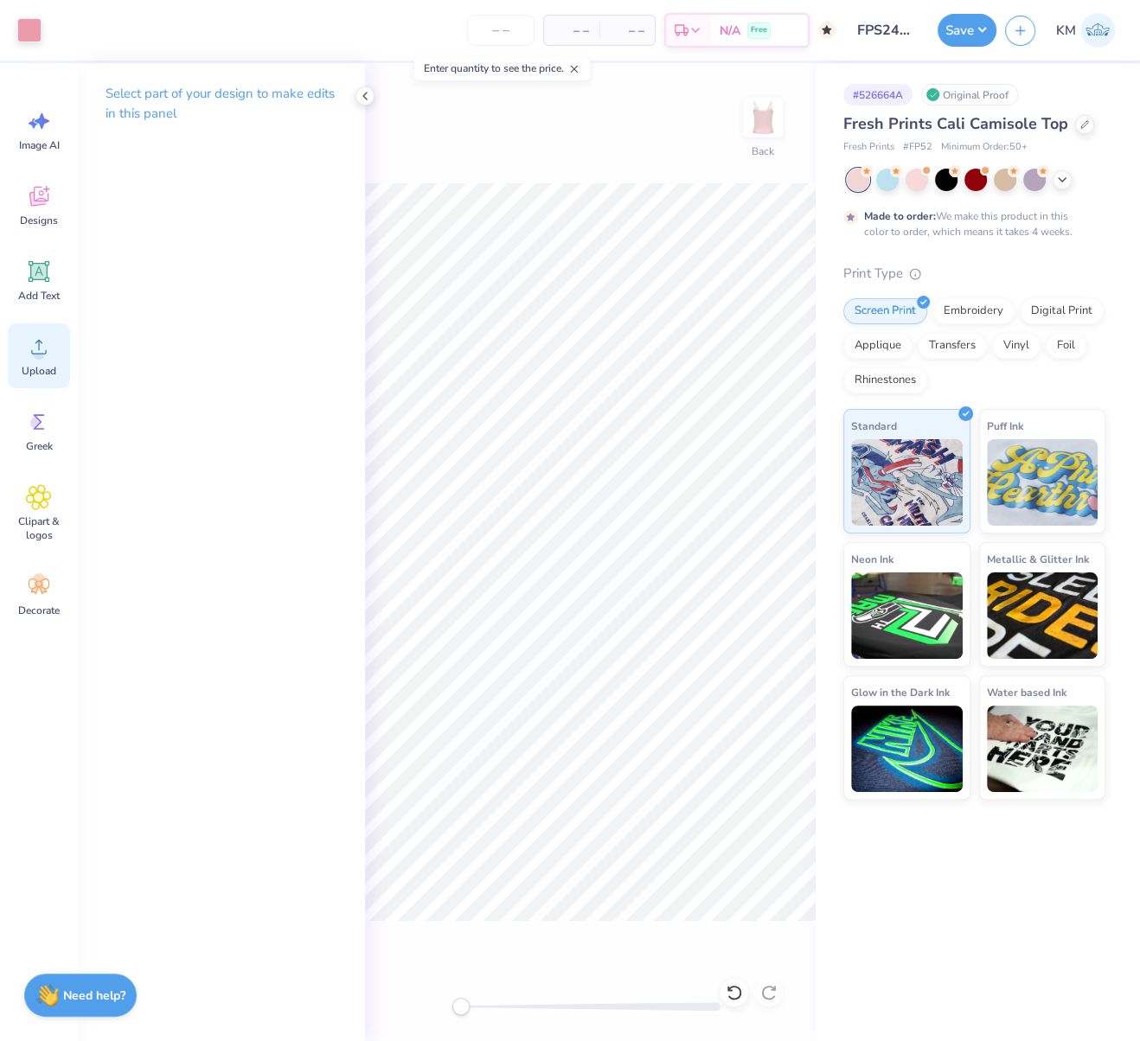
click at [29, 357] on icon at bounding box center [39, 347] width 26 height 26
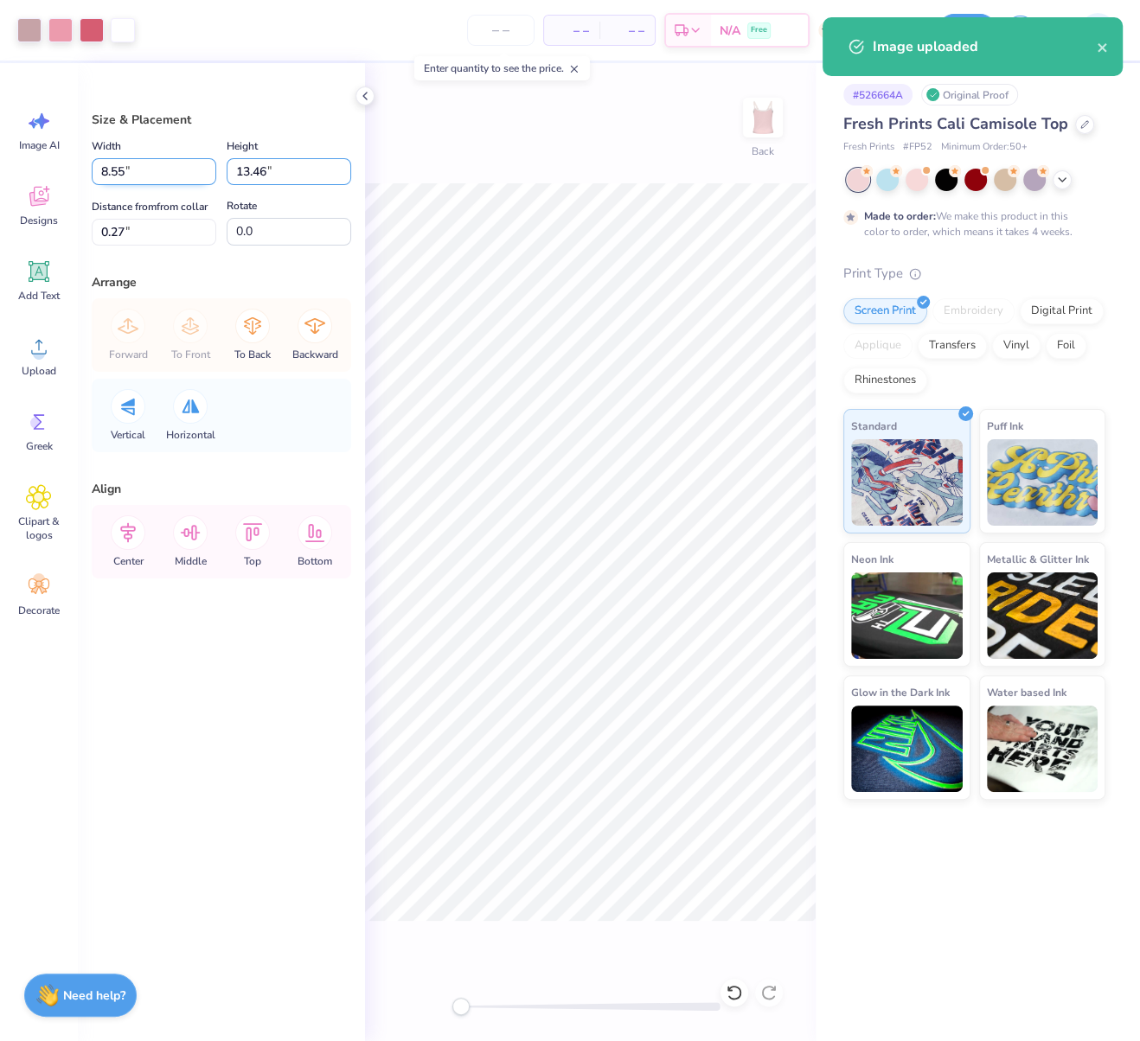
drag, startPoint x: 266, startPoint y: 174, endPoint x: 213, endPoint y: 176, distance: 53.7
click at [229, 170] on input "13.46" at bounding box center [289, 171] width 125 height 27
type input "7"
type input "4.45"
type input "7.00"
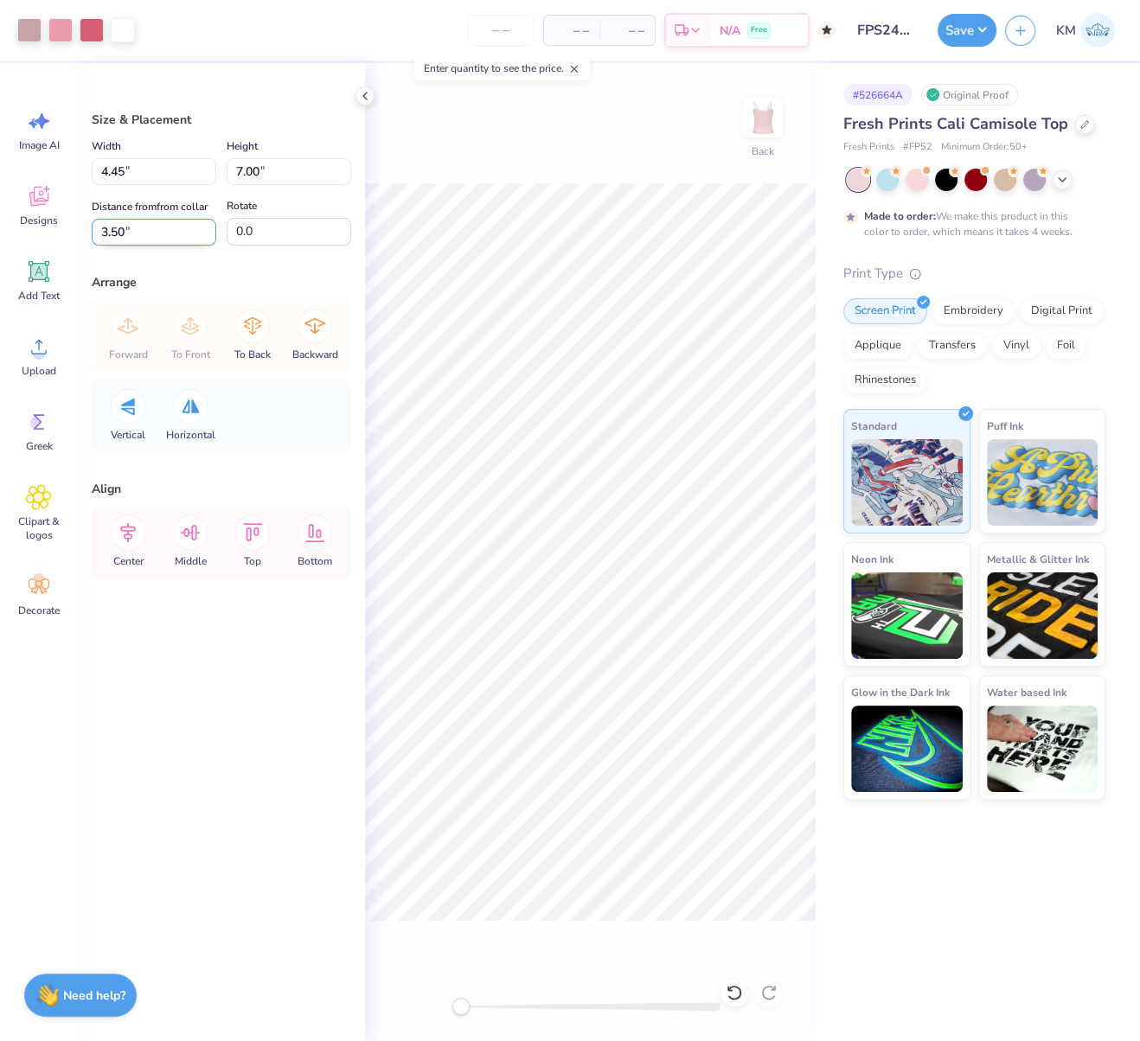
click at [99, 230] on input "3.50" at bounding box center [154, 232] width 125 height 27
type input "2.50"
drag, startPoint x: 650, startPoint y: 1000, endPoint x: 645, endPoint y: 961, distance: 39.3
click at [650, 1001] on li "Send to Back" at bounding box center [661, 1017] width 136 height 34
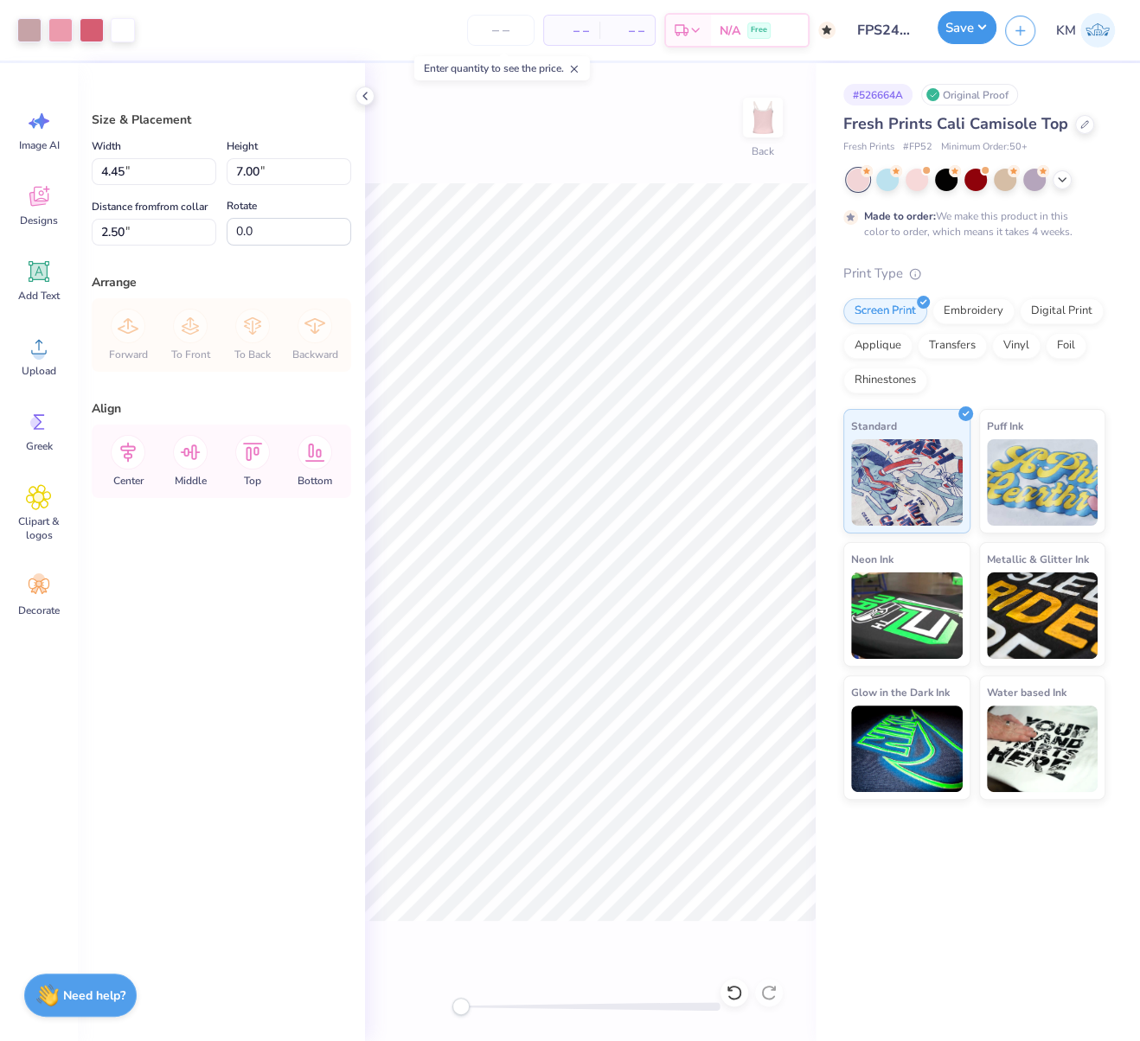
click at [980, 26] on button "Save" at bounding box center [967, 27] width 59 height 33
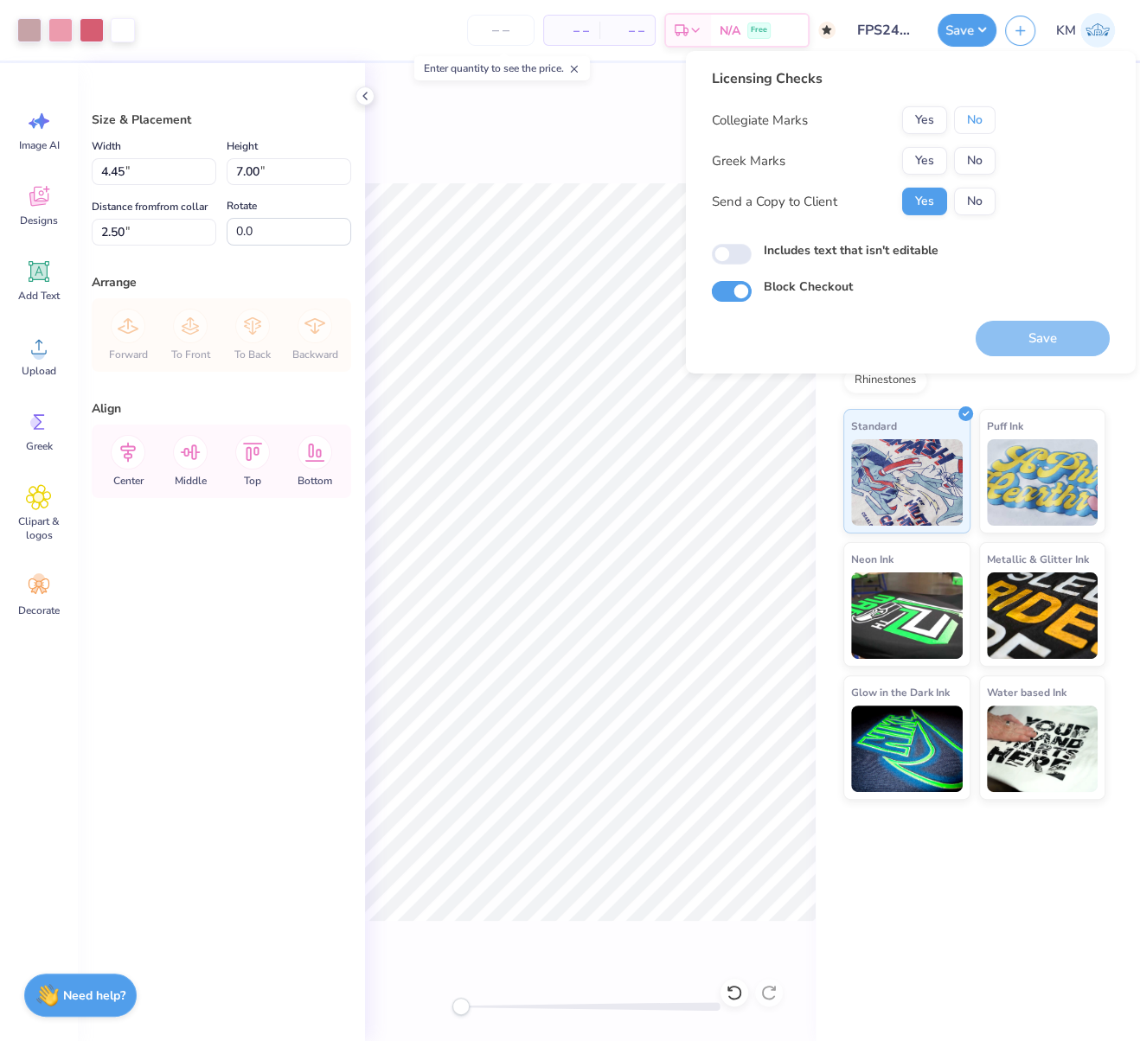
click at [977, 128] on button "No" at bounding box center [975, 120] width 42 height 28
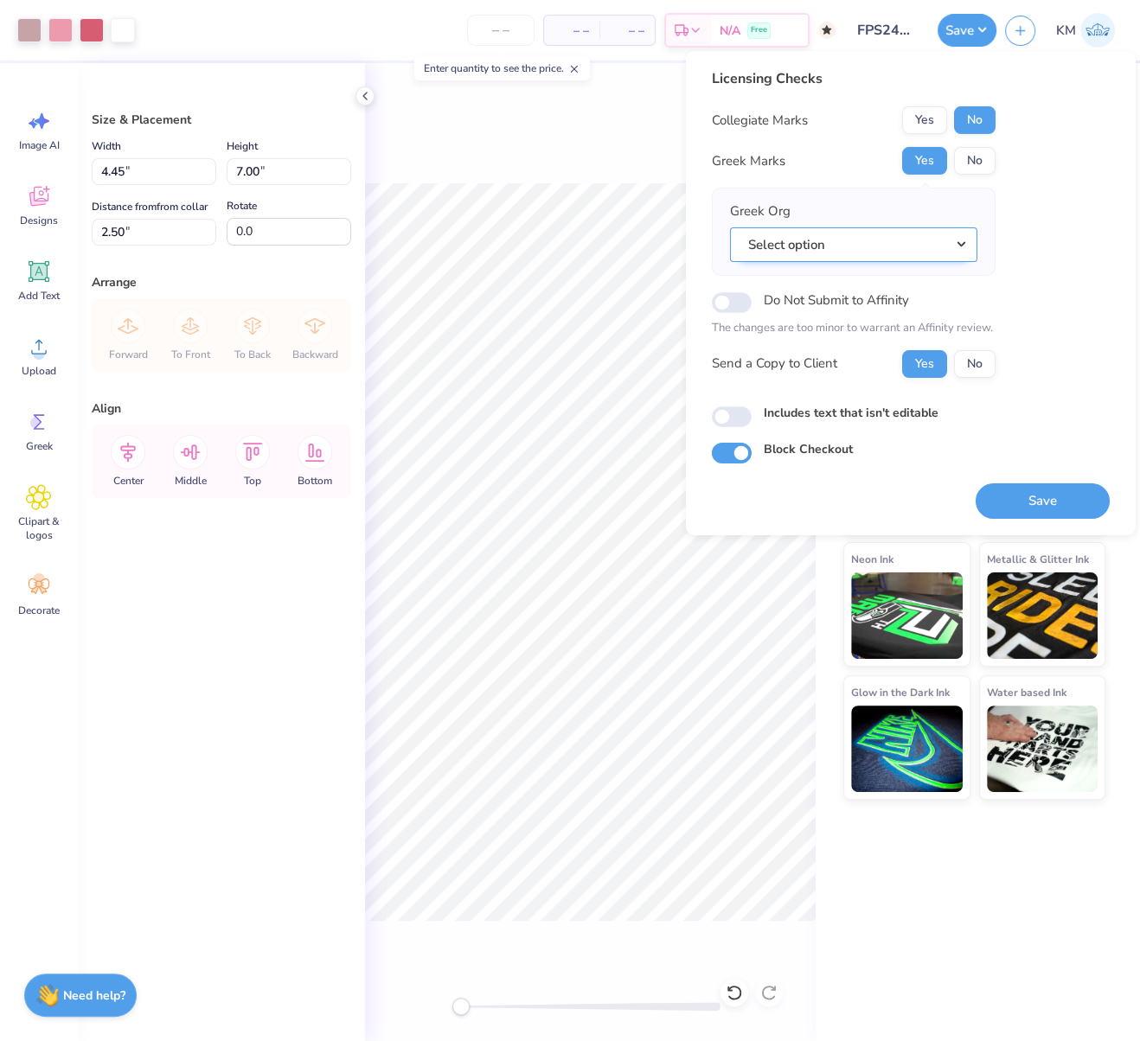
click at [964, 242] on button "Select option" at bounding box center [853, 244] width 247 height 35
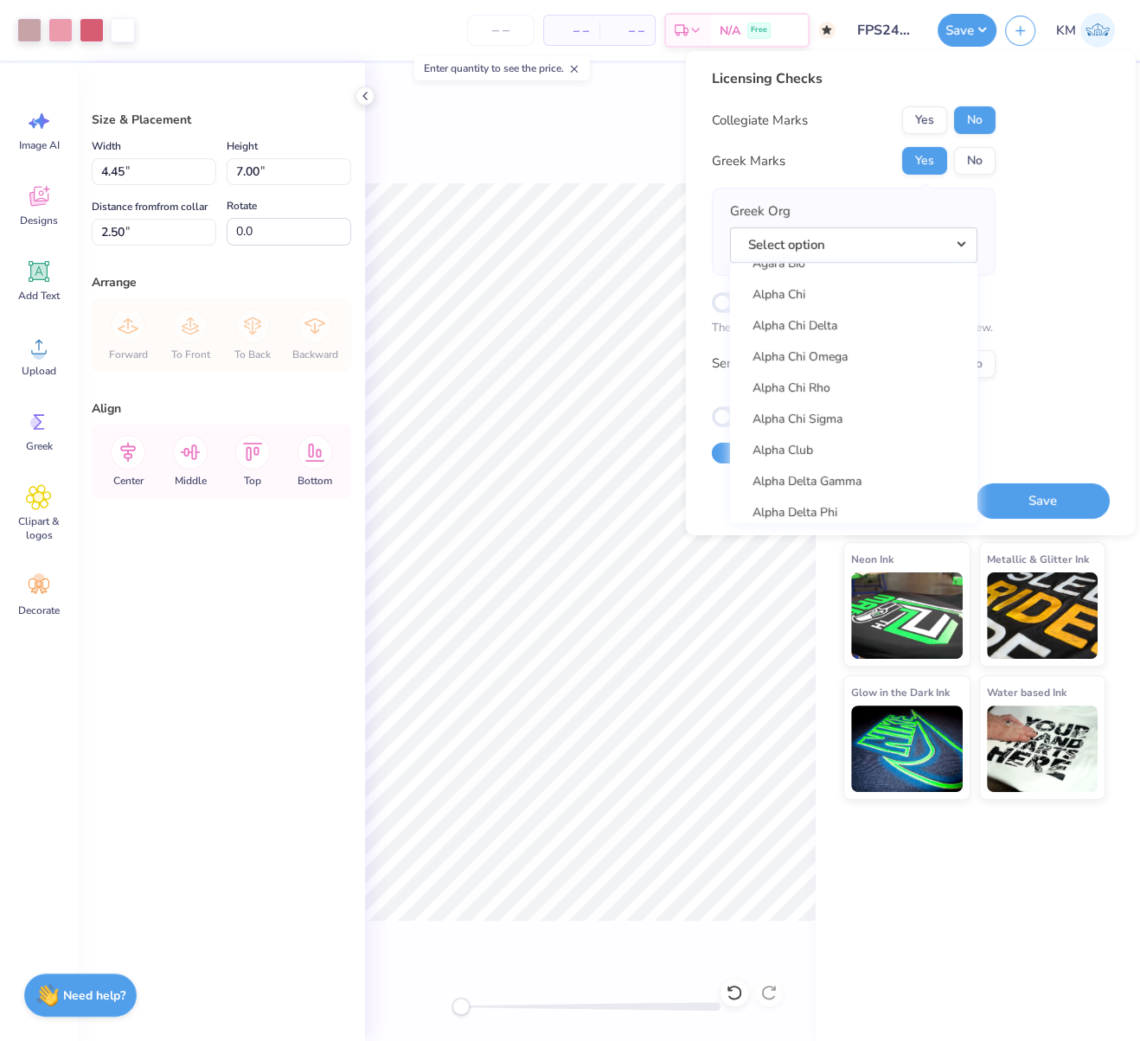
scroll to position [203, 0]
click at [842, 328] on link "Alpha Chi Omega" at bounding box center [854, 330] width 234 height 29
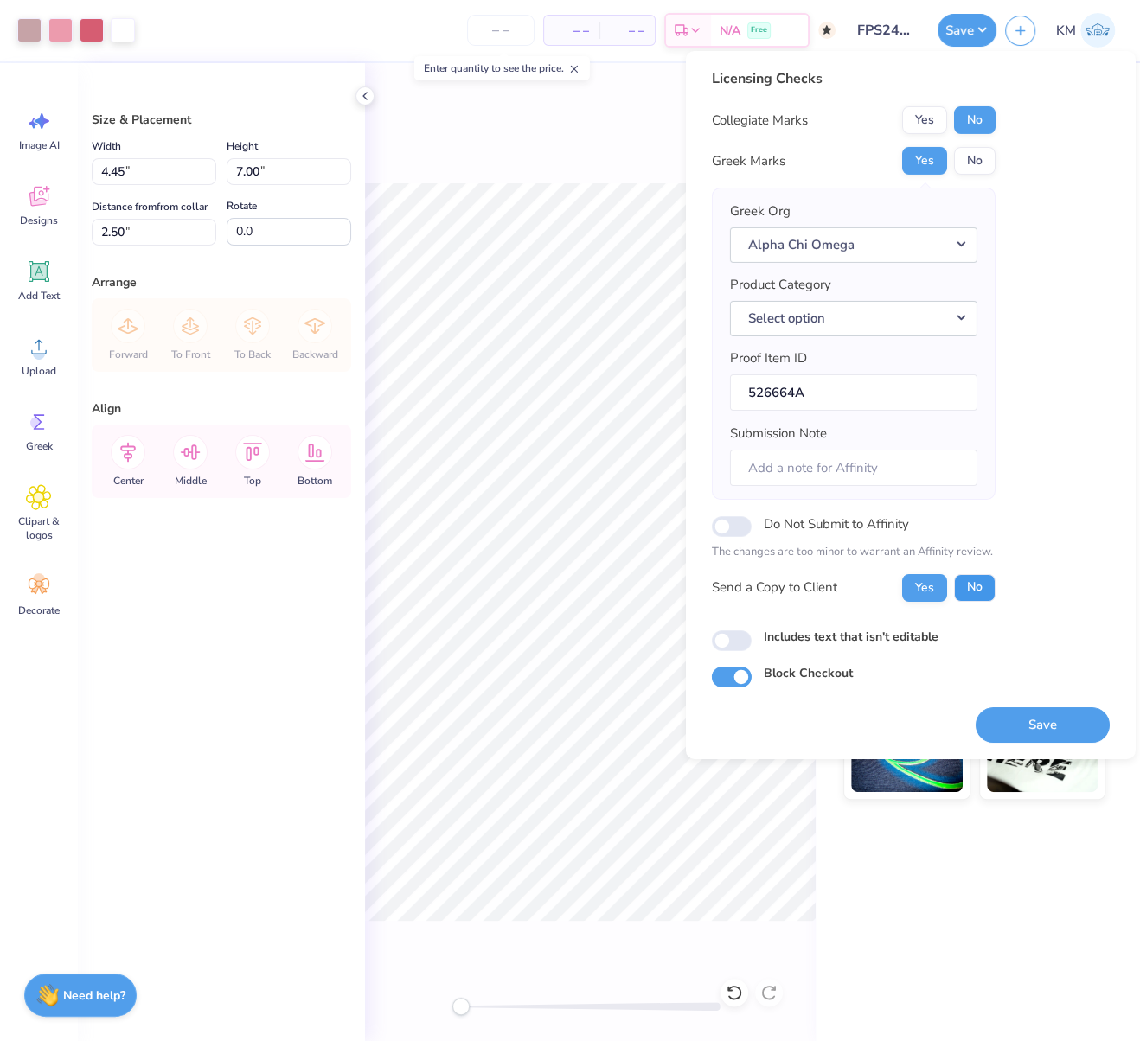
click at [971, 587] on button "No" at bounding box center [975, 587] width 42 height 28
click at [969, 315] on button "Select option" at bounding box center [853, 317] width 247 height 35
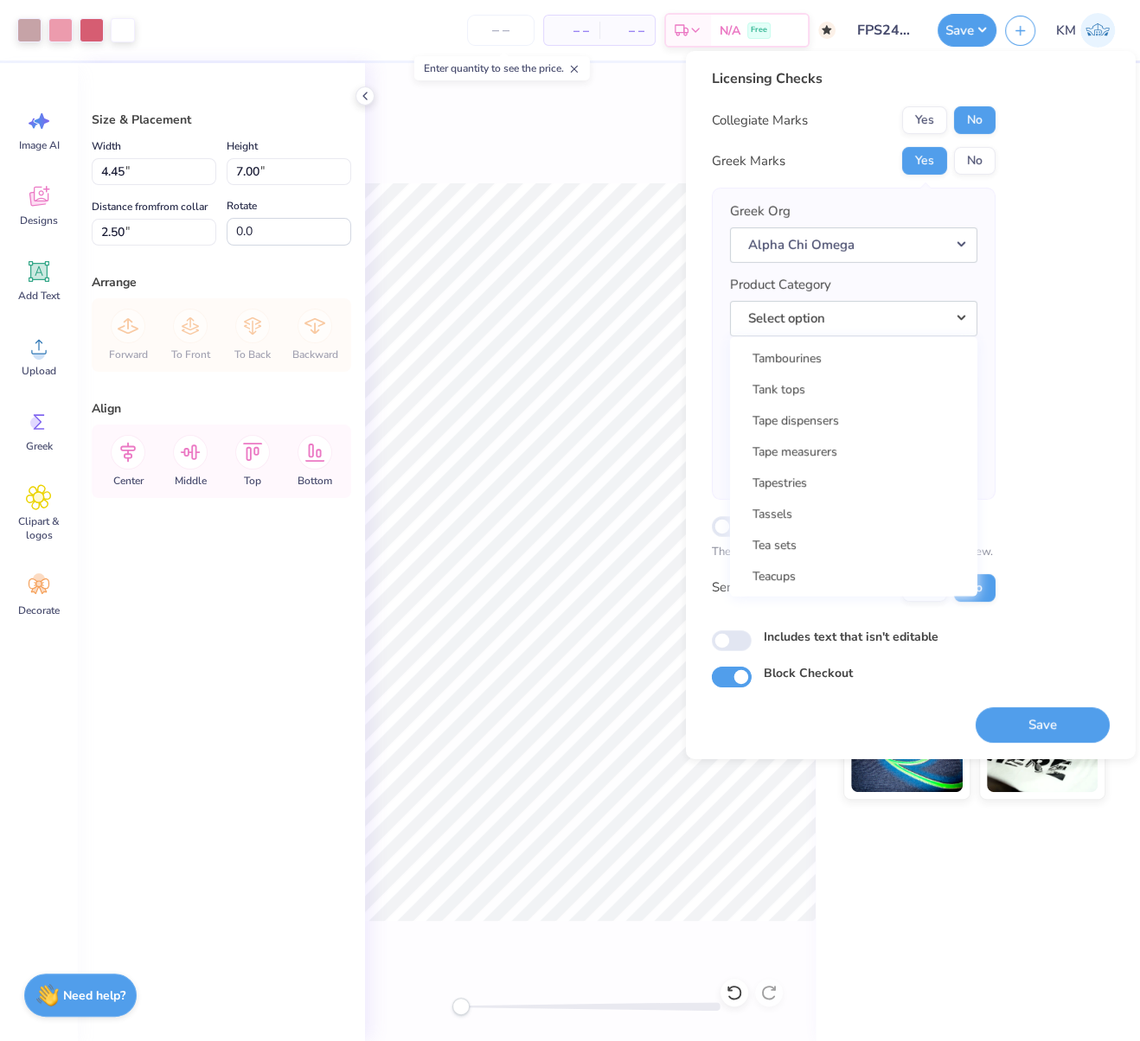
scroll to position [27899, 0]
click at [784, 444] on link "Tank tops" at bounding box center [854, 452] width 234 height 29
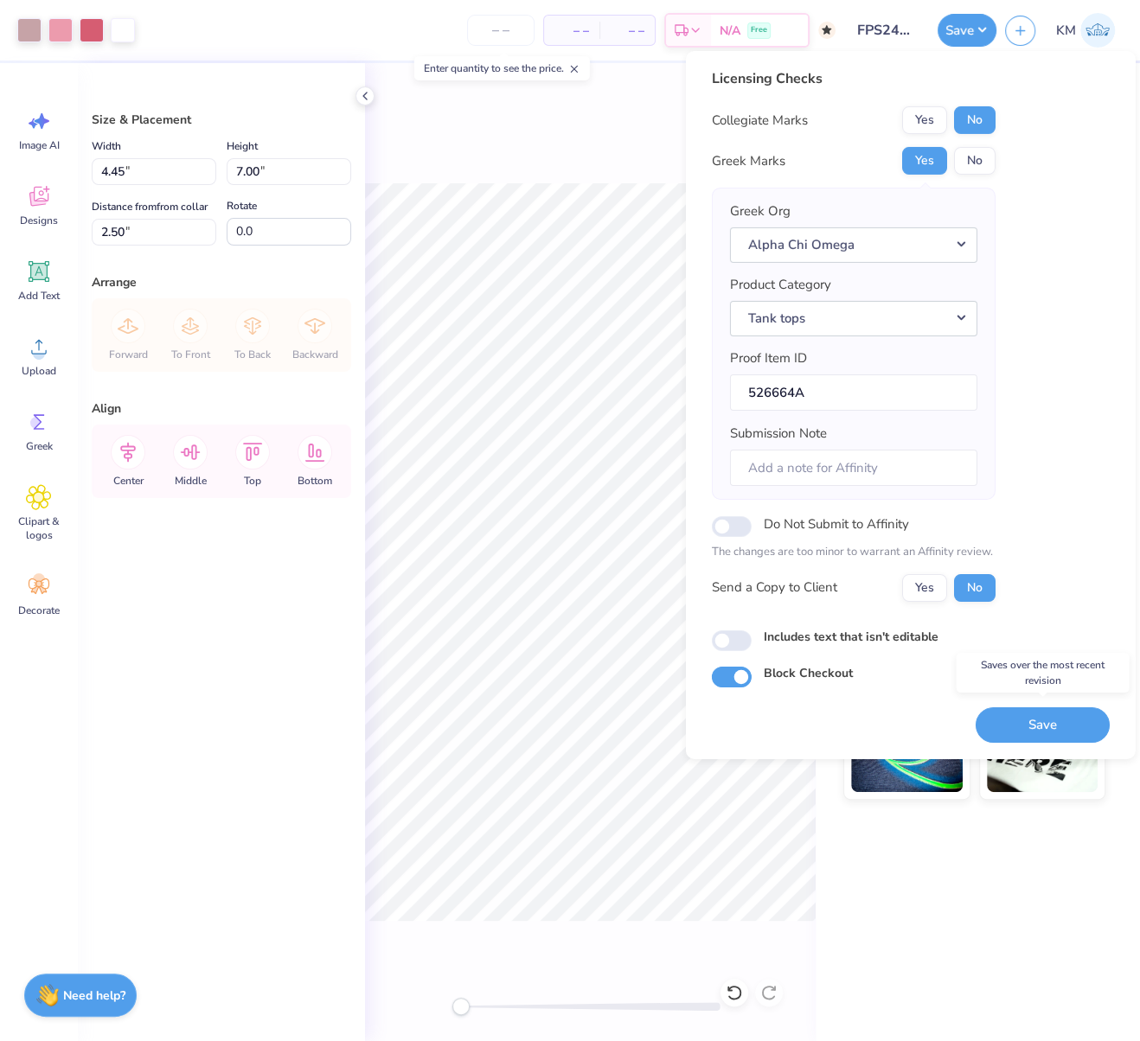
click at [1041, 719] on button "Save" at bounding box center [1043, 724] width 134 height 35
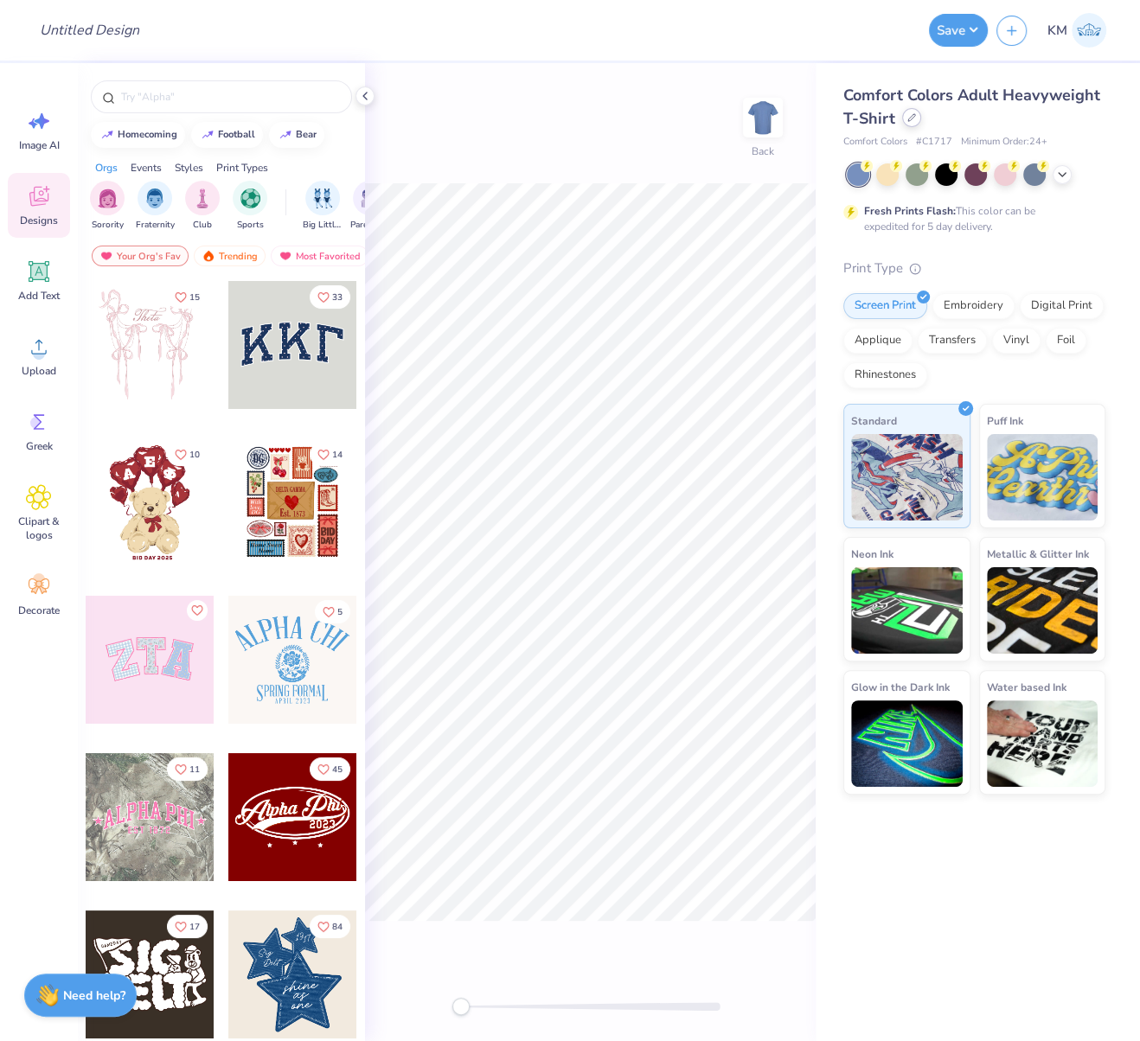
click at [911, 118] on icon at bounding box center [911, 117] width 9 height 9
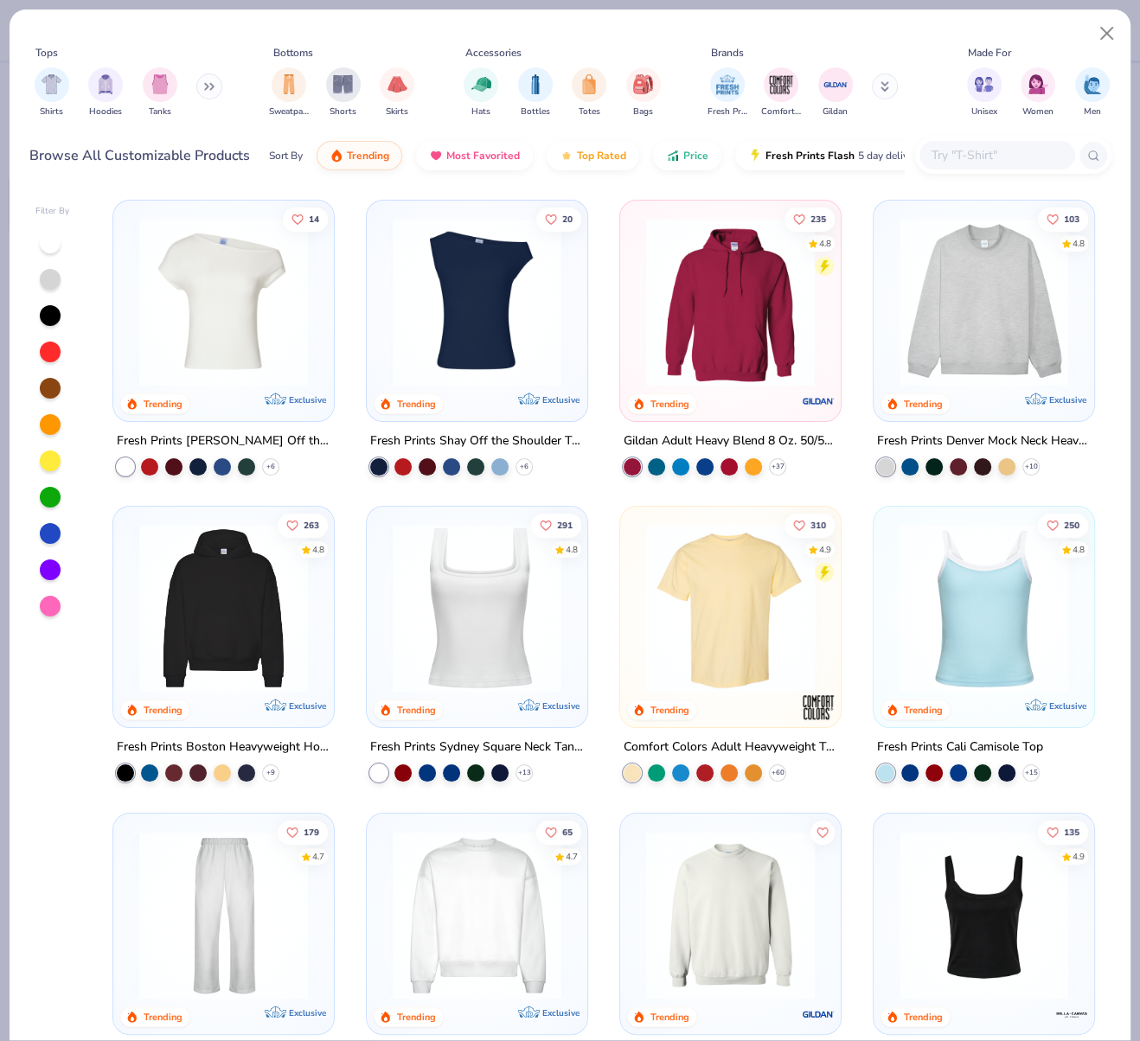
click at [206, 275] on img at bounding box center [224, 302] width 186 height 169
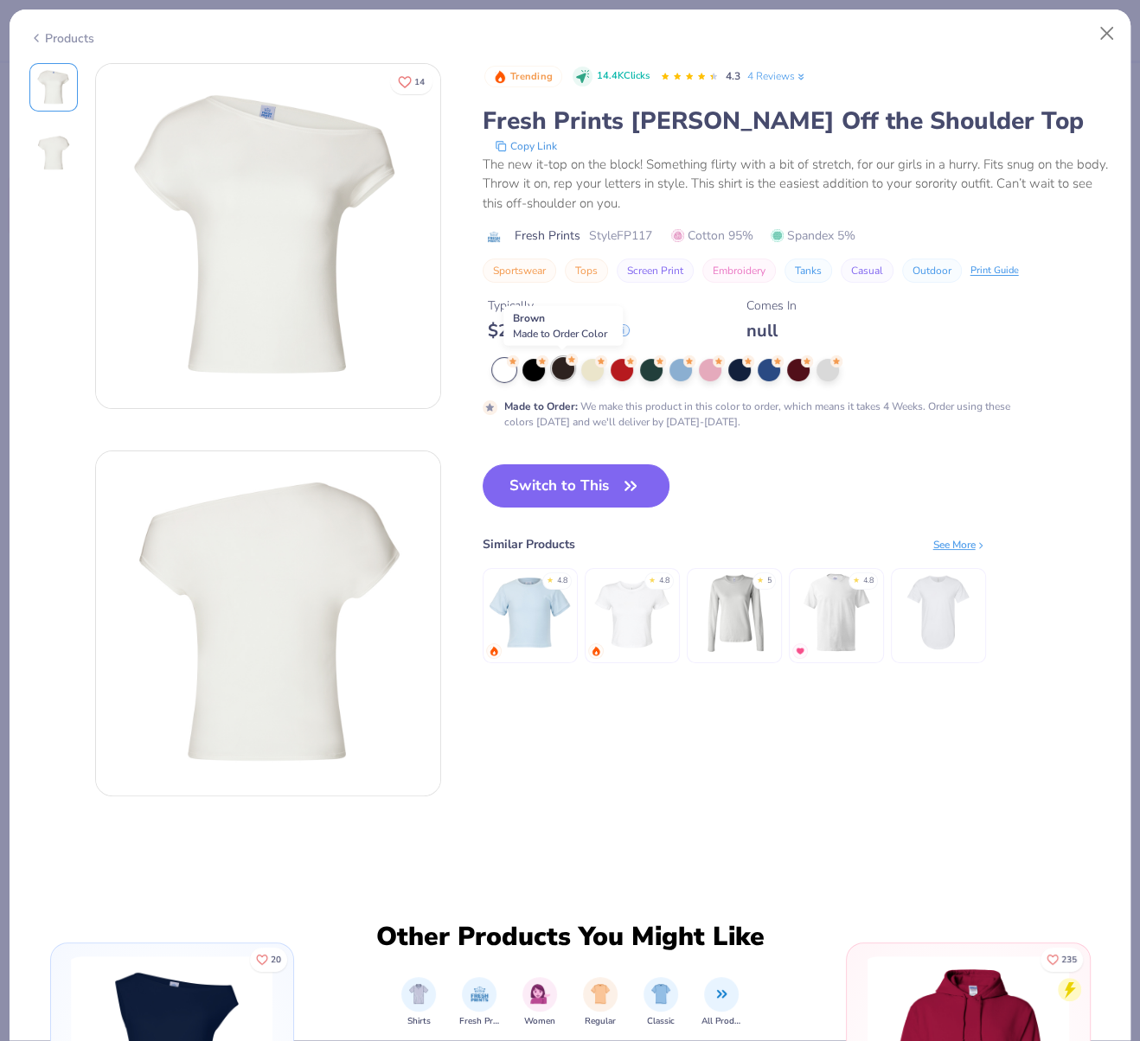
click at [564, 365] on div at bounding box center [563, 368] width 22 height 22
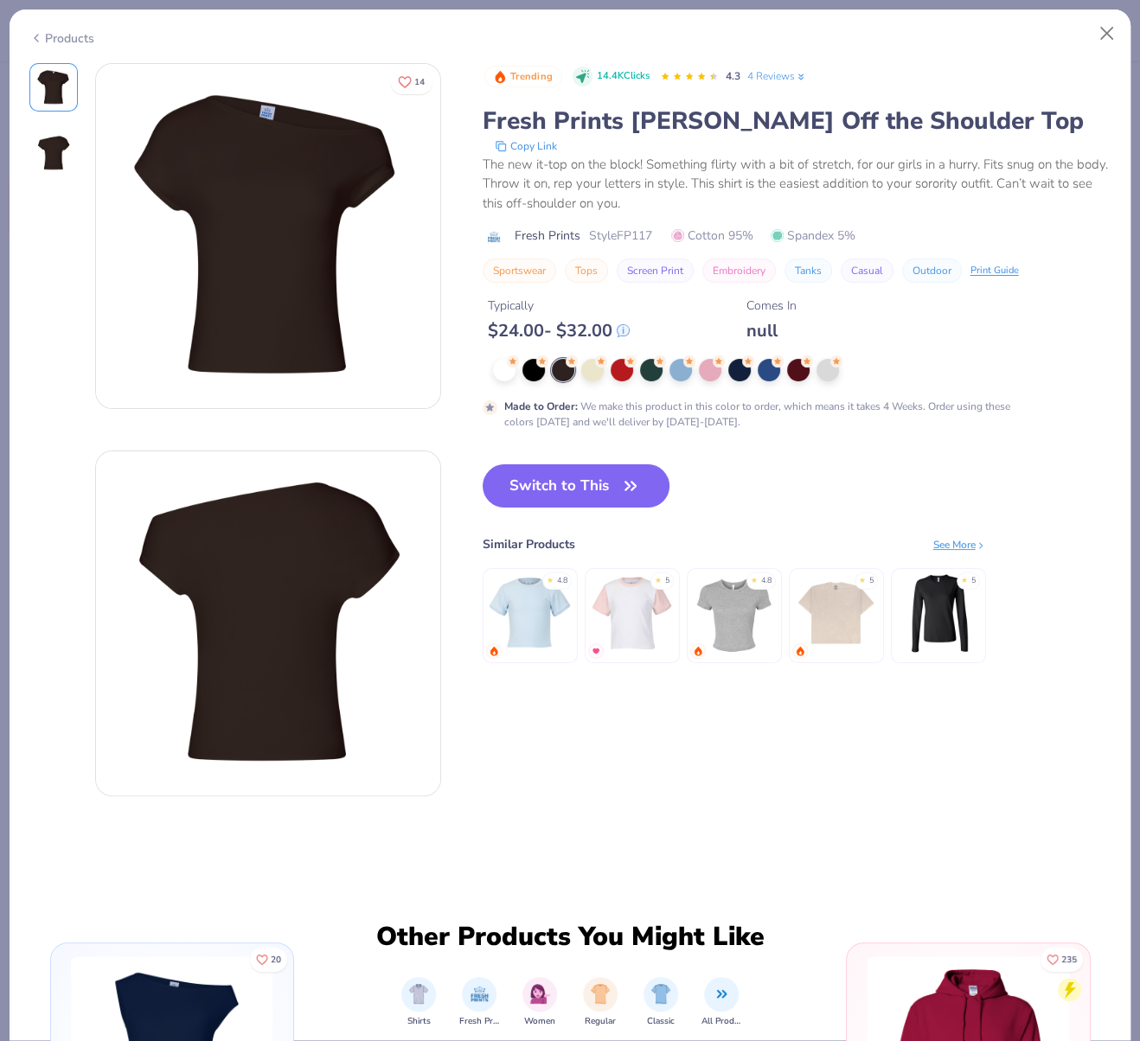
drag, startPoint x: 592, startPoint y: 366, endPoint x: 592, endPoint y: 409, distance: 43.3
click at [592, 366] on div at bounding box center [592, 370] width 22 height 22
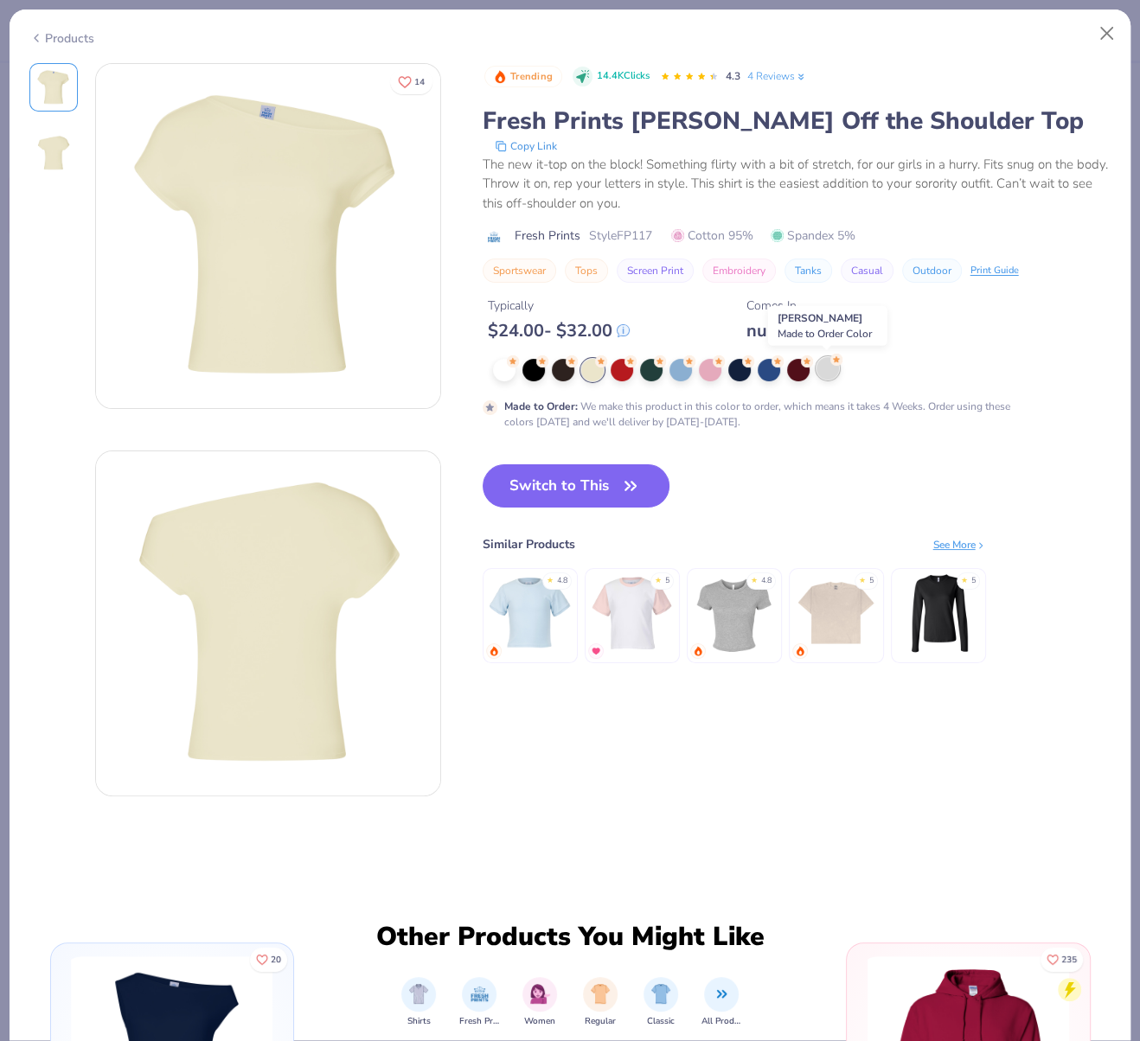
click at [833, 368] on div at bounding box center [828, 368] width 22 height 22
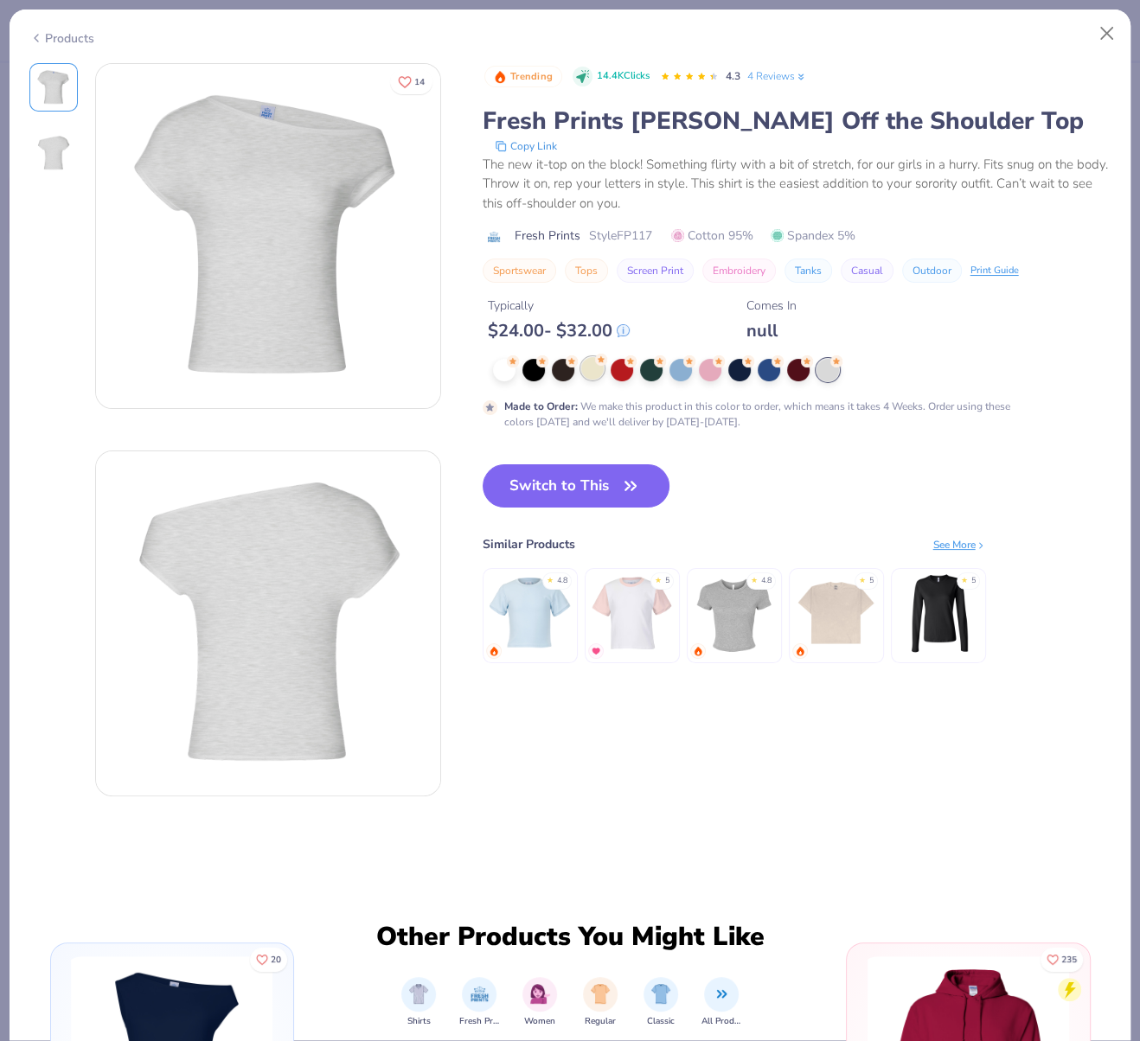
click at [588, 365] on div at bounding box center [592, 368] width 22 height 22
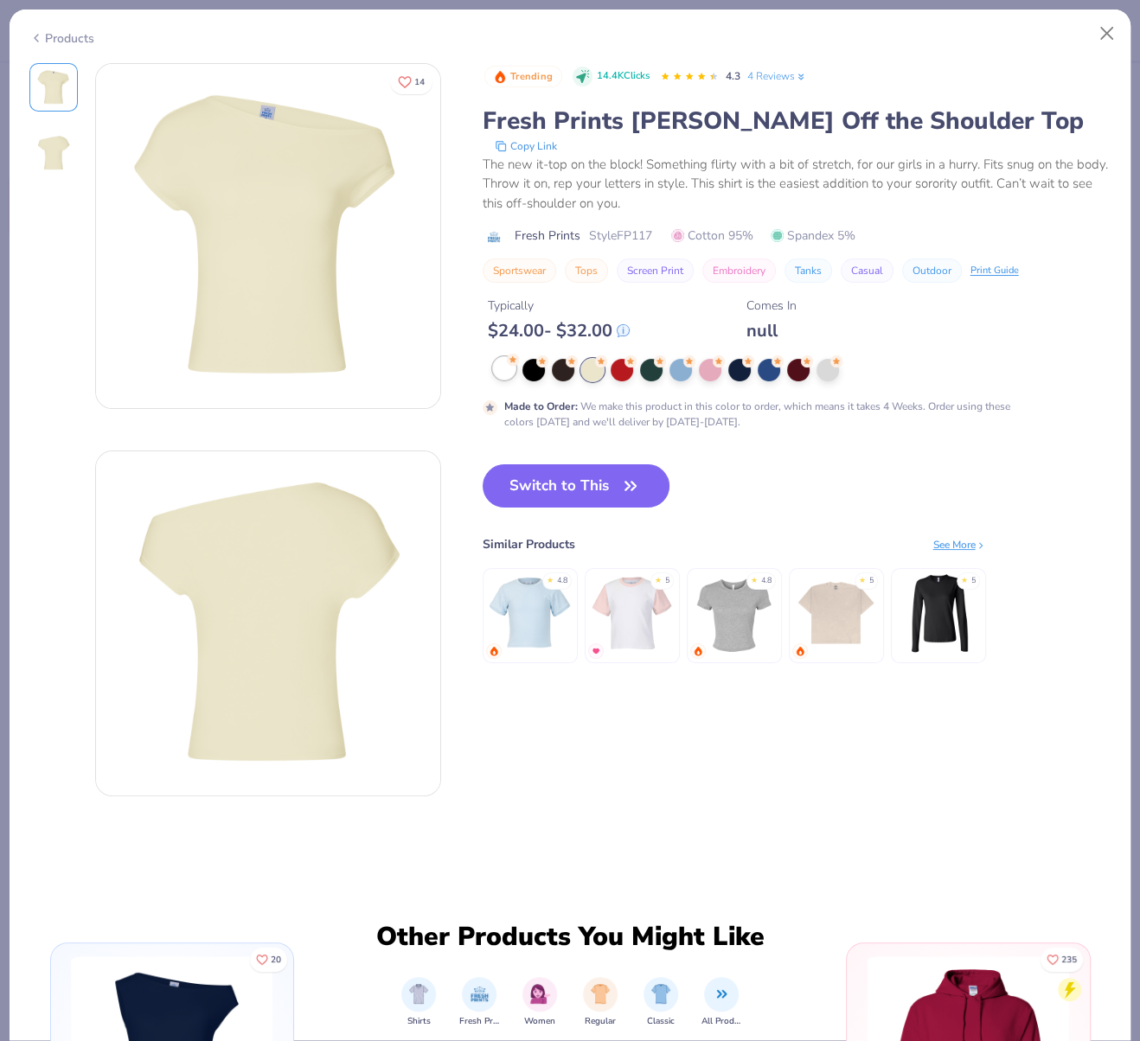
click at [505, 367] on div at bounding box center [504, 368] width 22 height 22
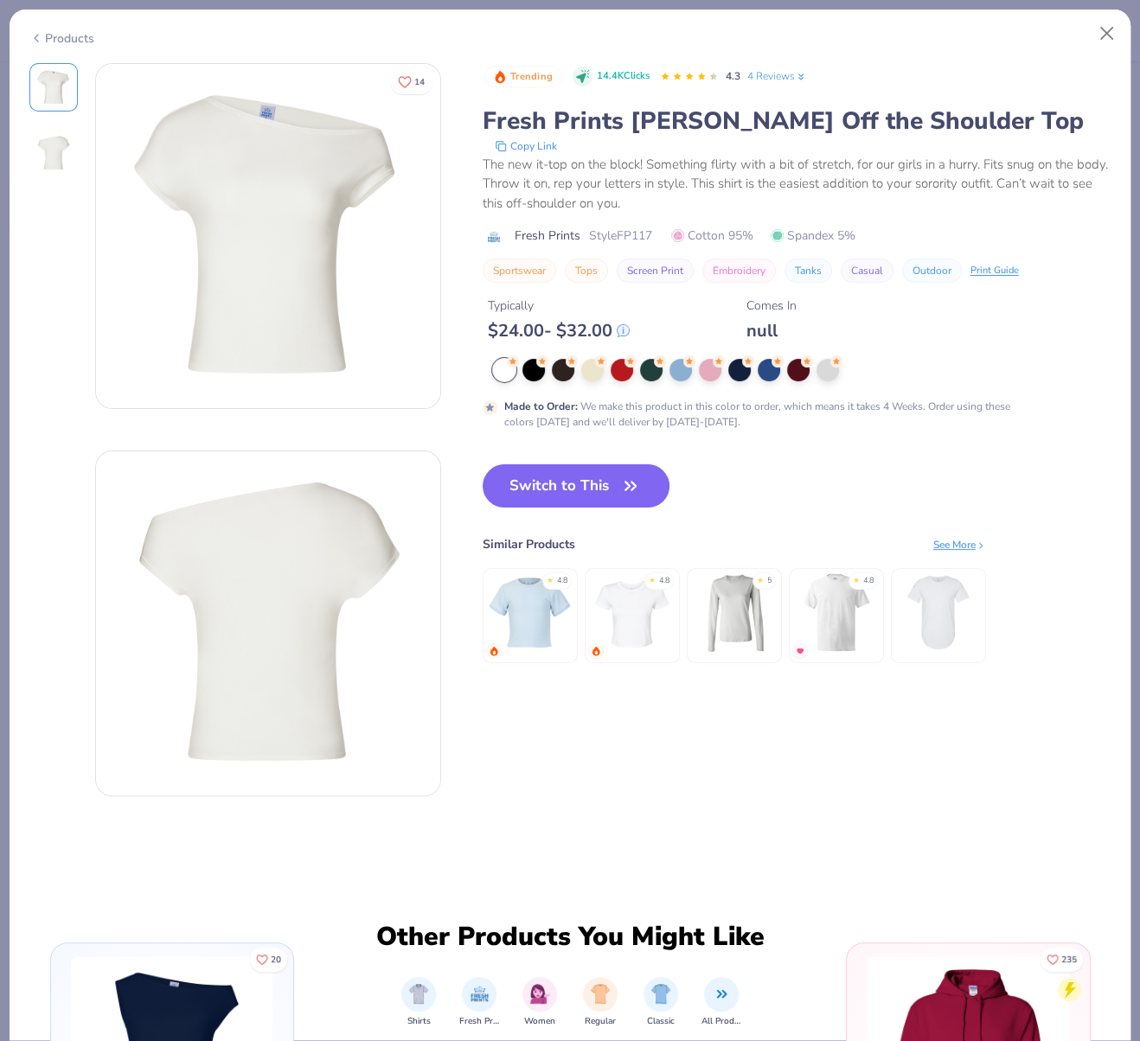
drag, startPoint x: 570, startPoint y: 488, endPoint x: 396, endPoint y: 1, distance: 517.1
click at [570, 488] on button "Switch to This" at bounding box center [577, 485] width 188 height 43
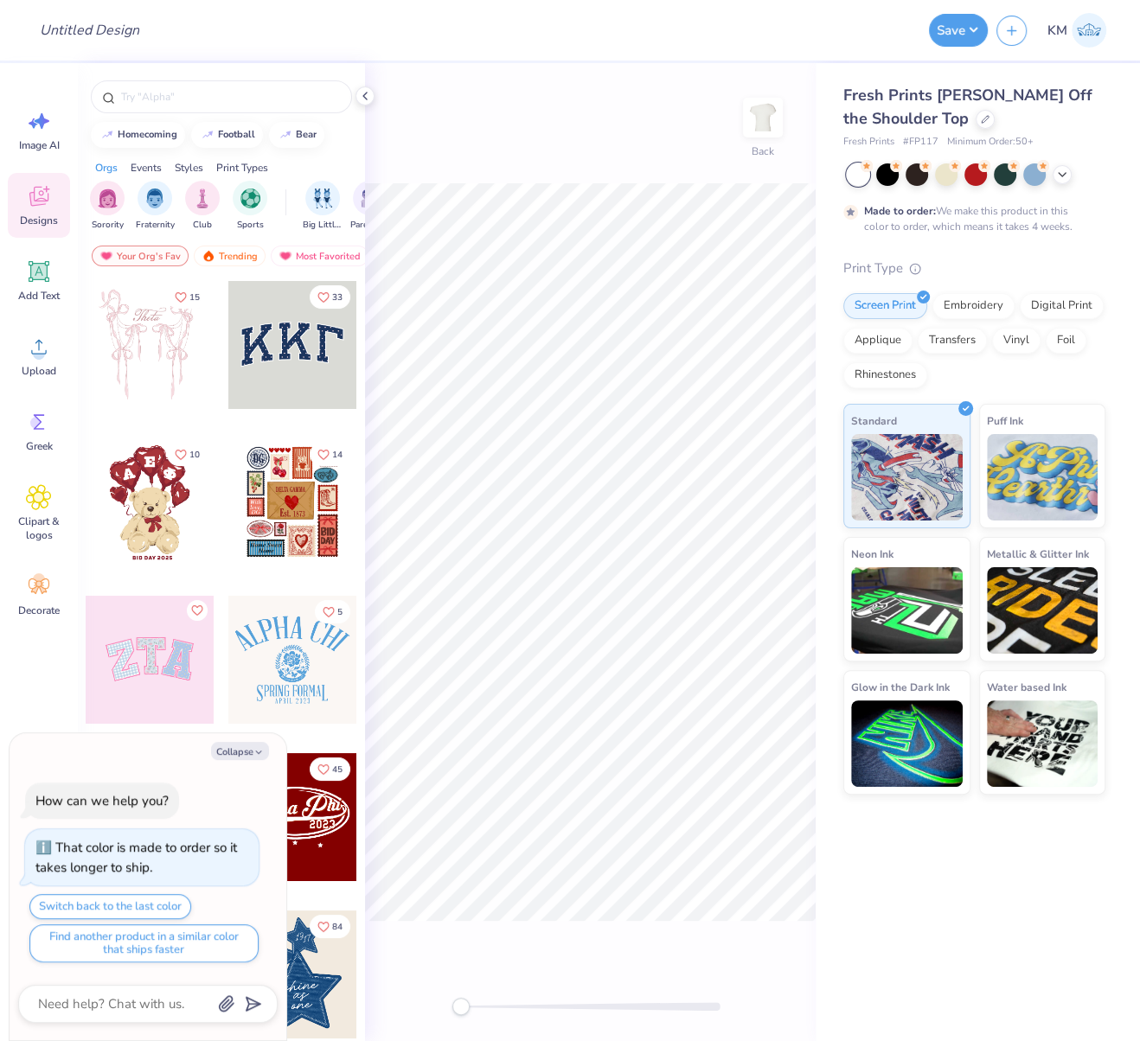
type textarea "x"
